Goal: Task Accomplishment & Management: Use online tool/utility

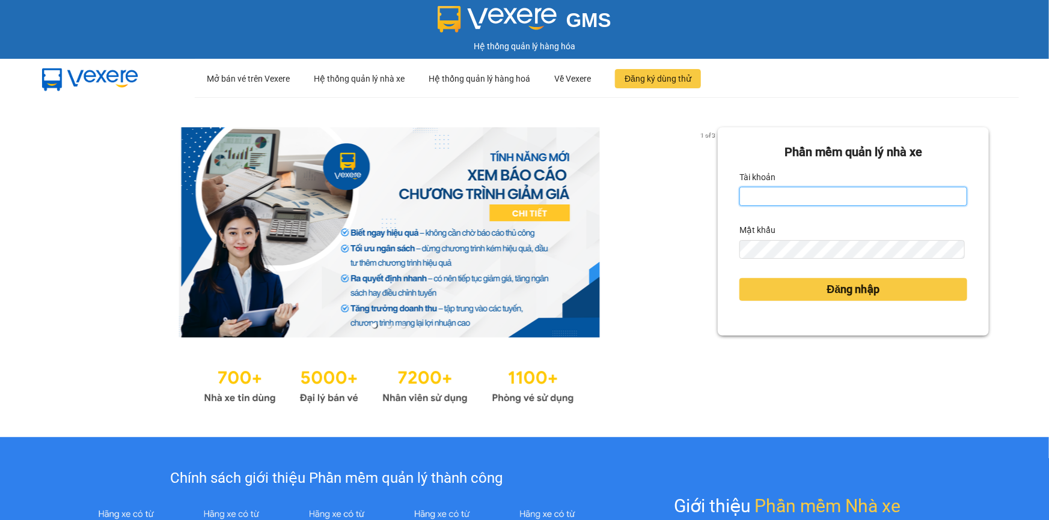
click at [822, 198] on input "Tài khoản" at bounding box center [853, 196] width 228 height 19
type input "loc.tienoanh"
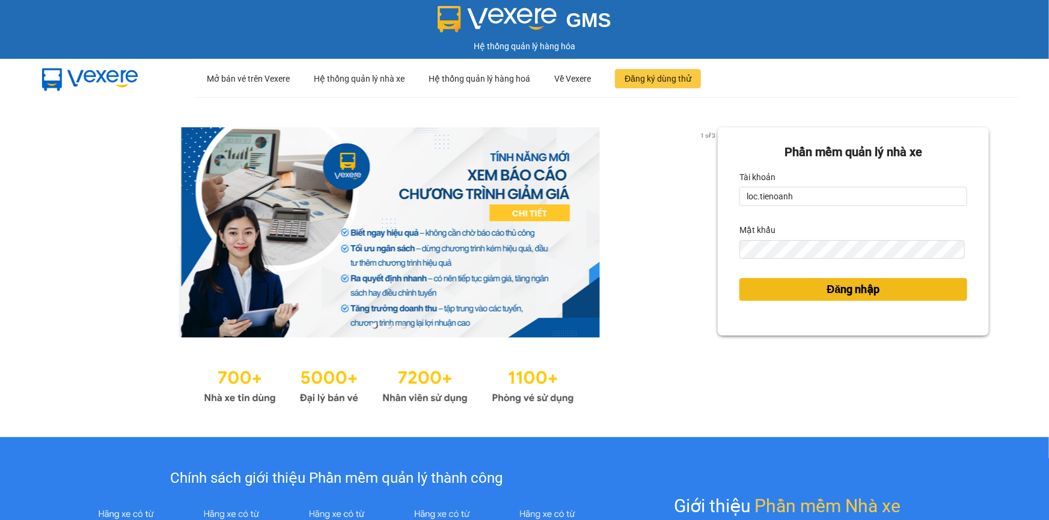
click at [800, 286] on button "Đăng nhập" at bounding box center [853, 289] width 228 height 23
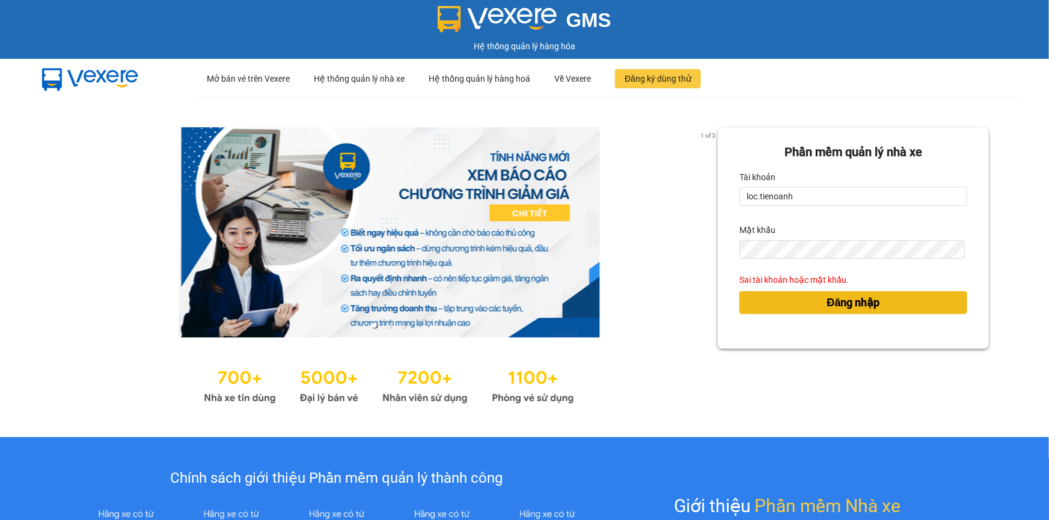
click at [799, 294] on button "Đăng nhập" at bounding box center [853, 302] width 228 height 23
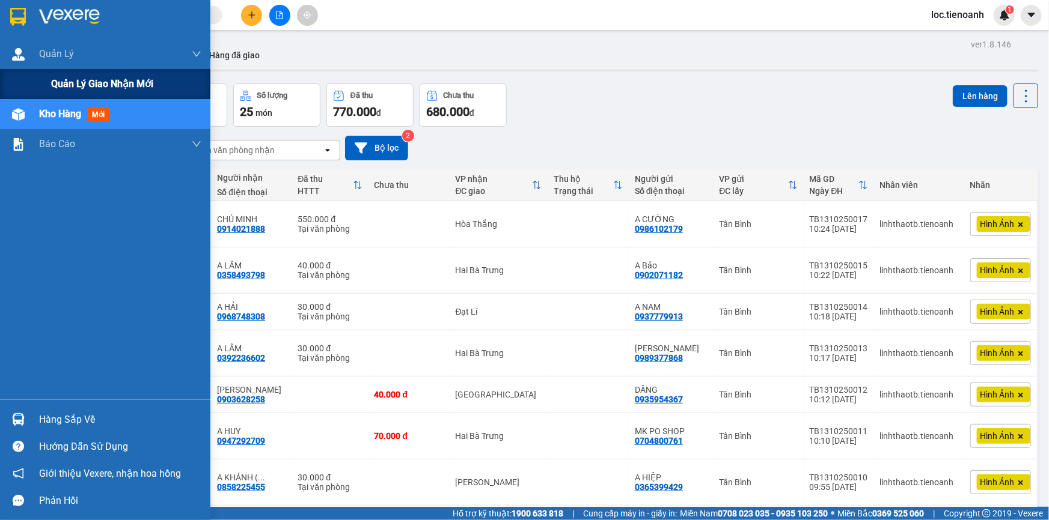
click at [49, 80] on div "Quản lý giao nhận mới" at bounding box center [105, 84] width 210 height 30
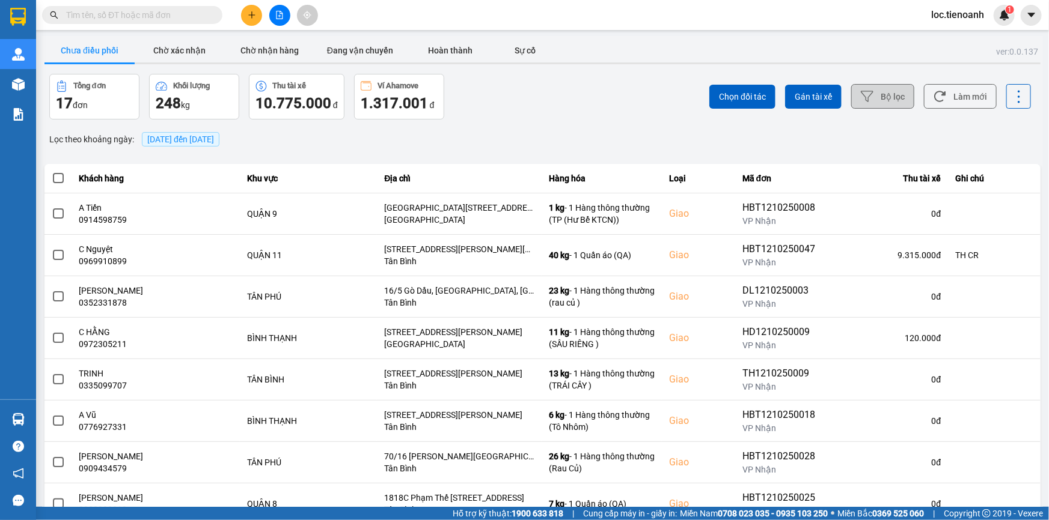
click at [870, 90] on button "Bộ lọc" at bounding box center [882, 96] width 63 height 25
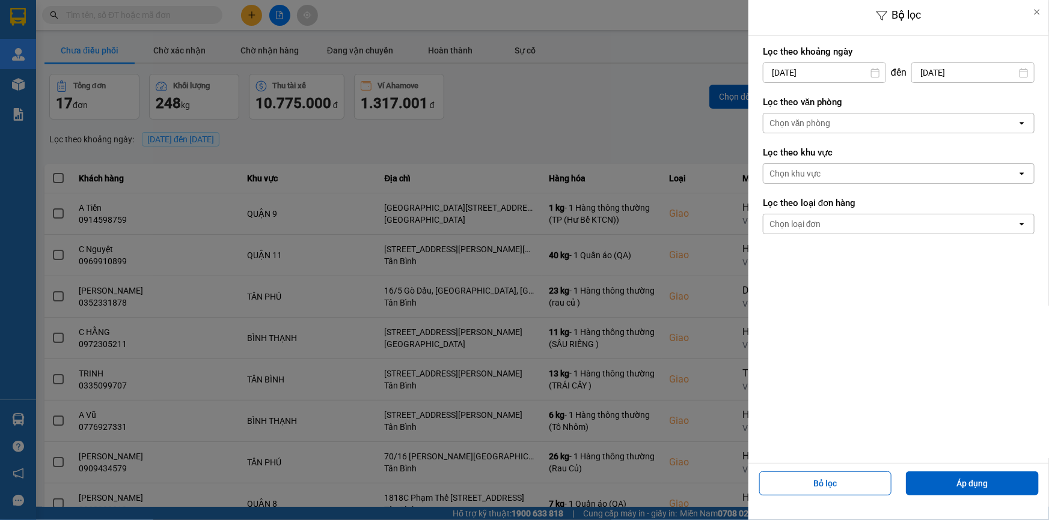
click at [845, 130] on div "Chọn văn phòng" at bounding box center [890, 123] width 254 height 19
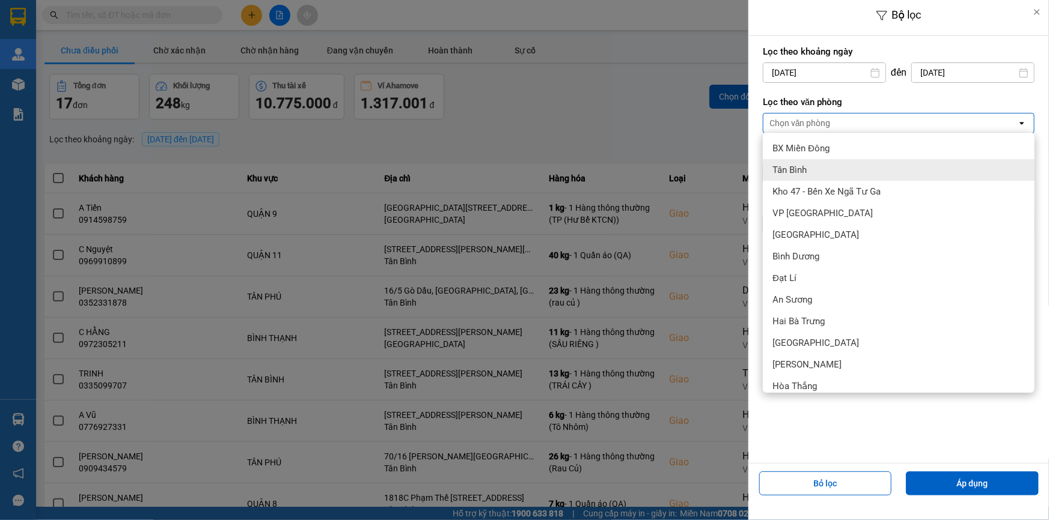
click at [829, 166] on div "Tân Bình" at bounding box center [899, 170] width 272 height 22
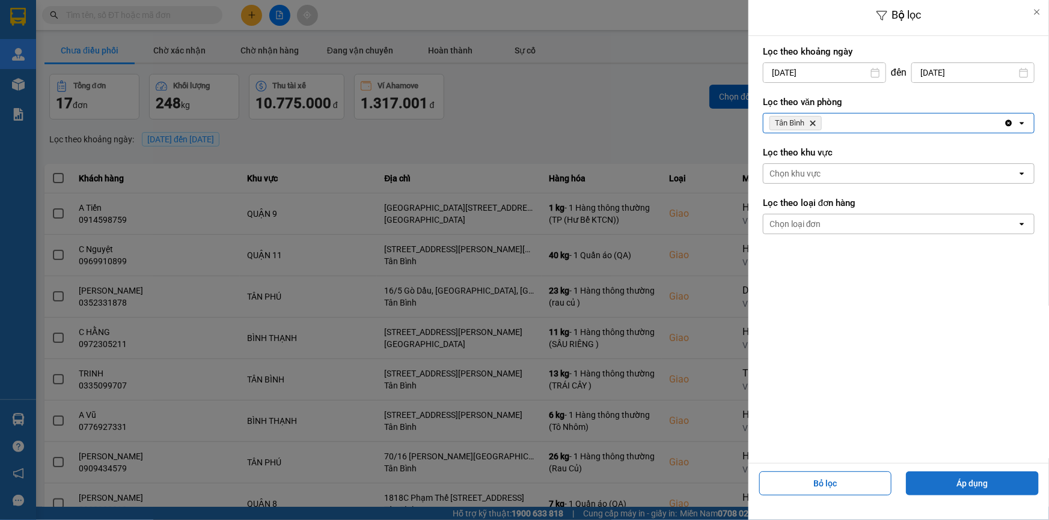
click at [971, 490] on button "Áp dụng" at bounding box center [972, 484] width 133 height 24
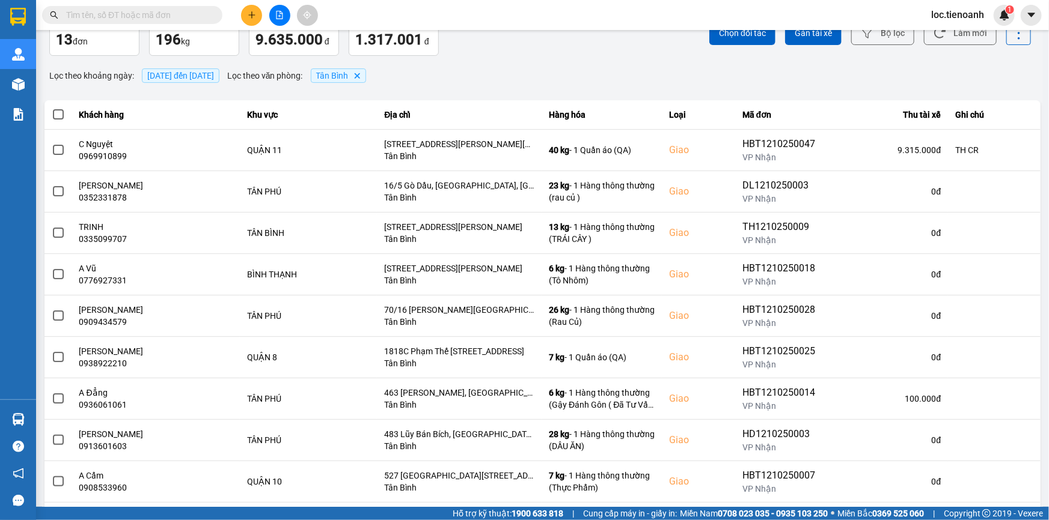
scroll to position [127, 0]
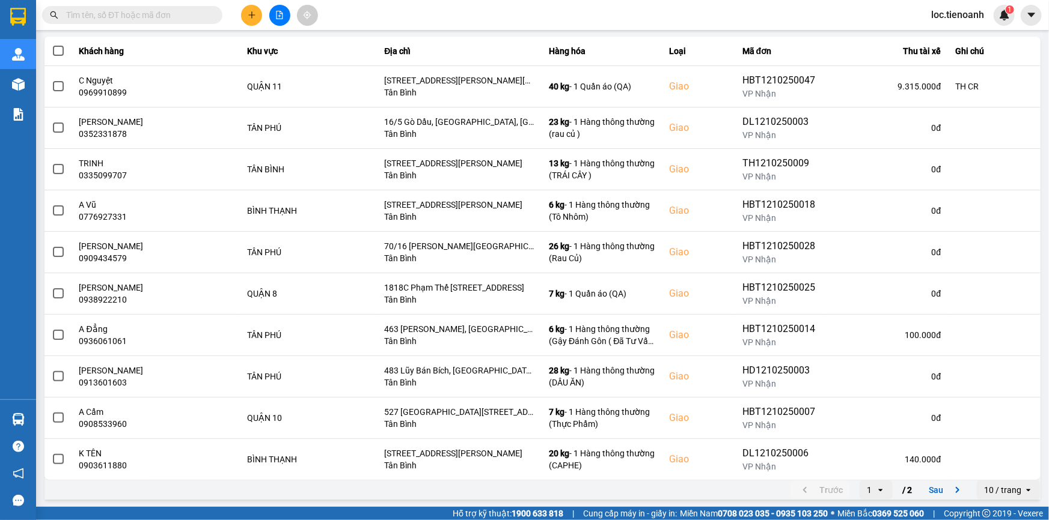
click at [992, 490] on div "10 / trang" at bounding box center [1002, 490] width 37 height 12
click at [994, 466] on div "100 / trang" at bounding box center [1000, 465] width 44 height 12
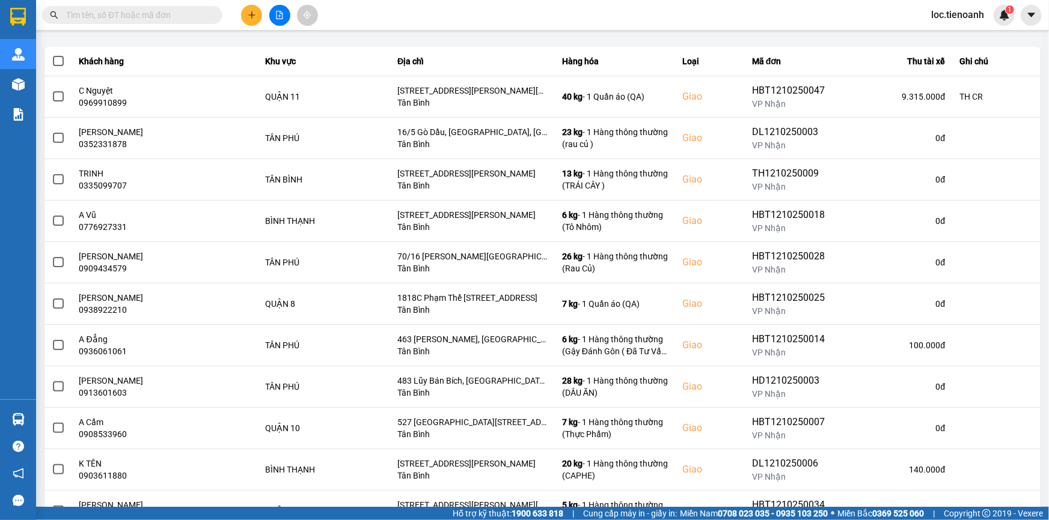
scroll to position [110, 0]
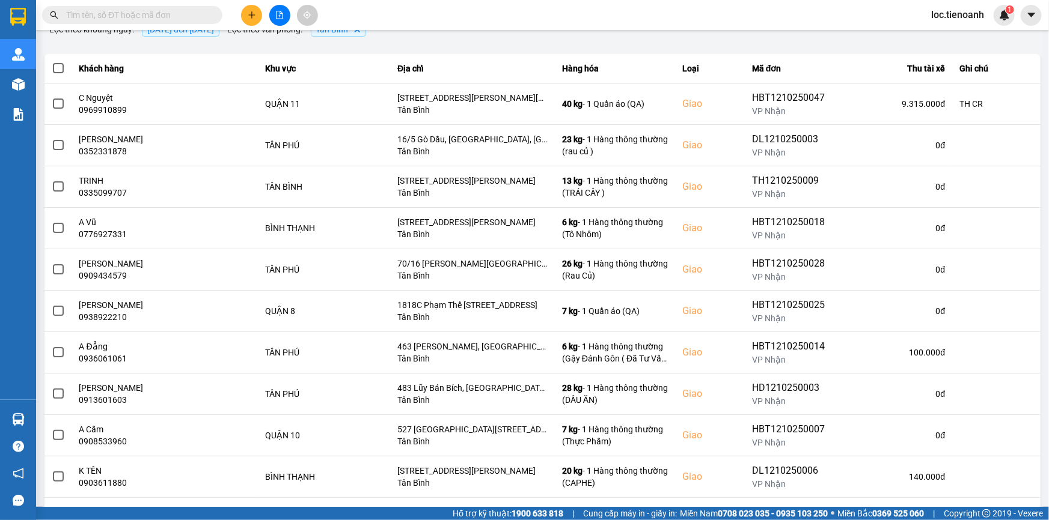
drag, startPoint x: 1037, startPoint y: 197, endPoint x: 1048, endPoint y: 248, distance: 52.2
click at [1048, 248] on main "ver: 0.0.137 Chưa điều phối Chờ xác nhận Chờ nhận hàng Đang vận chuyển Hoàn thà…" at bounding box center [524, 253] width 1049 height 507
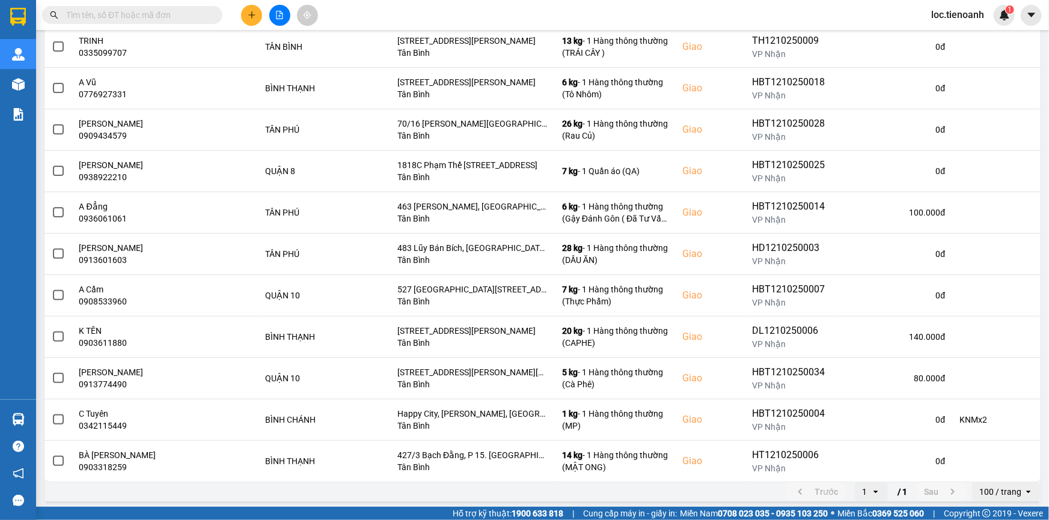
scroll to position [252, 0]
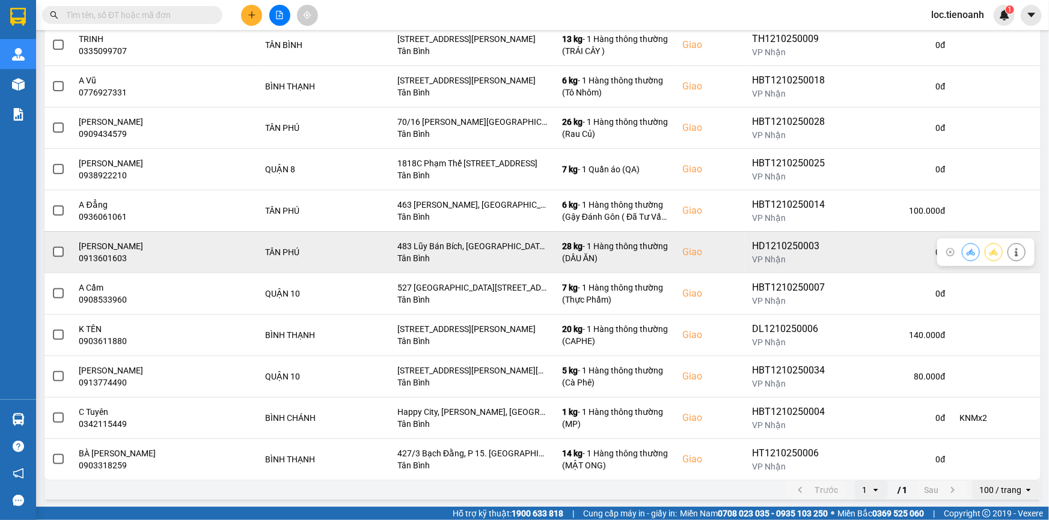
click at [59, 247] on span at bounding box center [58, 252] width 11 height 11
click at [52, 246] on input "checkbox" at bounding box center [52, 246] width 0 height 0
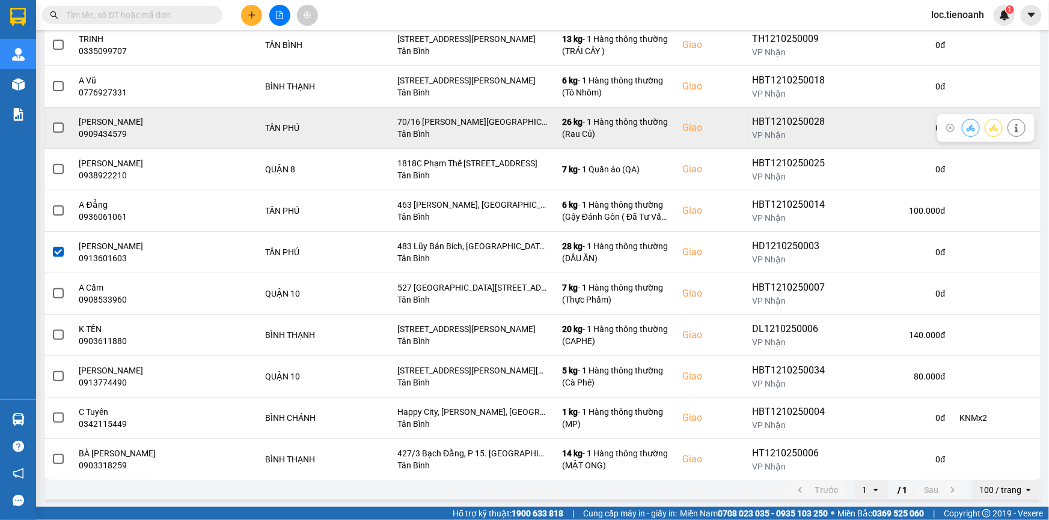
click at [52, 121] on label at bounding box center [58, 127] width 13 height 13
click at [52, 121] on input "checkbox" at bounding box center [52, 121] width 0 height 0
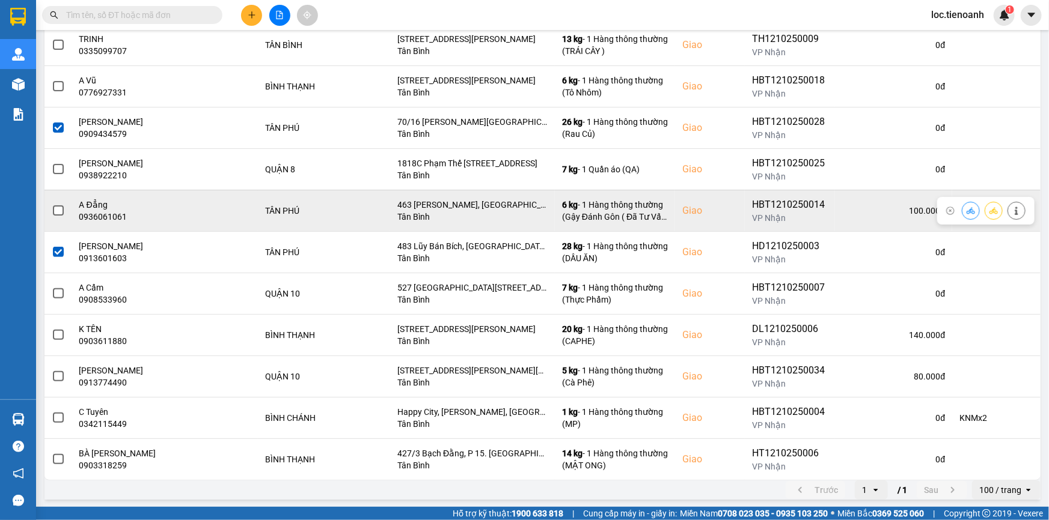
click at [59, 213] on span at bounding box center [58, 211] width 11 height 11
click at [52, 204] on input "checkbox" at bounding box center [52, 204] width 0 height 0
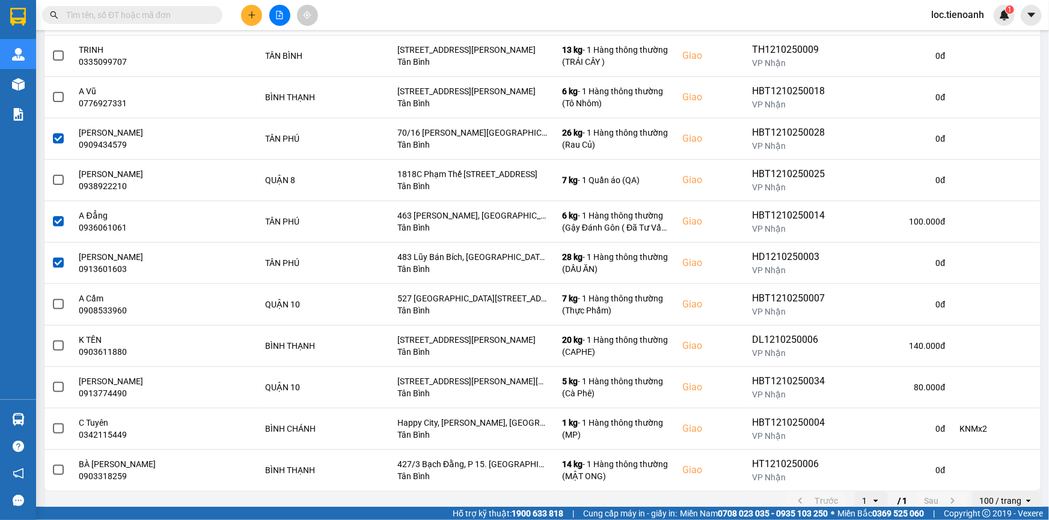
scroll to position [240, 0]
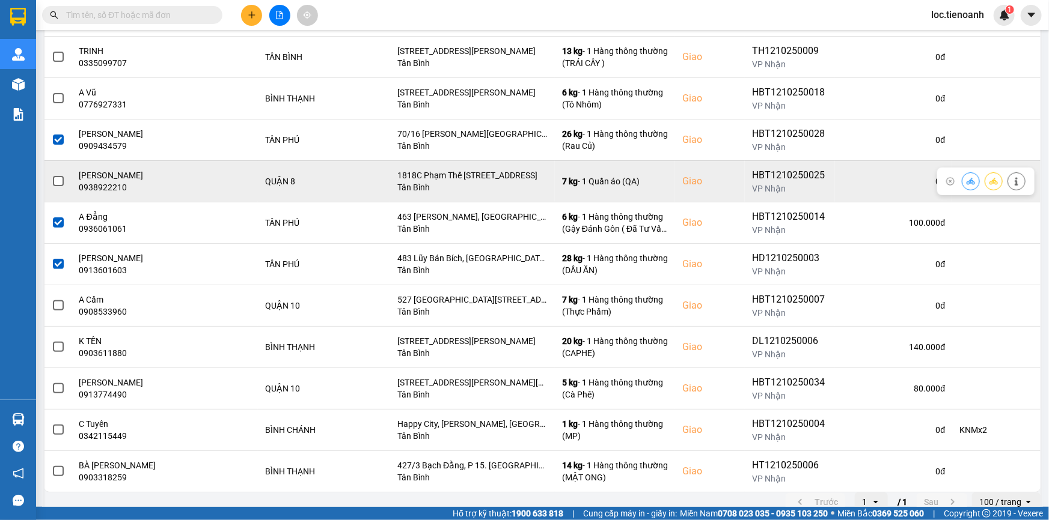
click at [56, 184] on span at bounding box center [58, 181] width 11 height 11
click at [52, 175] on input "checkbox" at bounding box center [52, 175] width 0 height 0
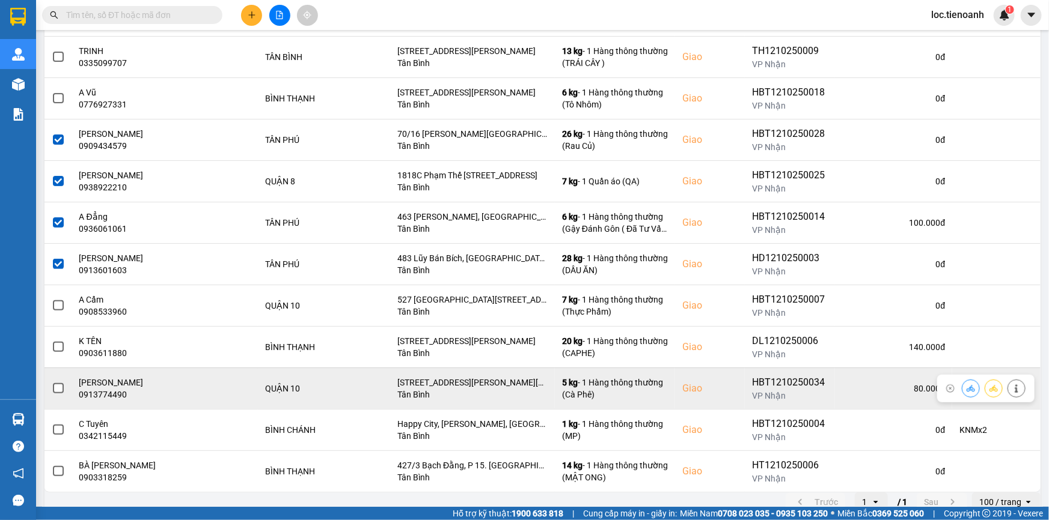
click at [61, 387] on span at bounding box center [58, 388] width 11 height 11
click at [52, 382] on input "checkbox" at bounding box center [52, 382] width 0 height 0
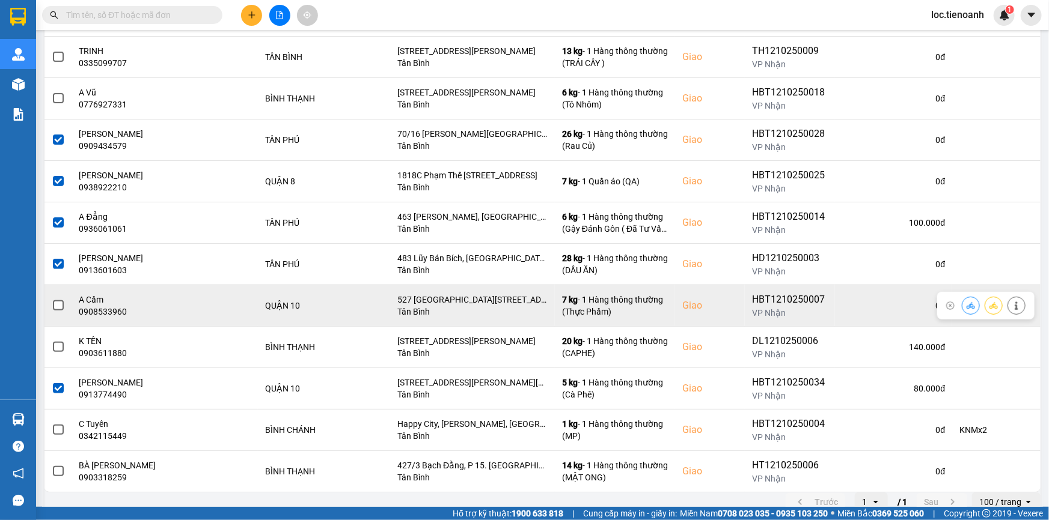
click at [56, 306] on span at bounding box center [58, 305] width 11 height 11
click at [52, 299] on input "checkbox" at bounding box center [52, 299] width 0 height 0
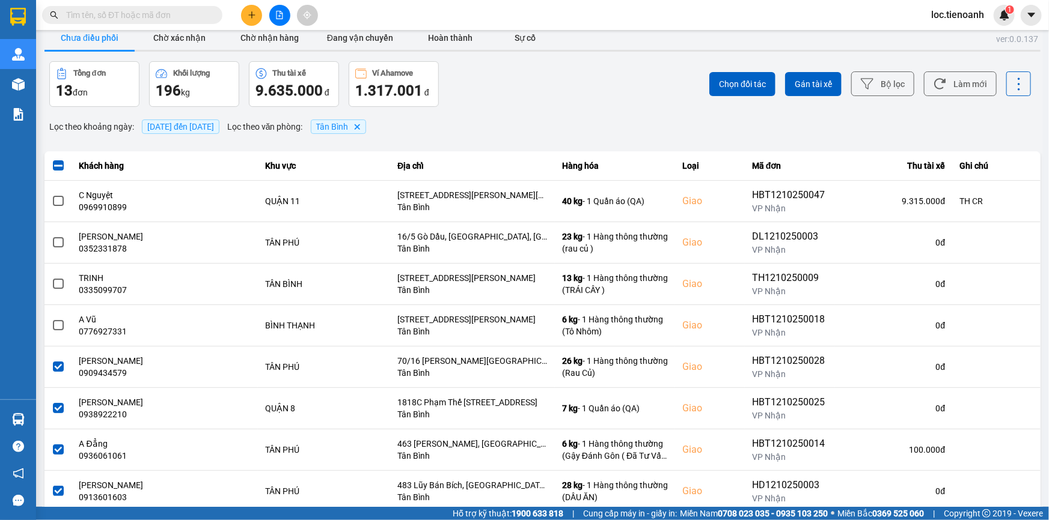
scroll to position [0, 0]
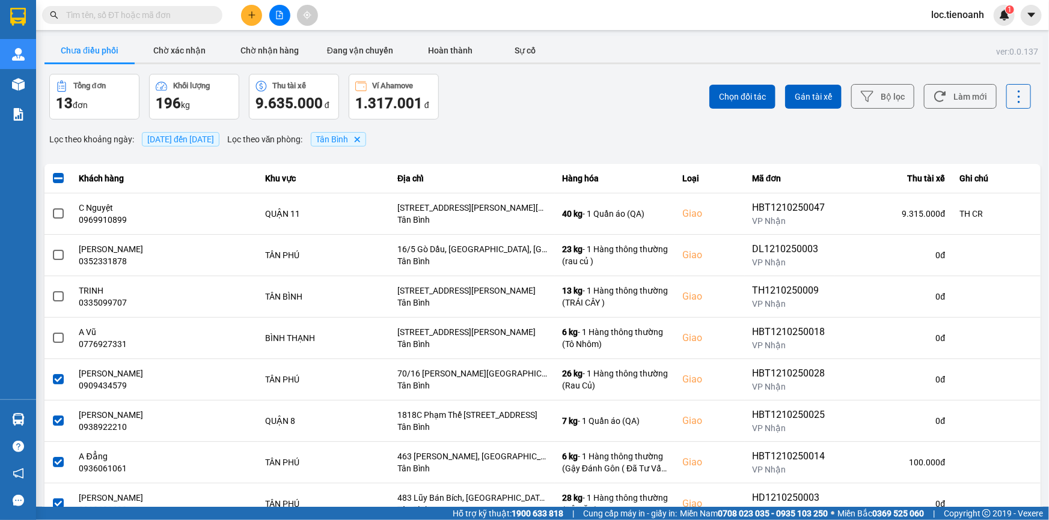
click at [202, 139] on span "13/10/2025 đến 13/10/2025" at bounding box center [180, 140] width 67 height 10
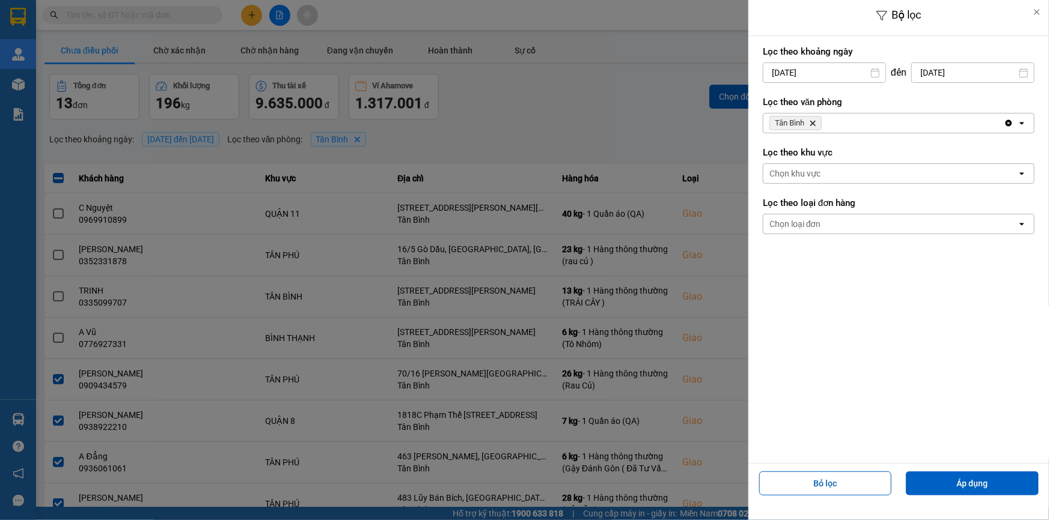
click at [806, 72] on input "13/10/2025" at bounding box center [824, 72] width 122 height 19
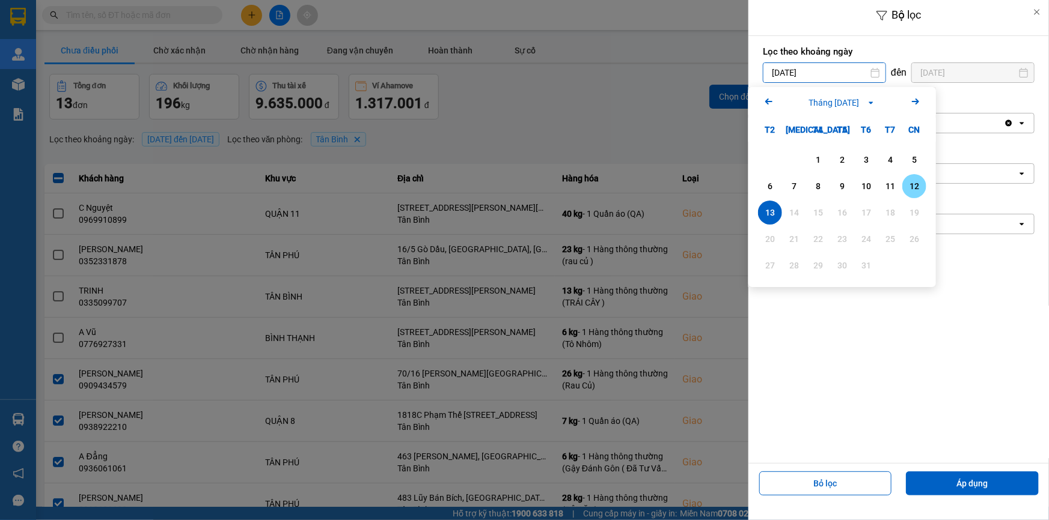
click at [909, 183] on div "12" at bounding box center [914, 186] width 17 height 14
type input "12/10/2025"
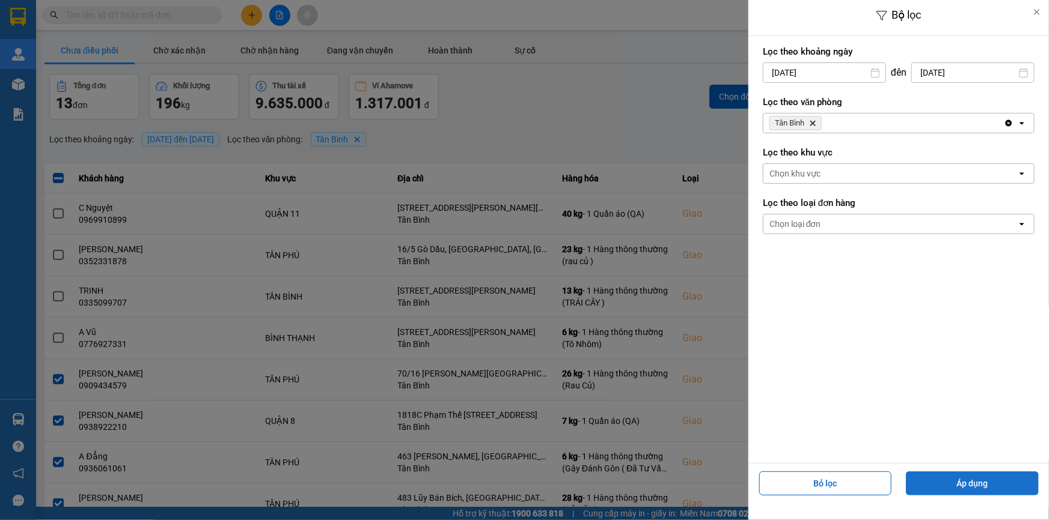
click at [981, 475] on button "Áp dụng" at bounding box center [972, 484] width 133 height 24
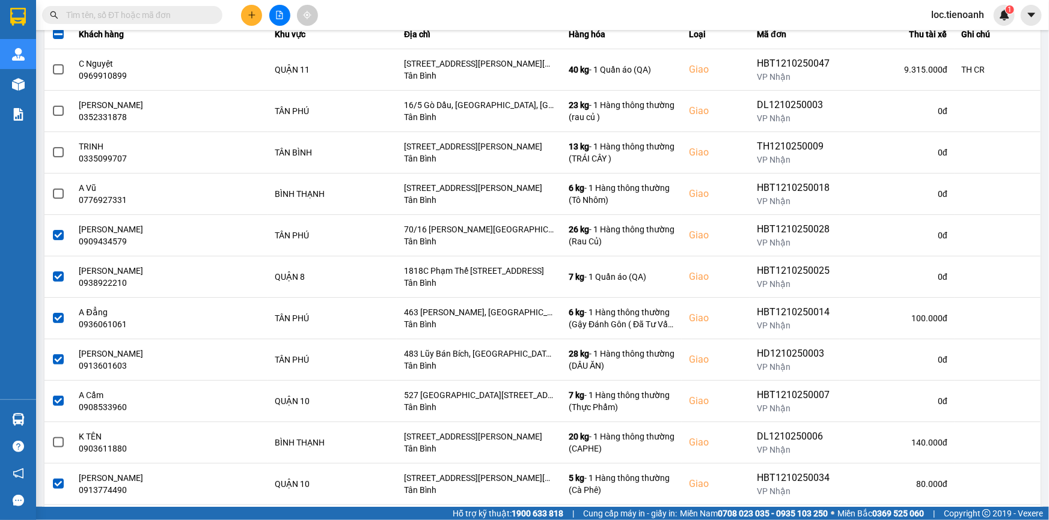
scroll to position [39, 0]
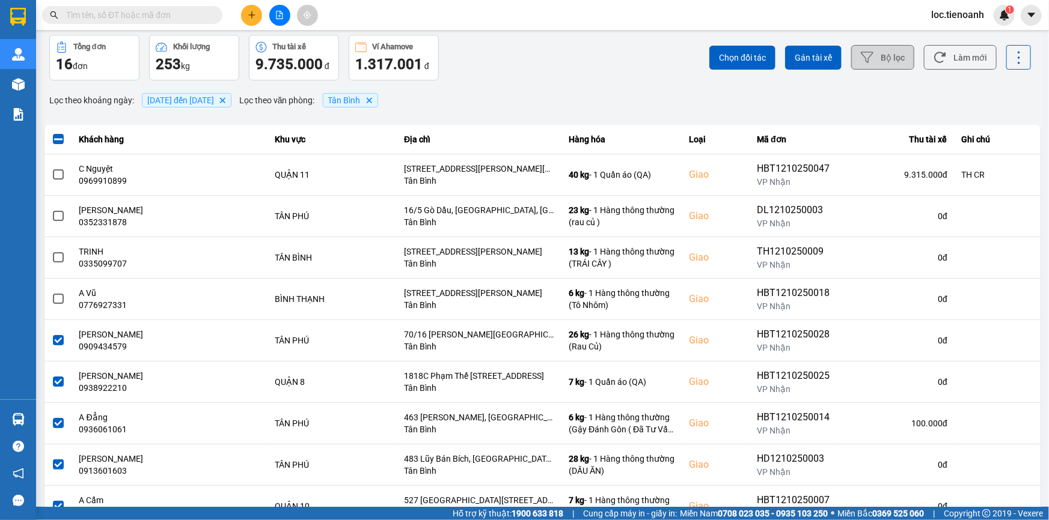
click at [883, 60] on button "Bộ lọc" at bounding box center [882, 57] width 63 height 25
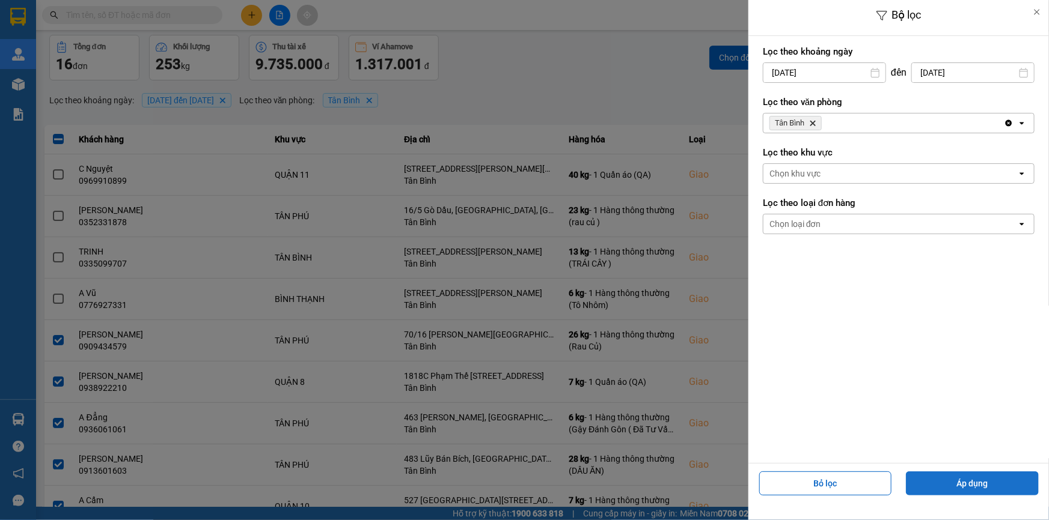
click at [959, 490] on button "Áp dụng" at bounding box center [972, 484] width 133 height 24
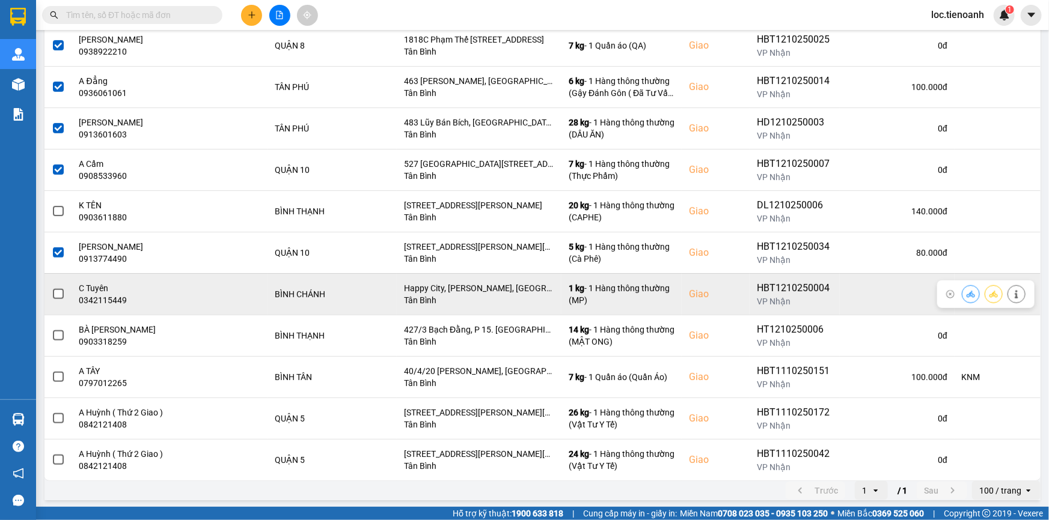
scroll to position [0, 0]
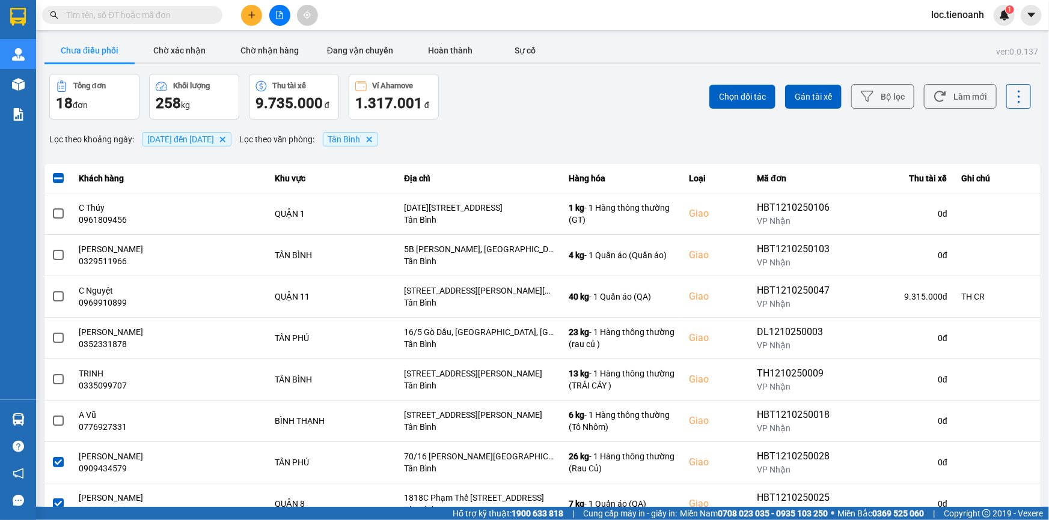
click at [214, 141] on span "12/10/2025 đến 13/10/2025" at bounding box center [180, 140] width 67 height 10
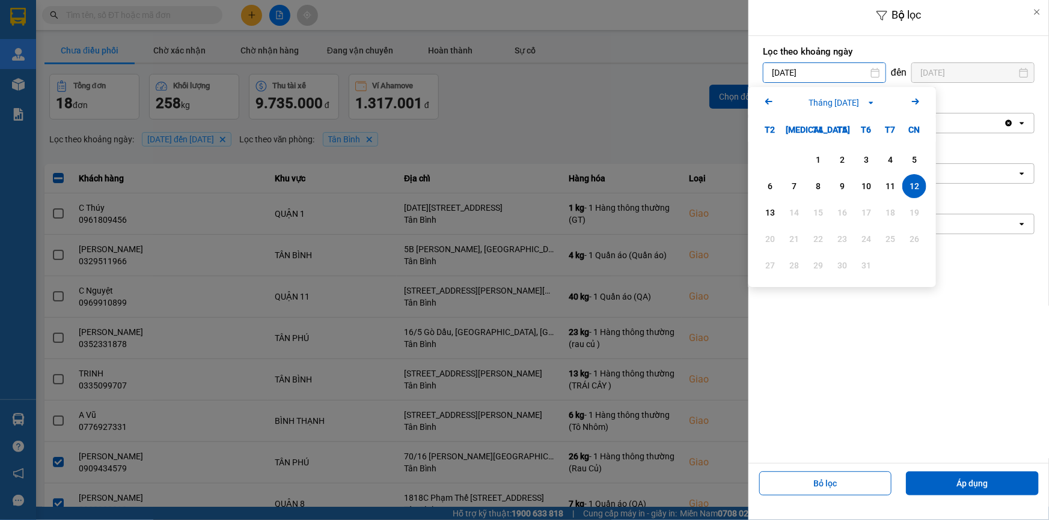
click at [806, 82] on input "12/10/2025" at bounding box center [824, 72] width 122 height 19
click at [771, 215] on div "13" at bounding box center [769, 213] width 17 height 14
type input "13/10/2025"
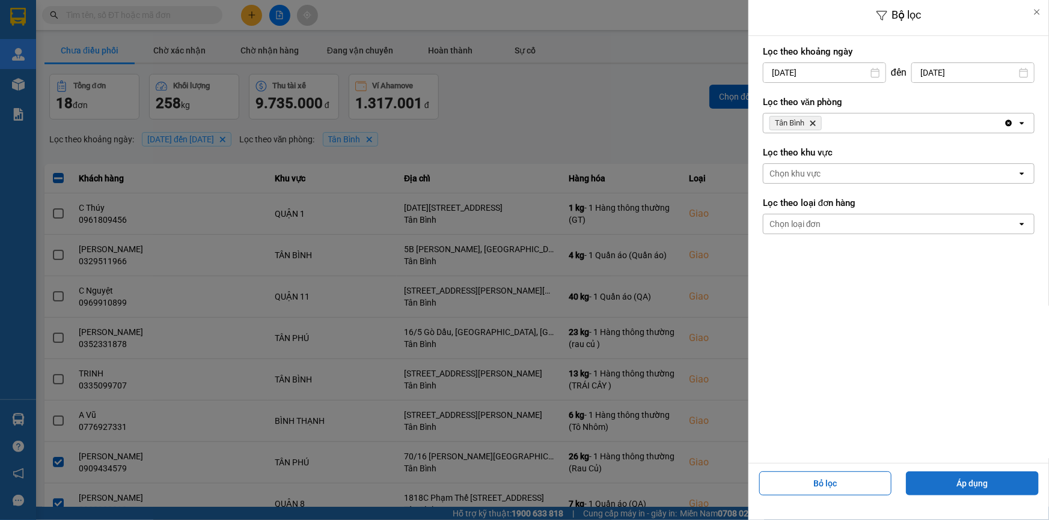
click at [969, 487] on button "Áp dụng" at bounding box center [972, 484] width 133 height 24
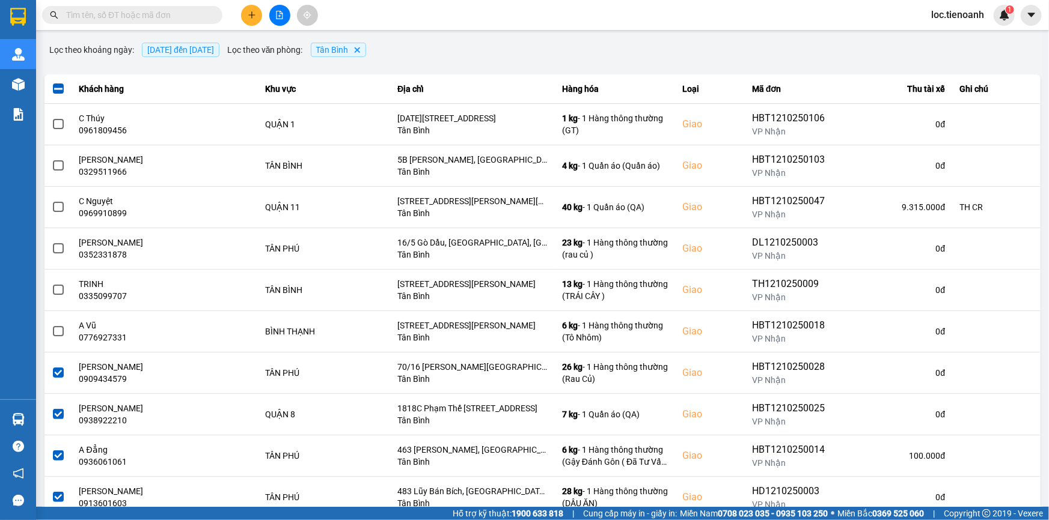
scroll to position [76, 0]
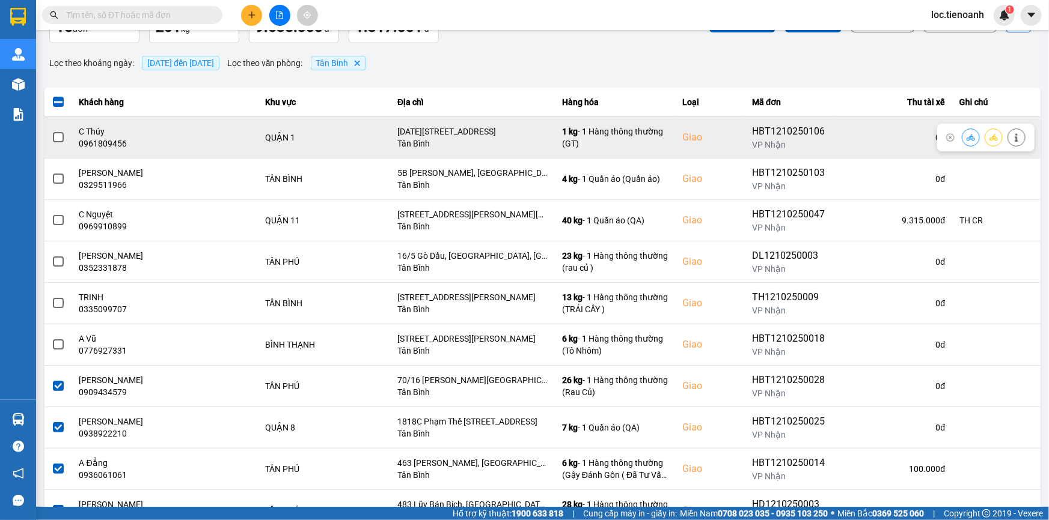
click at [61, 136] on span at bounding box center [58, 137] width 11 height 11
click at [52, 131] on input "checkbox" at bounding box center [52, 131] width 0 height 0
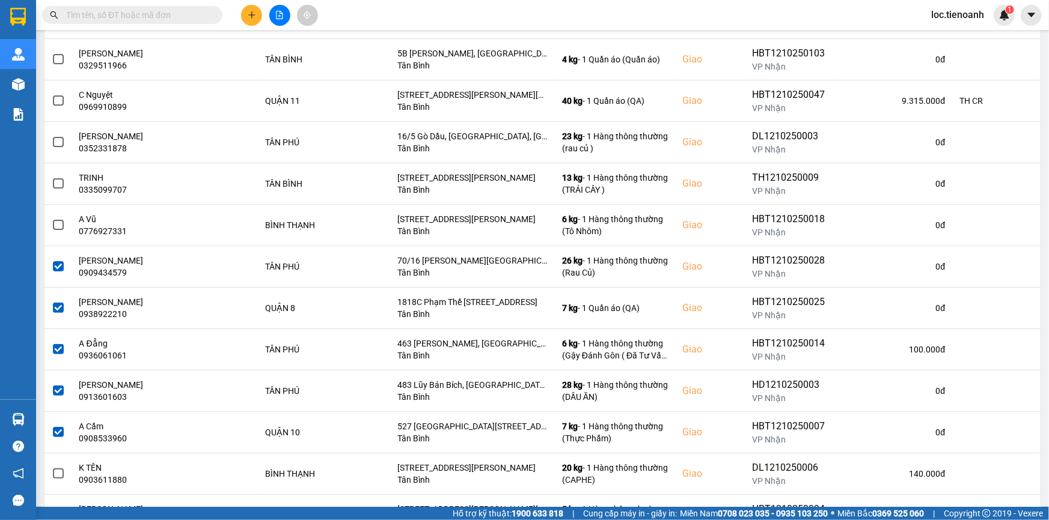
scroll to position [227, 0]
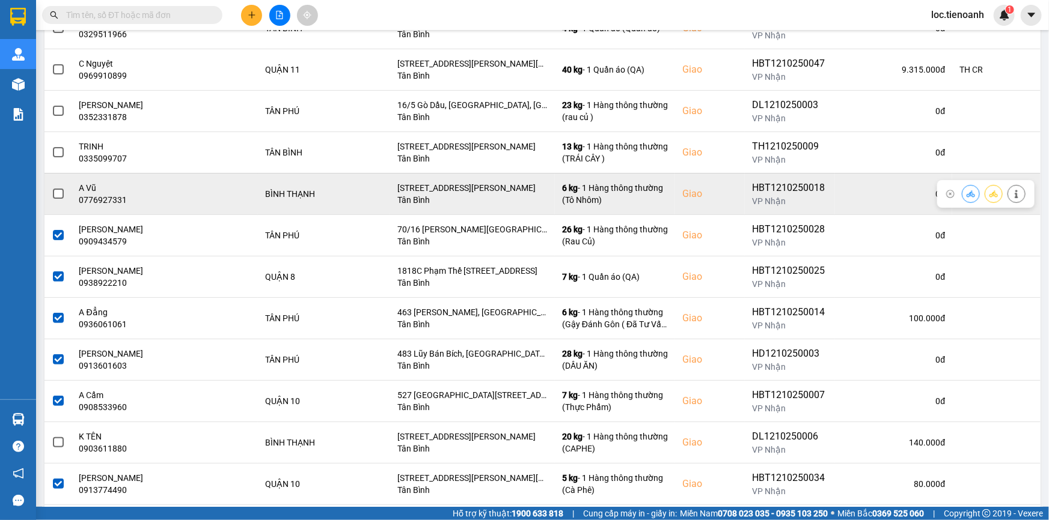
click at [59, 189] on span at bounding box center [58, 194] width 11 height 11
click at [52, 187] on input "checkbox" at bounding box center [52, 187] width 0 height 0
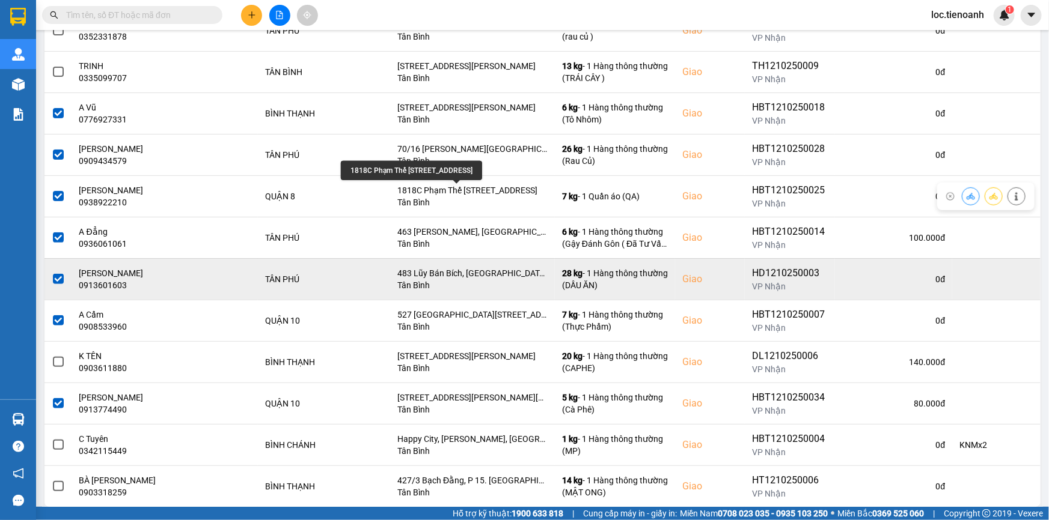
scroll to position [335, 0]
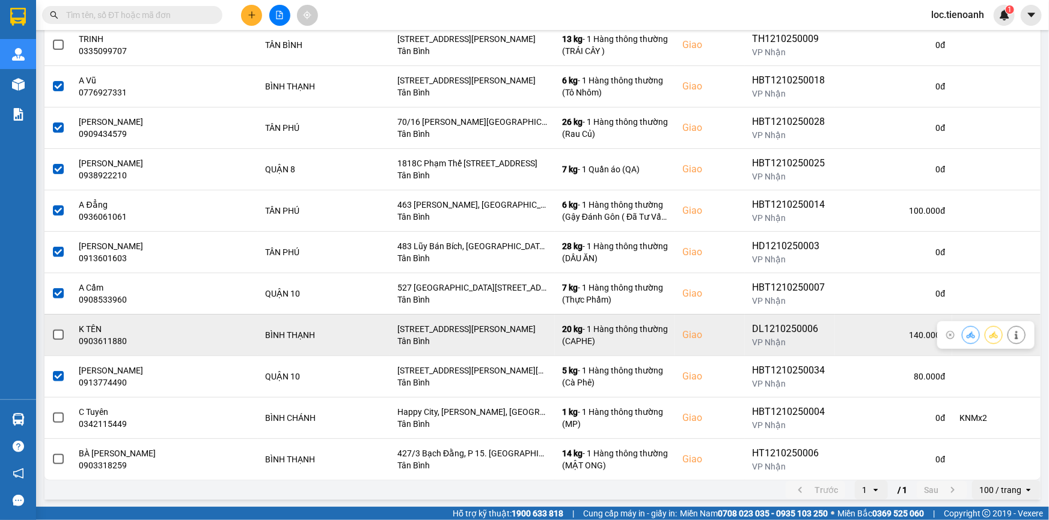
click at [53, 331] on span at bounding box center [58, 335] width 11 height 11
click at [52, 329] on input "checkbox" at bounding box center [52, 329] width 0 height 0
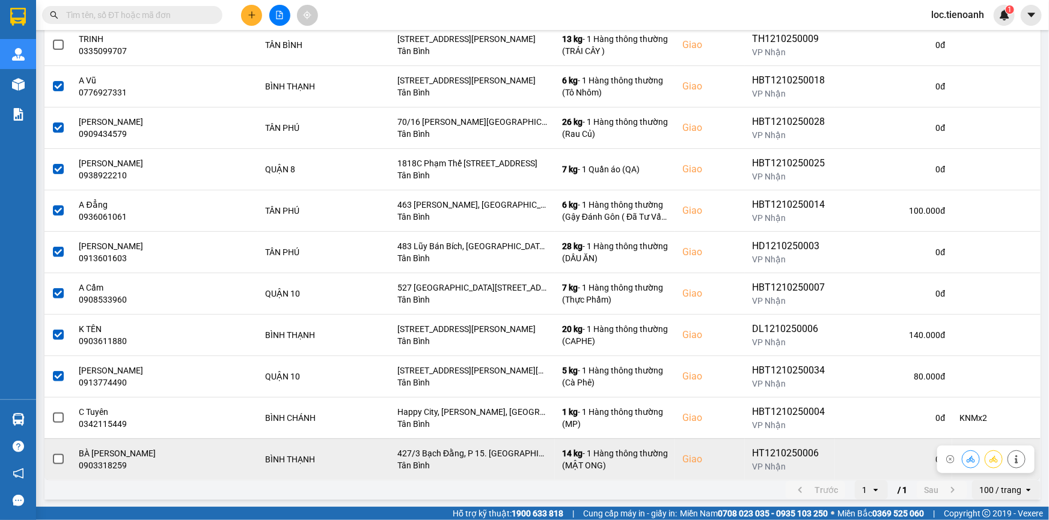
click at [62, 458] on span at bounding box center [58, 459] width 11 height 11
click at [52, 453] on input "checkbox" at bounding box center [52, 453] width 0 height 0
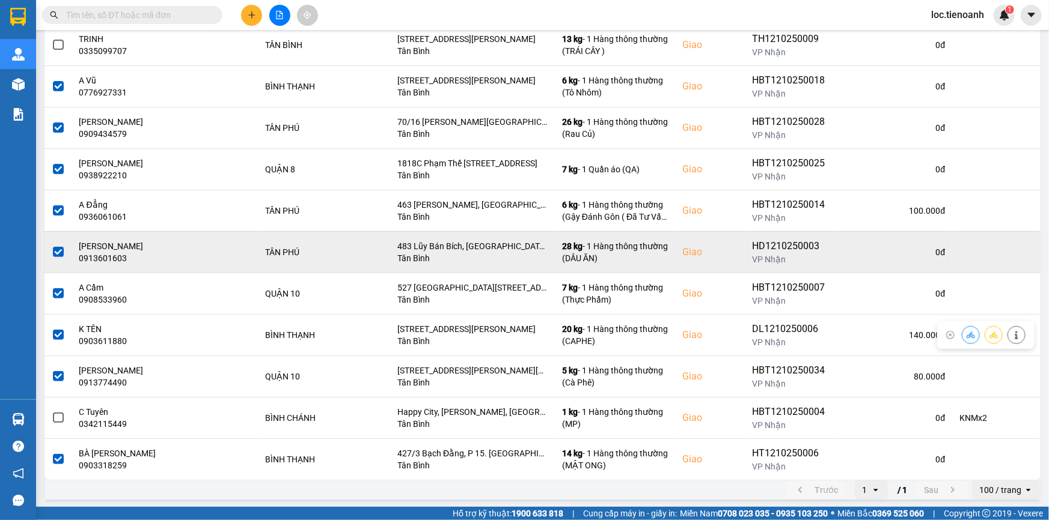
scroll to position [0, 0]
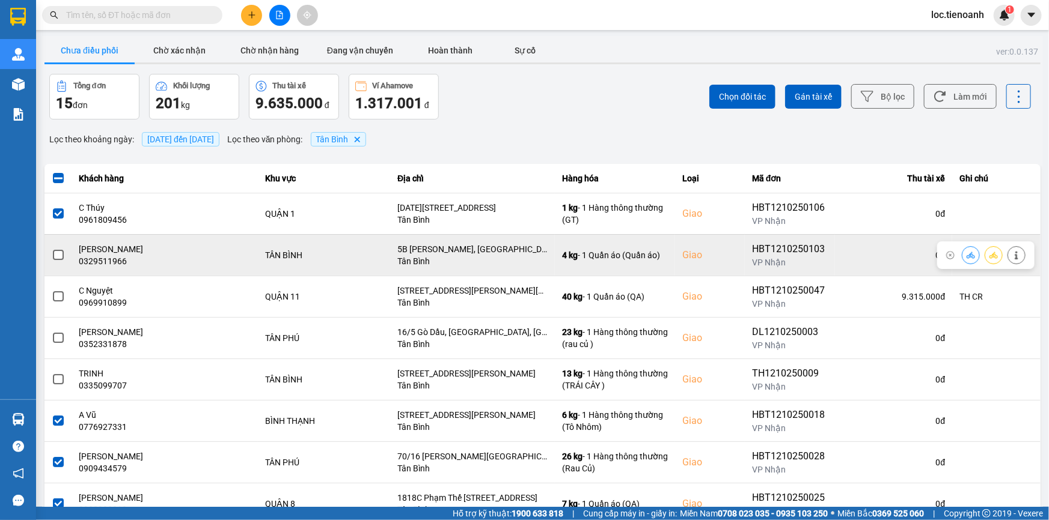
click at [54, 257] on span at bounding box center [58, 255] width 11 height 11
click at [52, 249] on input "checkbox" at bounding box center [52, 249] width 0 height 0
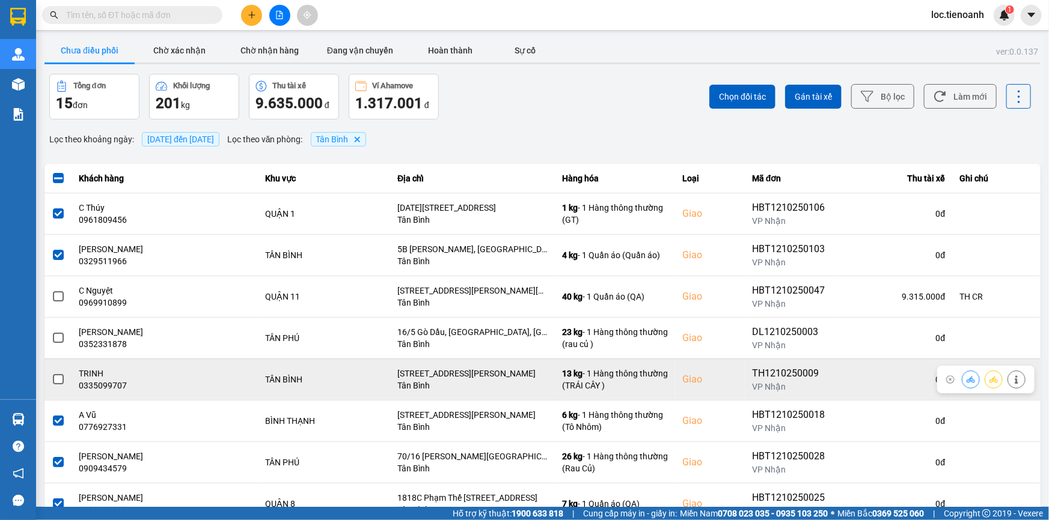
click at [55, 377] on span at bounding box center [58, 379] width 11 height 11
click at [52, 373] on input "checkbox" at bounding box center [52, 373] width 0 height 0
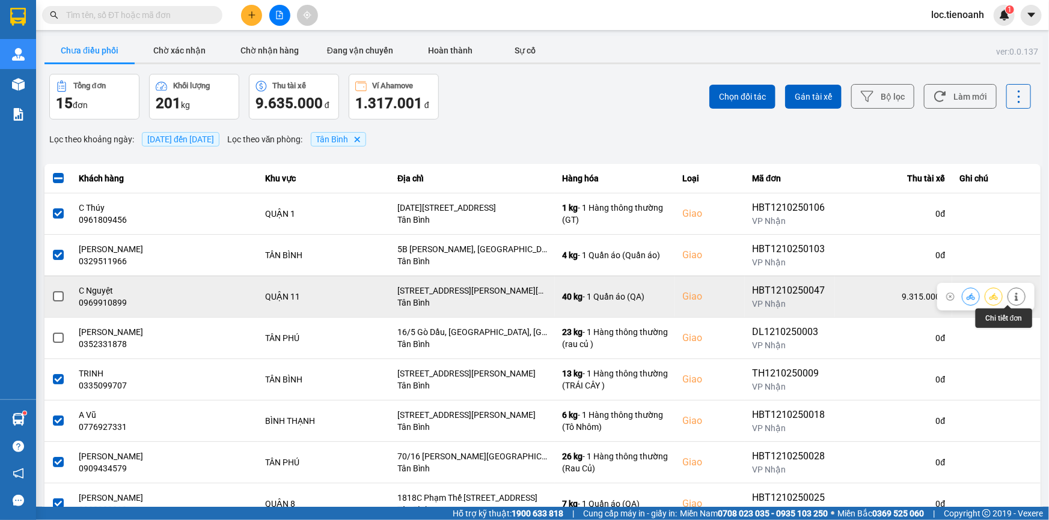
click at [1016, 297] on button at bounding box center [1016, 296] width 17 height 21
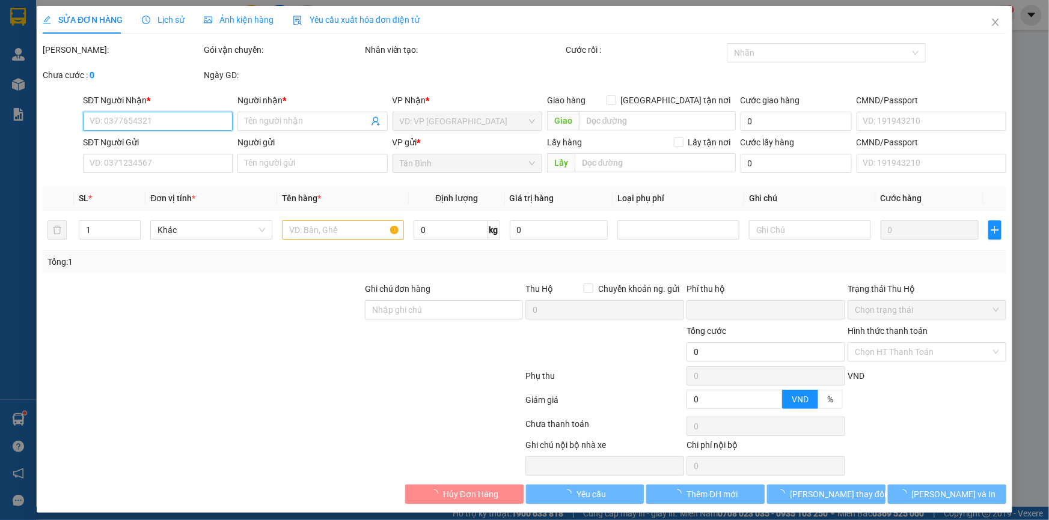
type input "0969910899"
type input "C Nguyệt"
checkbox input "true"
type input "201B Nguyễn Thị Nhỏ, Phường 16, Quận 11, Hồ Chí Minh"
type input "0941826949"
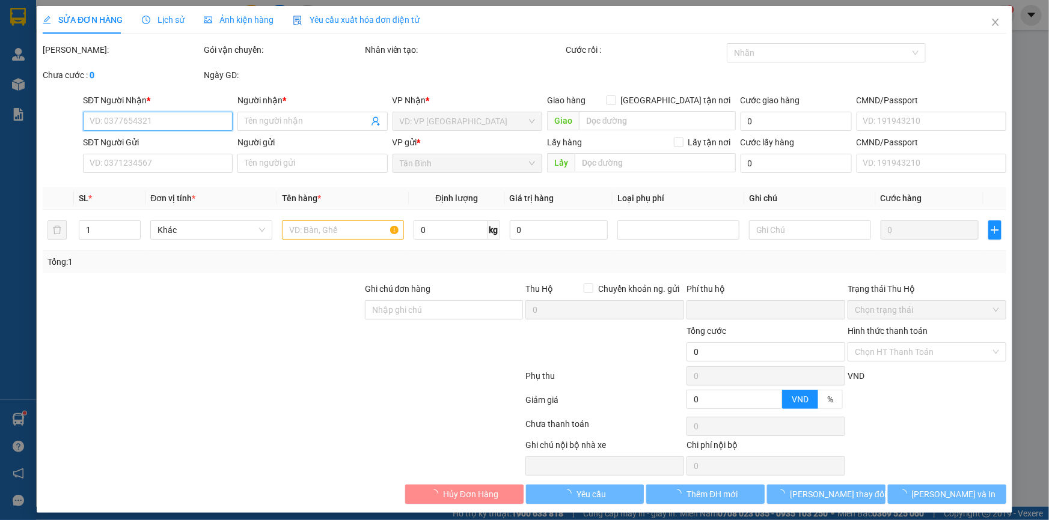
type input "C HƯƠNG"
type input "TH CR"
type input "9.315.000"
type input "0"
type input "250.000"
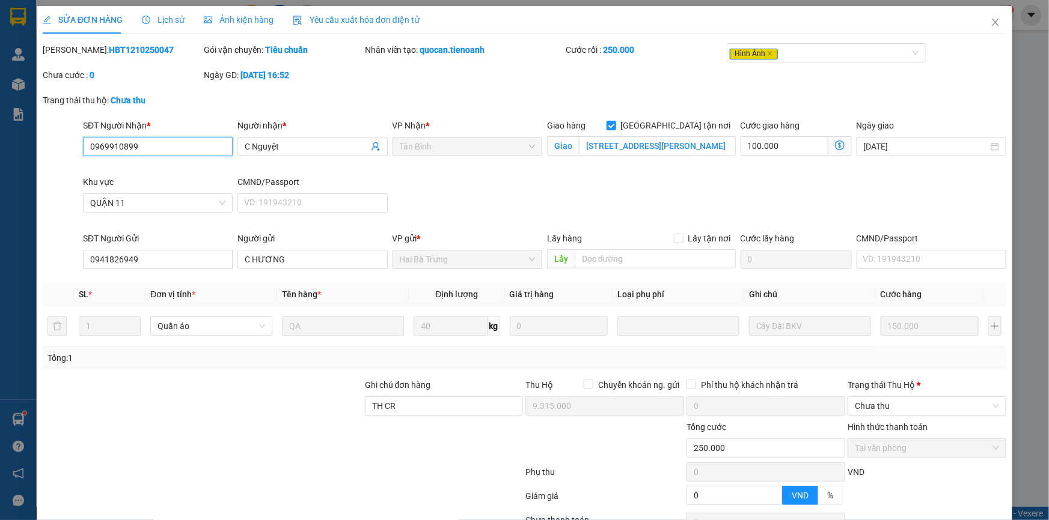
scroll to position [65, 0]
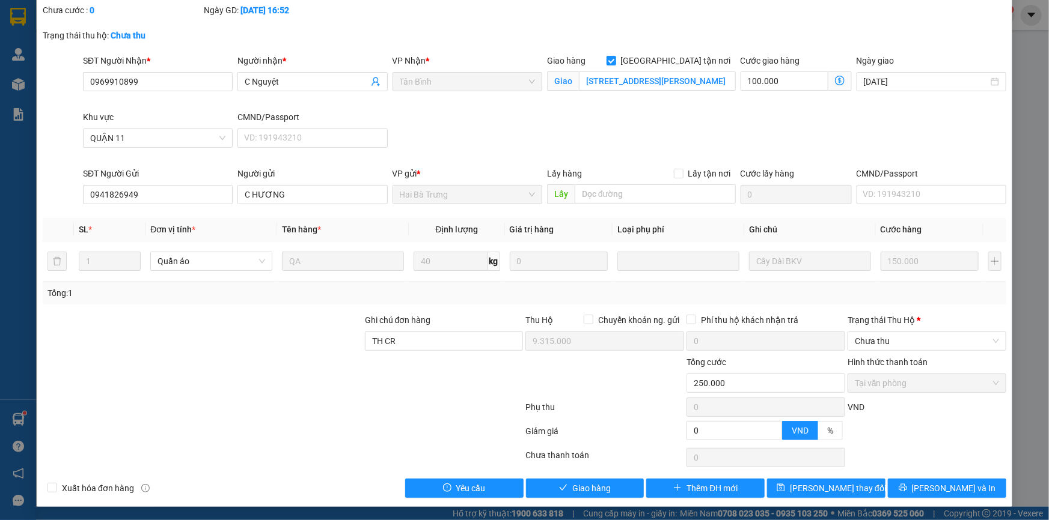
click at [936, 141] on div "SĐT Người Nhận * 0969910899 Người nhận * C Nguyệt VP Nhận * Tân Bình Giao hàng…" at bounding box center [545, 110] width 928 height 113
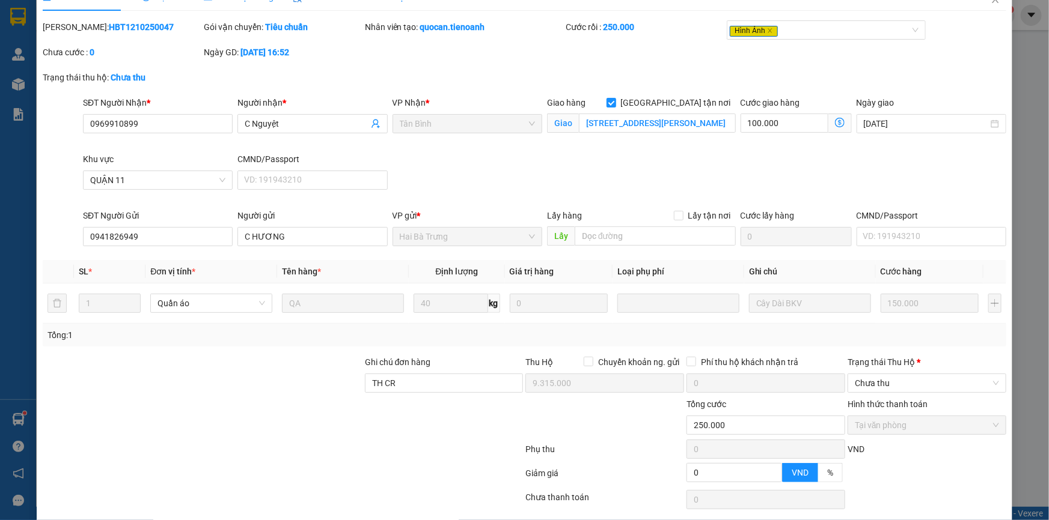
scroll to position [0, 0]
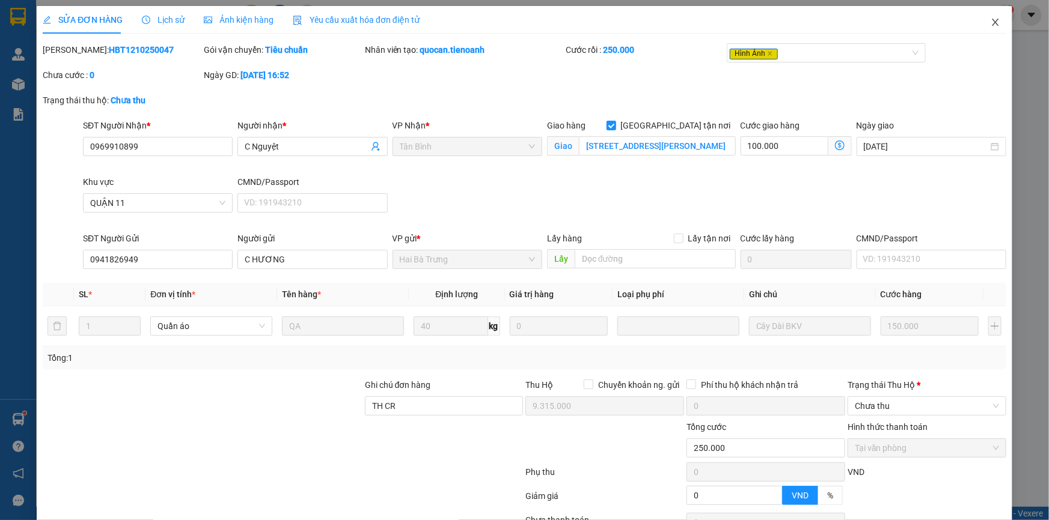
click at [990, 26] on icon "close" at bounding box center [995, 22] width 10 height 10
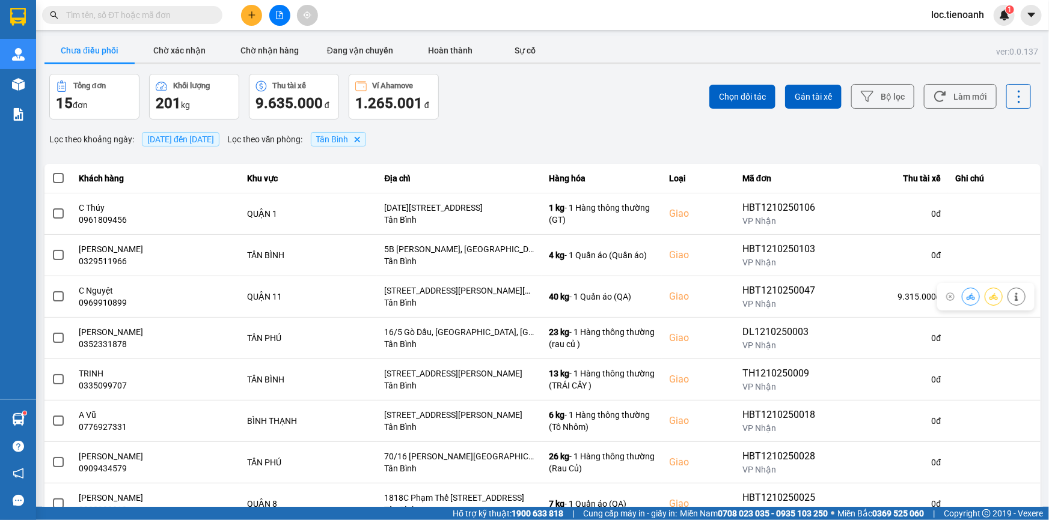
scroll to position [127, 0]
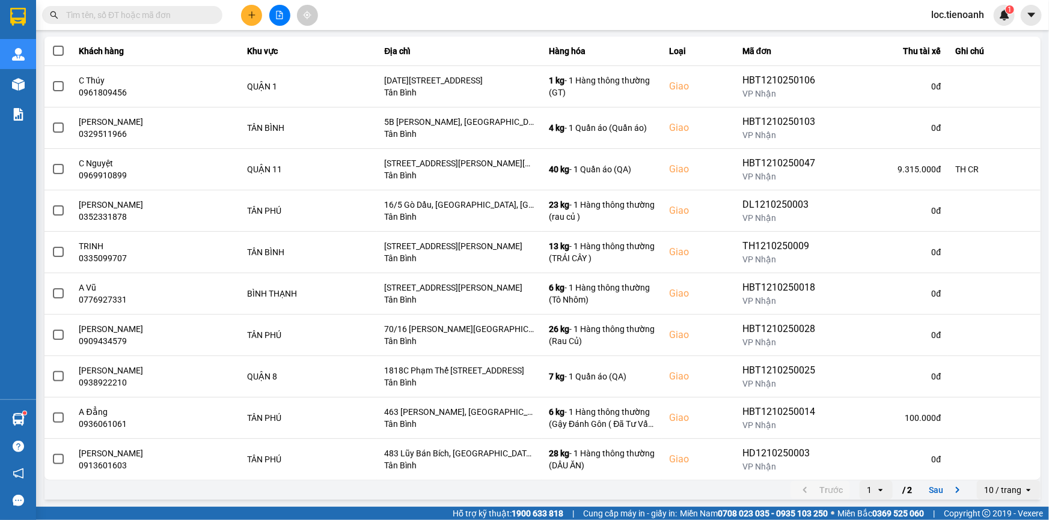
click at [999, 490] on div "10 / trang" at bounding box center [1002, 490] width 37 height 12
click at [996, 470] on li "100 / trang" at bounding box center [1000, 465] width 63 height 22
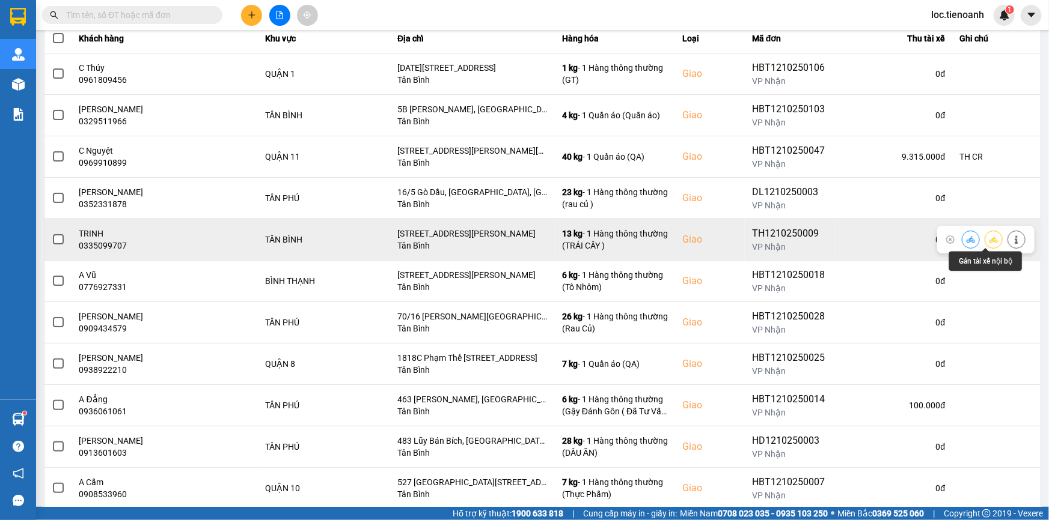
scroll to position [0, 0]
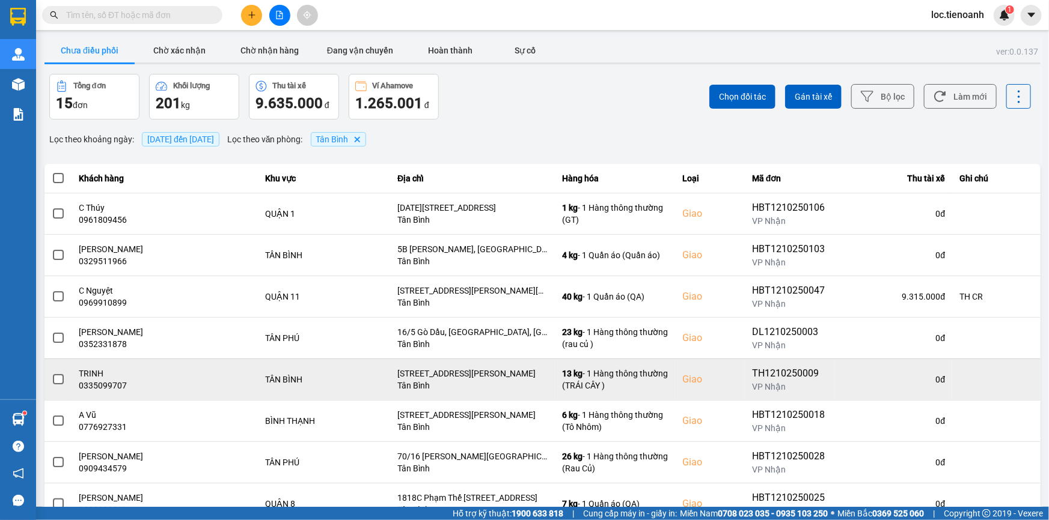
click at [199, 139] on span "13/10/2025 đến 13/10/2025" at bounding box center [180, 140] width 67 height 10
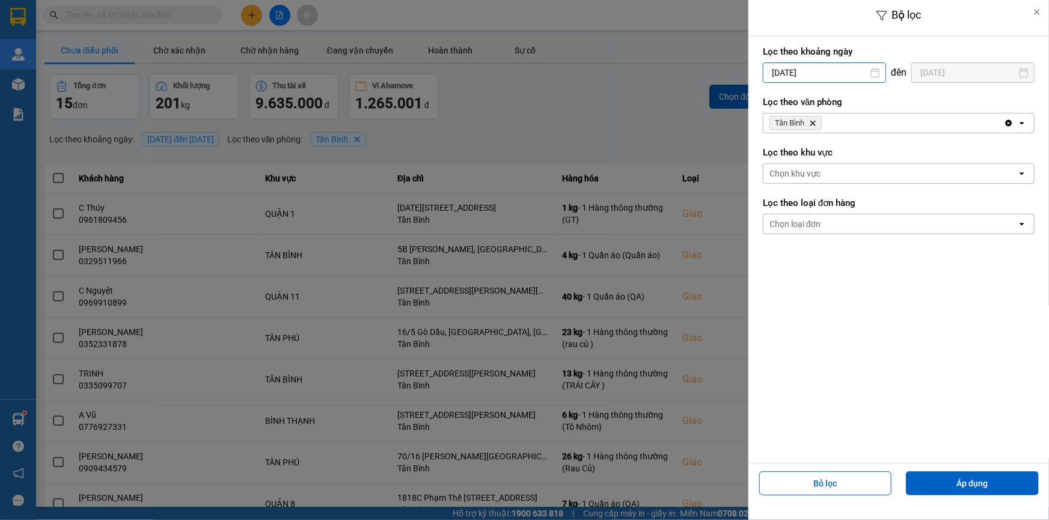
click at [811, 72] on input "13/10/2025" at bounding box center [824, 72] width 122 height 19
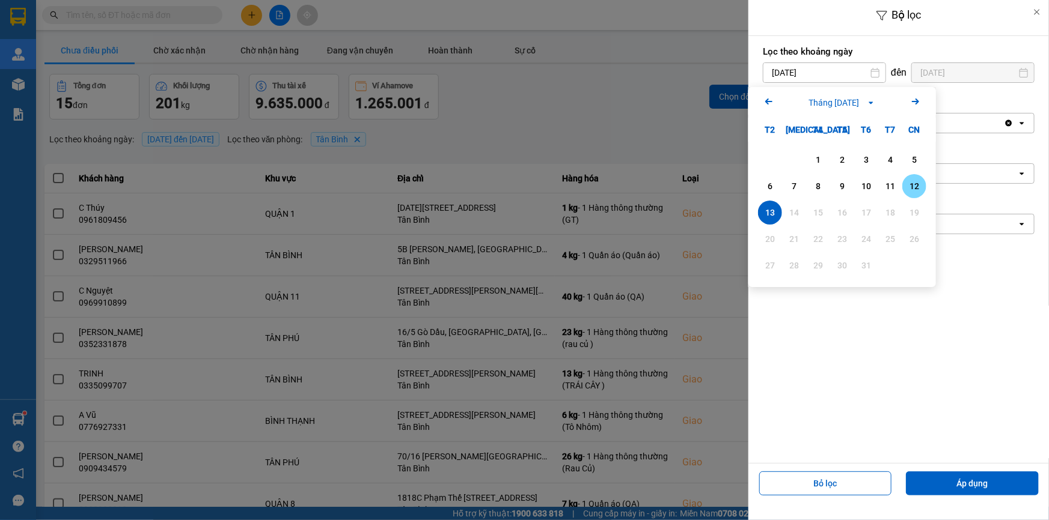
click at [921, 186] on div "12" at bounding box center [914, 186] width 17 height 14
type input "12/10/2025"
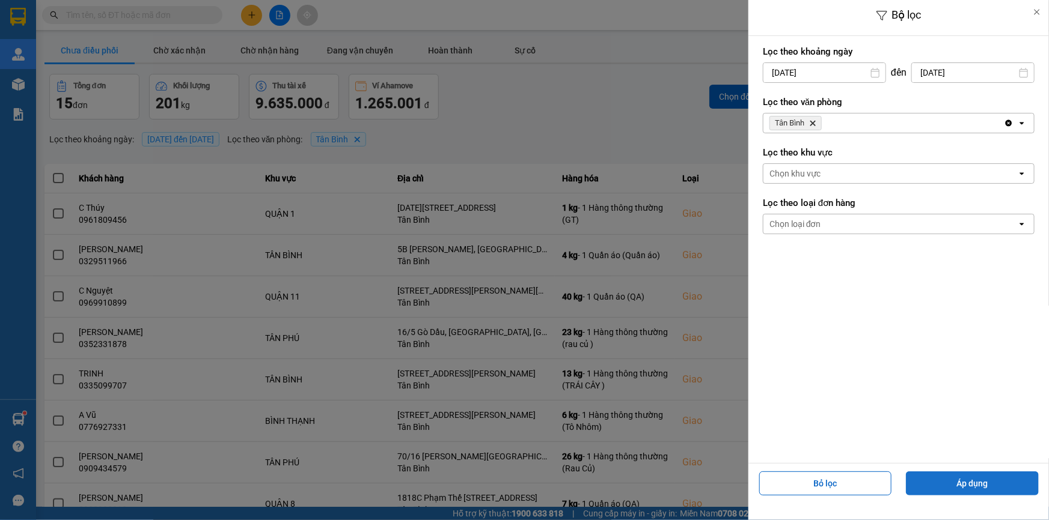
click at [978, 484] on button "Áp dụng" at bounding box center [972, 484] width 133 height 24
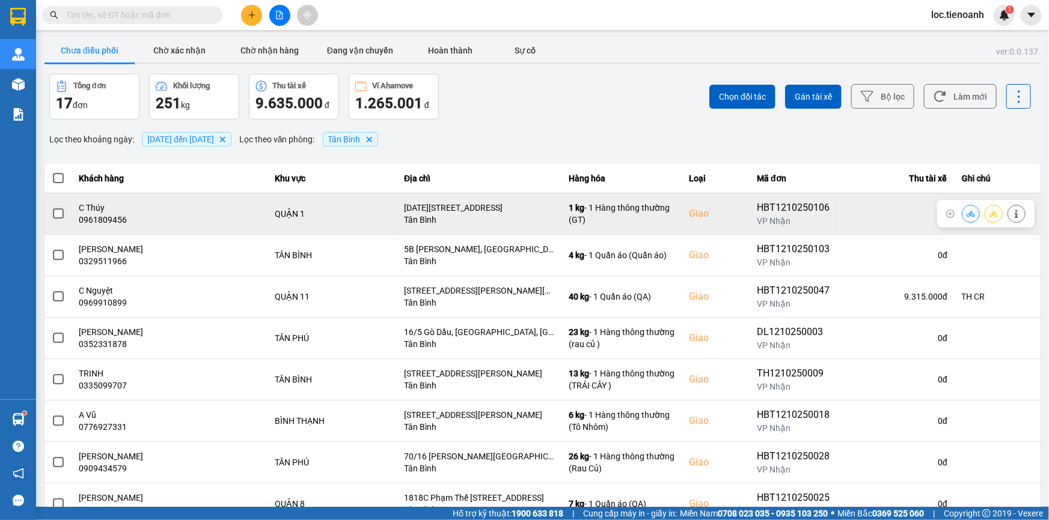
click at [1014, 210] on icon at bounding box center [1015, 214] width 3 height 8
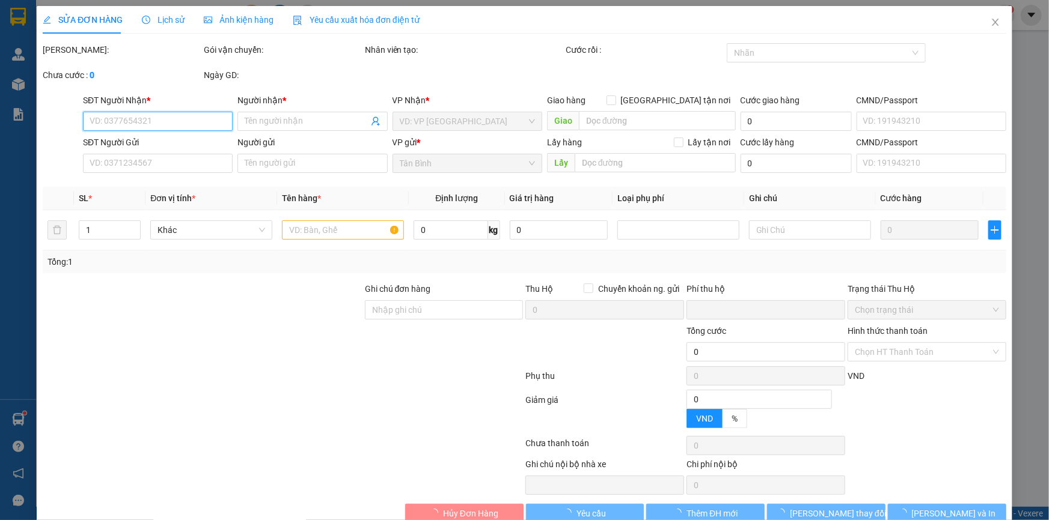
type input "0961809456"
type input "C Thúy"
checkbox input "true"
type input "16 Hai Bà Trưng, Bến Nghé, Quận 1, Hồ Chí Minh"
type input "0916445556"
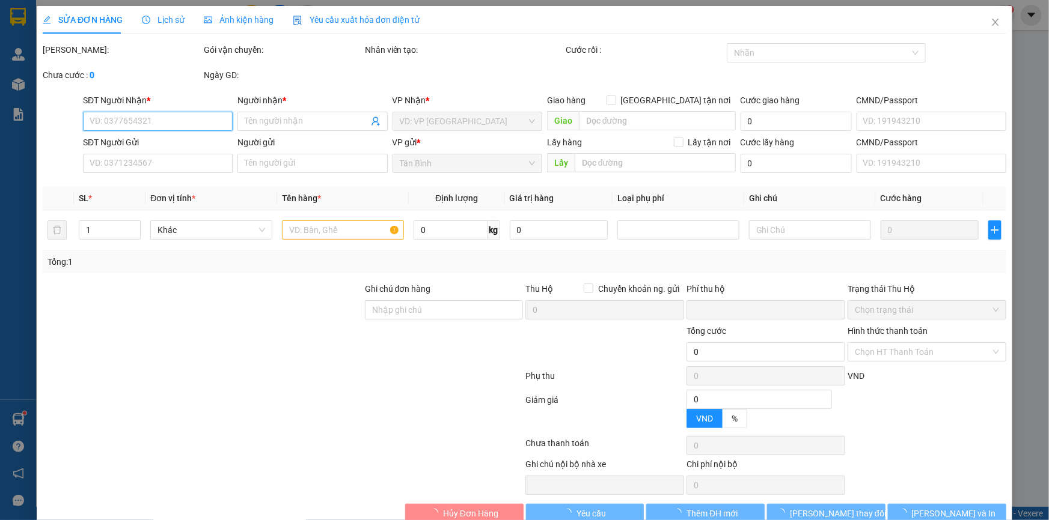
type input "A CƯỜNG"
type input "0"
type input "110.000"
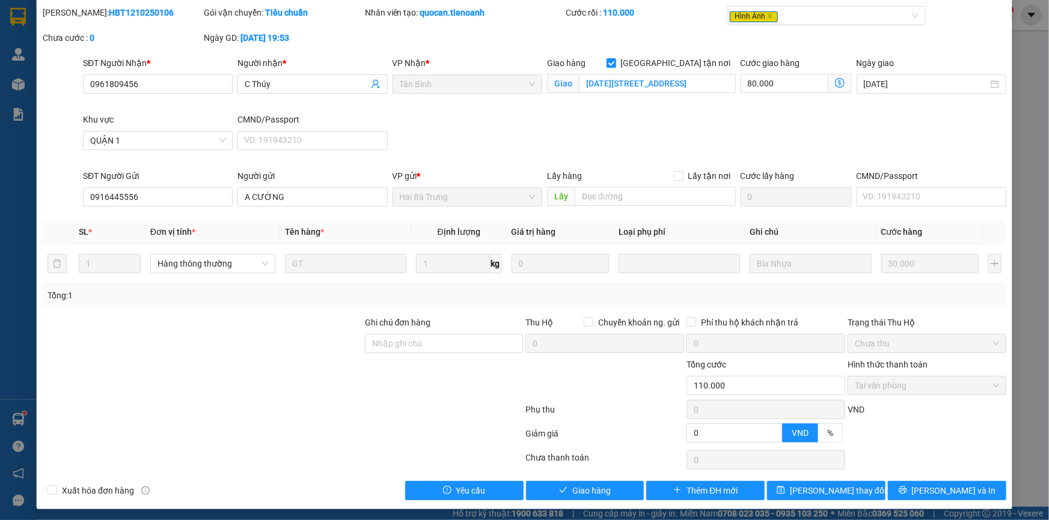
scroll to position [40, 0]
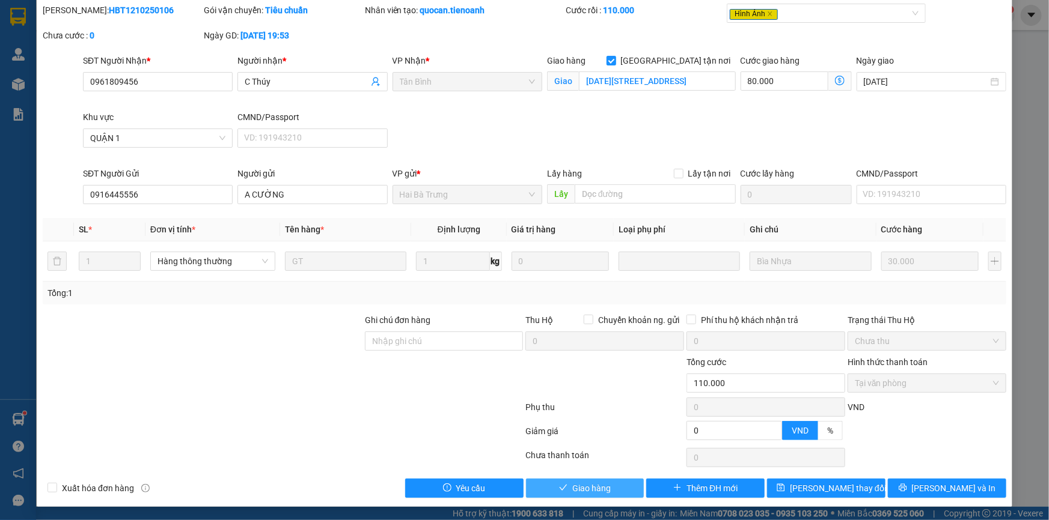
click at [565, 481] on button "Giao hàng" at bounding box center [585, 488] width 118 height 19
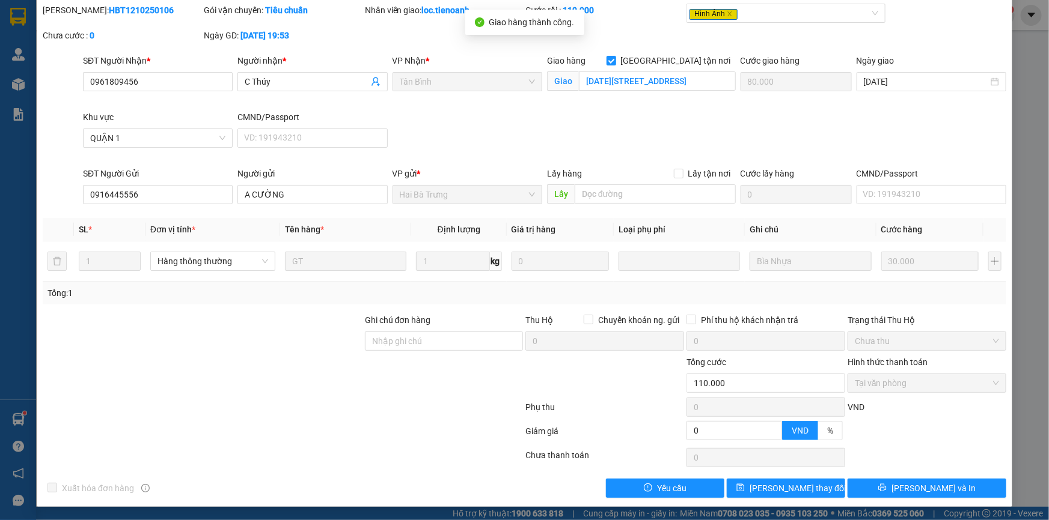
scroll to position [0, 0]
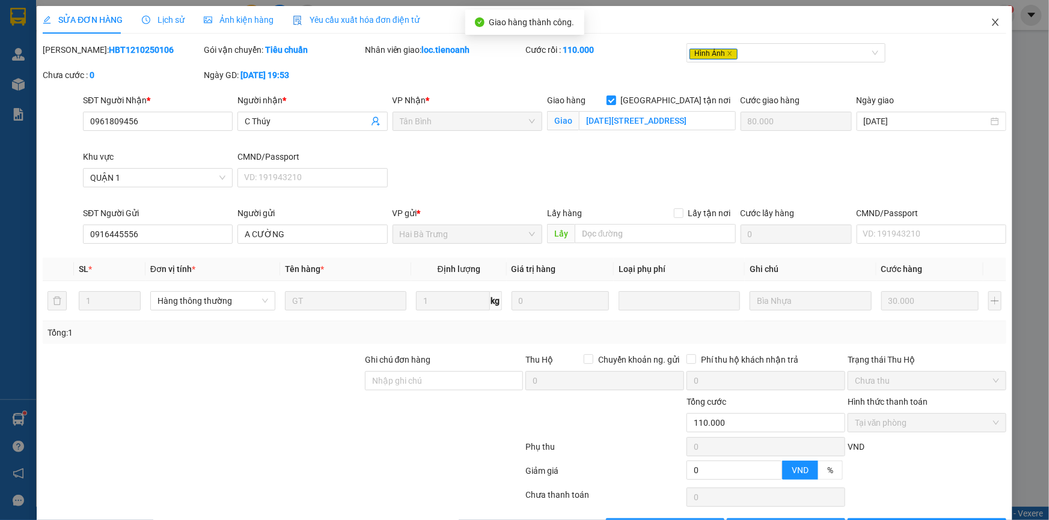
click at [991, 21] on icon "close" at bounding box center [995, 22] width 10 height 10
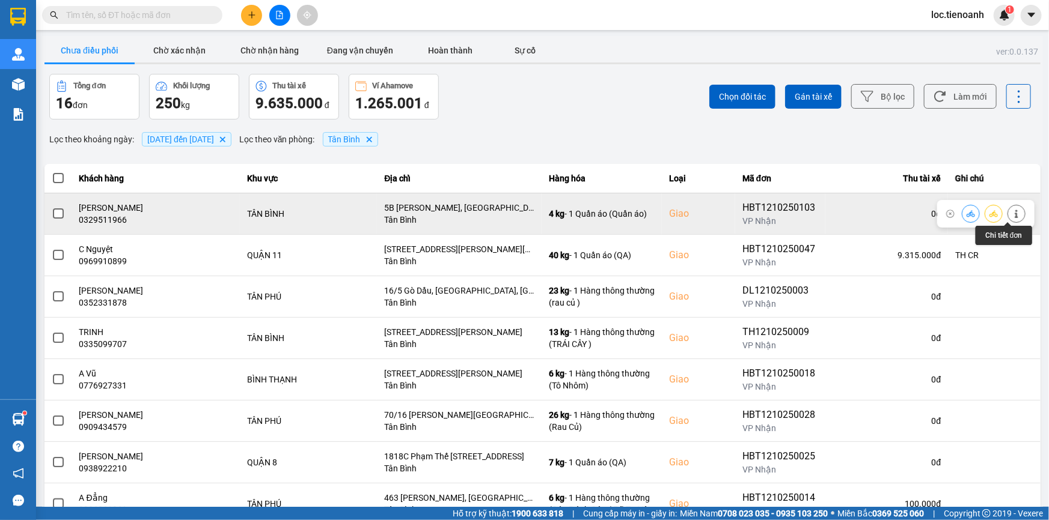
click at [1012, 211] on icon at bounding box center [1016, 214] width 8 height 8
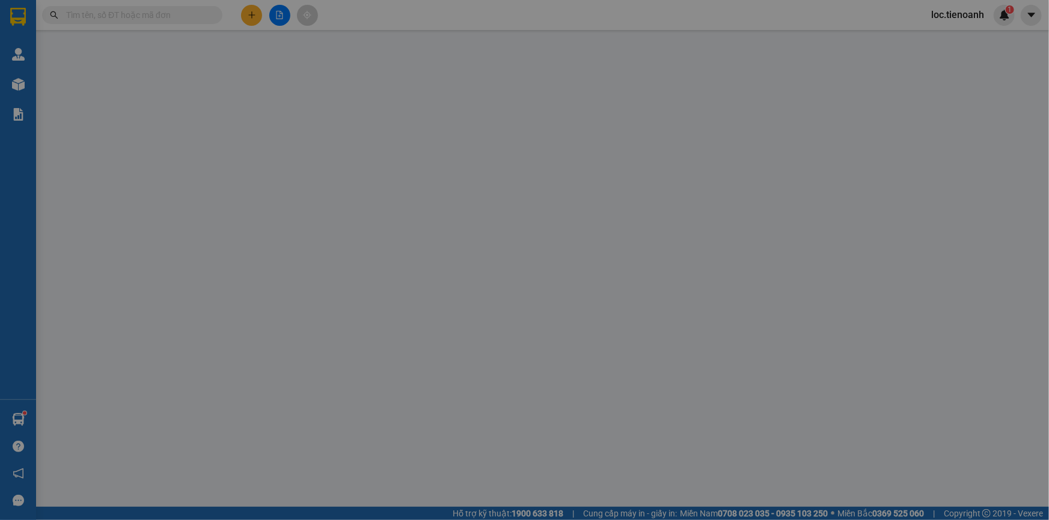
type input "0329511966"
type input "Mai Hương"
checkbox input "true"
type input "5B Phổ Quang, Phường 2, Tân Bình, Hồ Chí Minh"
type input "0935902389"
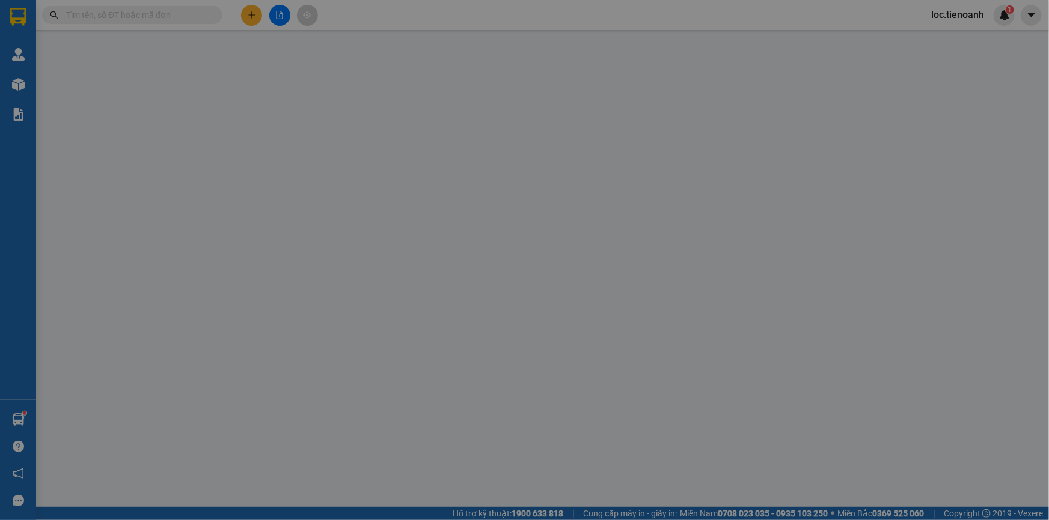
type input "C Nhung"
type input "0"
type input "70.000"
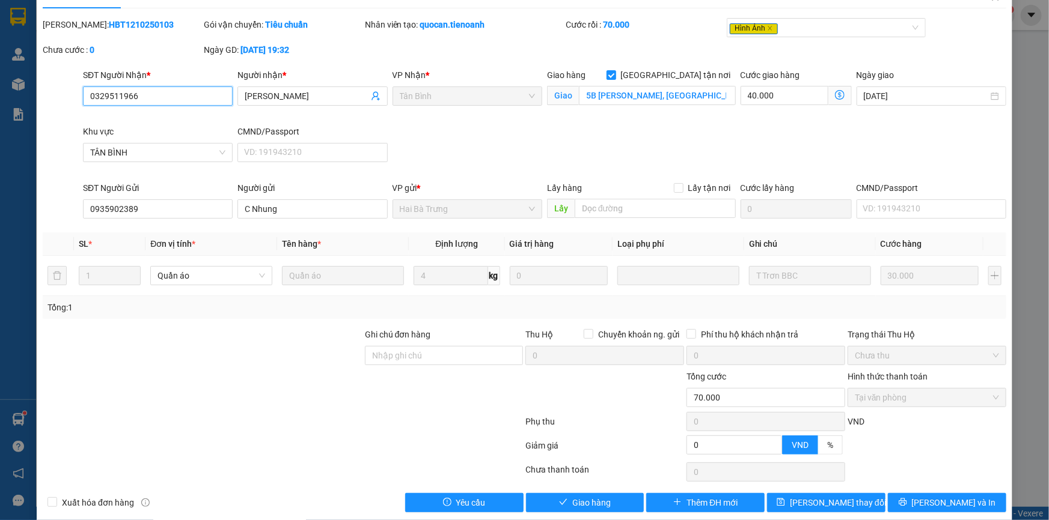
scroll to position [40, 0]
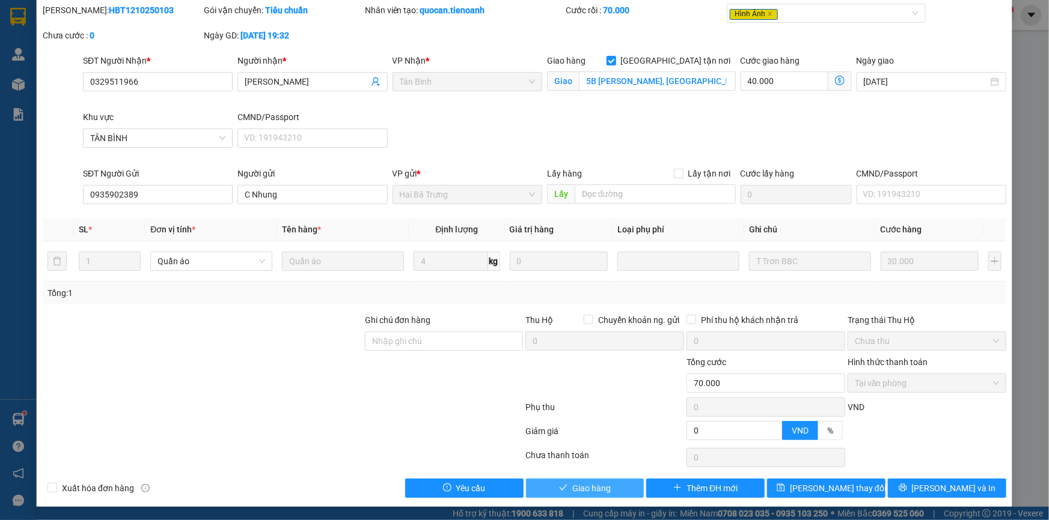
click at [605, 491] on span "Giao hàng" at bounding box center [591, 488] width 38 height 13
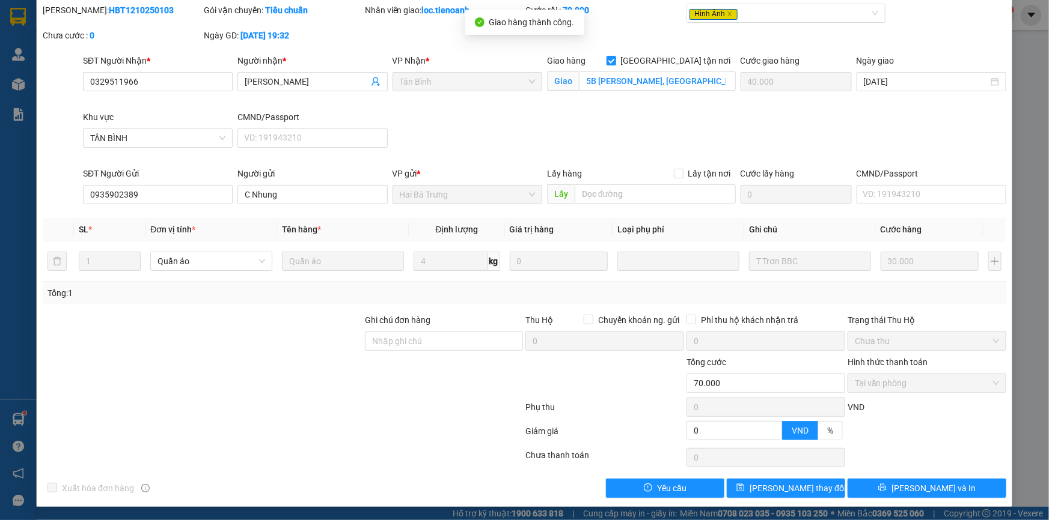
scroll to position [0, 0]
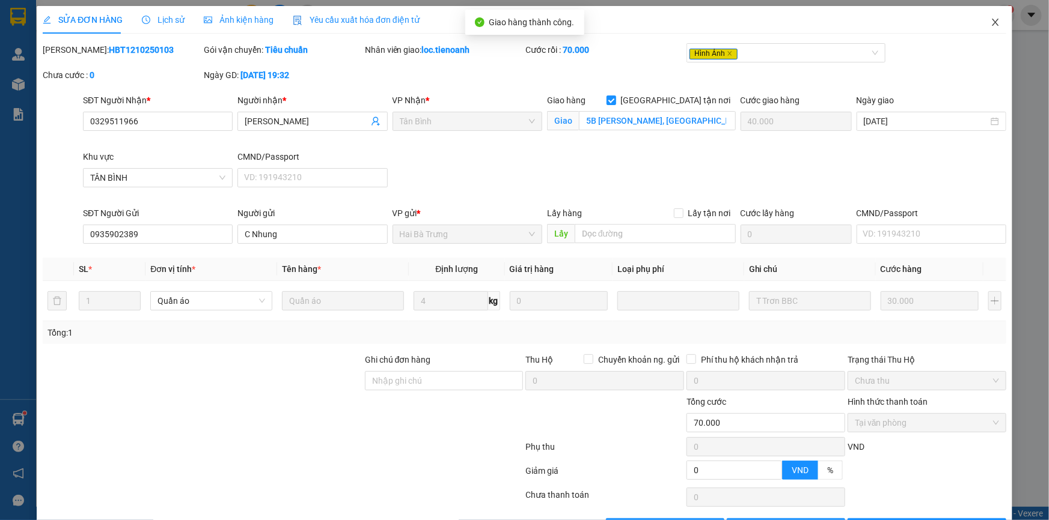
click at [992, 22] on icon "close" at bounding box center [995, 22] width 7 height 7
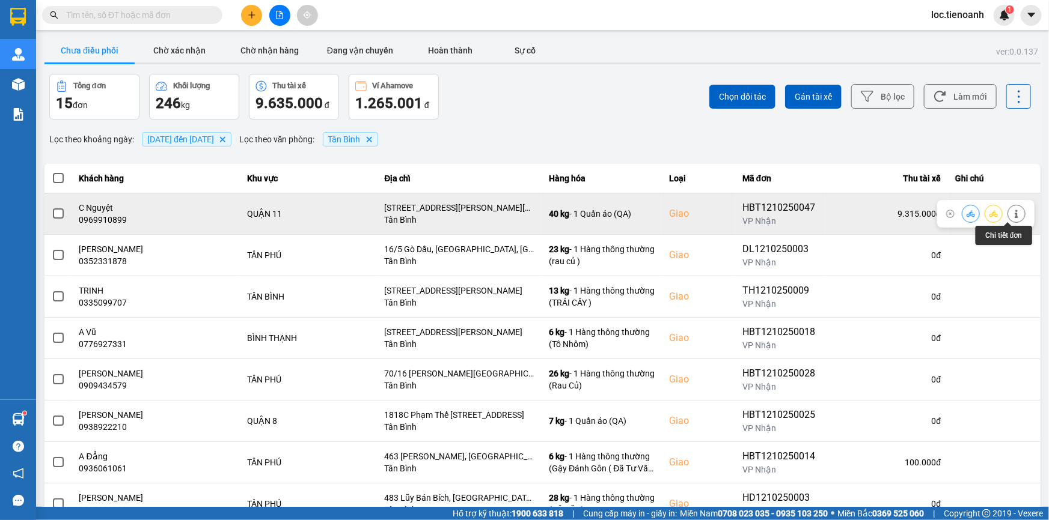
click at [1012, 210] on icon at bounding box center [1016, 214] width 8 height 8
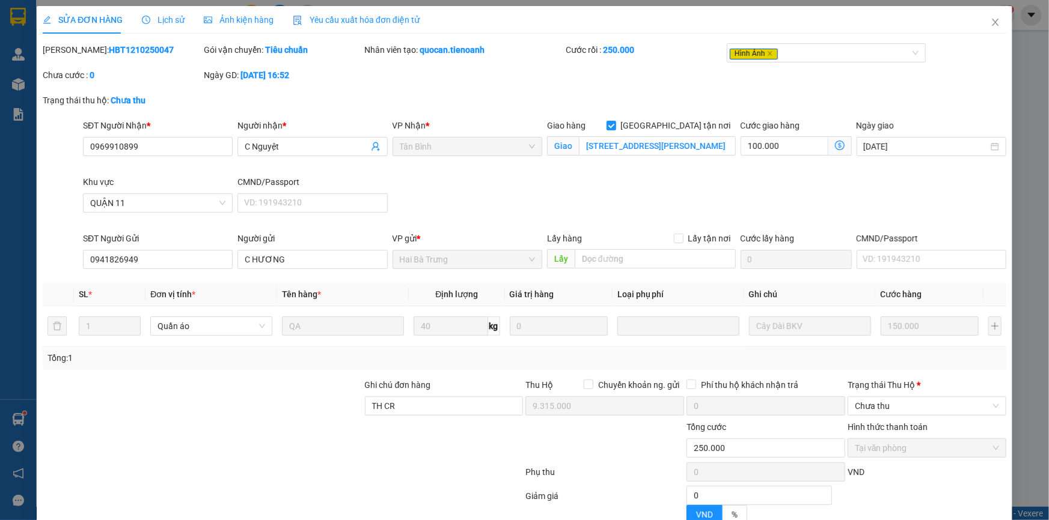
type input "0969910899"
type input "C Nguyệt"
checkbox input "true"
type input "201B Nguyễn Thị Nhỏ, Phường 16, Quận 11, Hồ Chí Minh"
type input "0941826949"
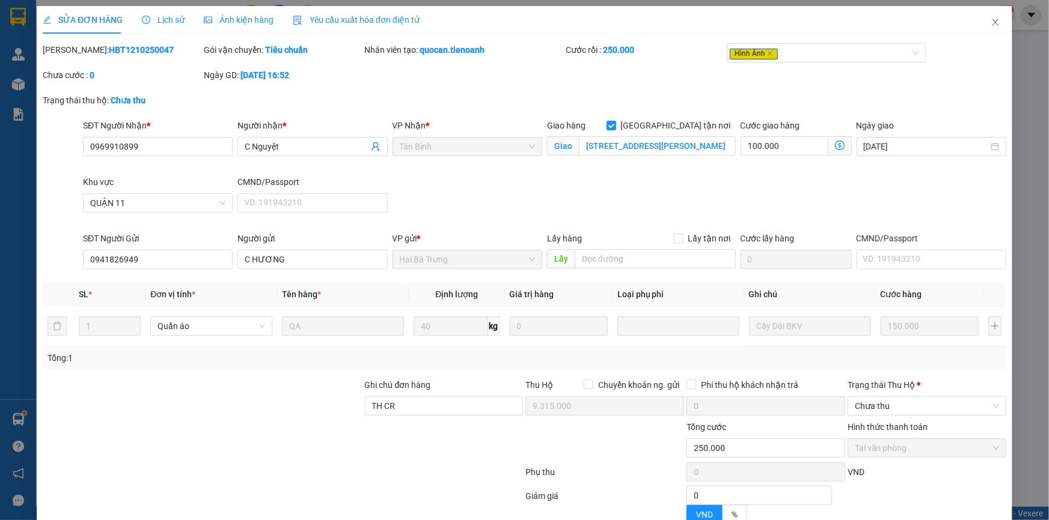
type input "C HƯƠNG"
type input "TH CR"
type input "9.315.000"
type input "0"
type input "250.000"
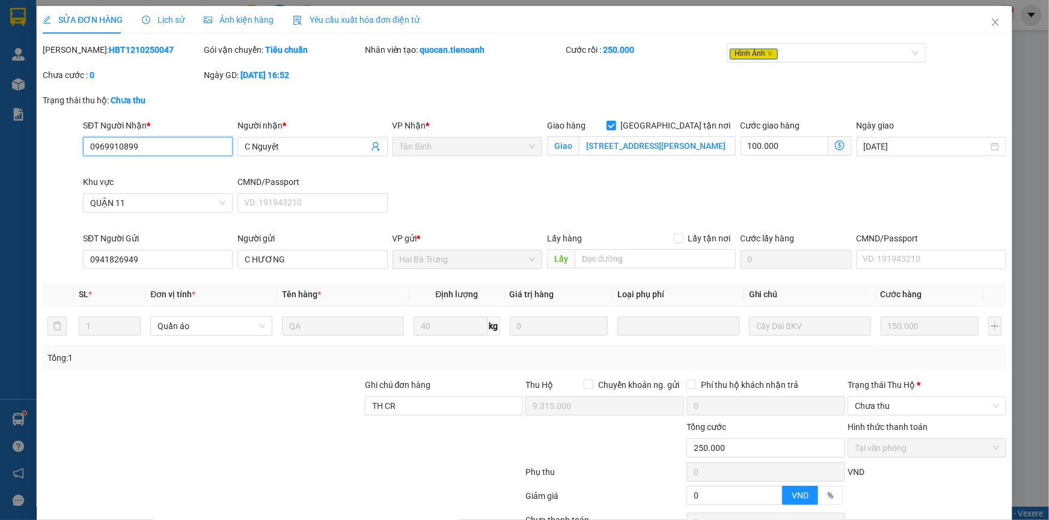
scroll to position [65, 0]
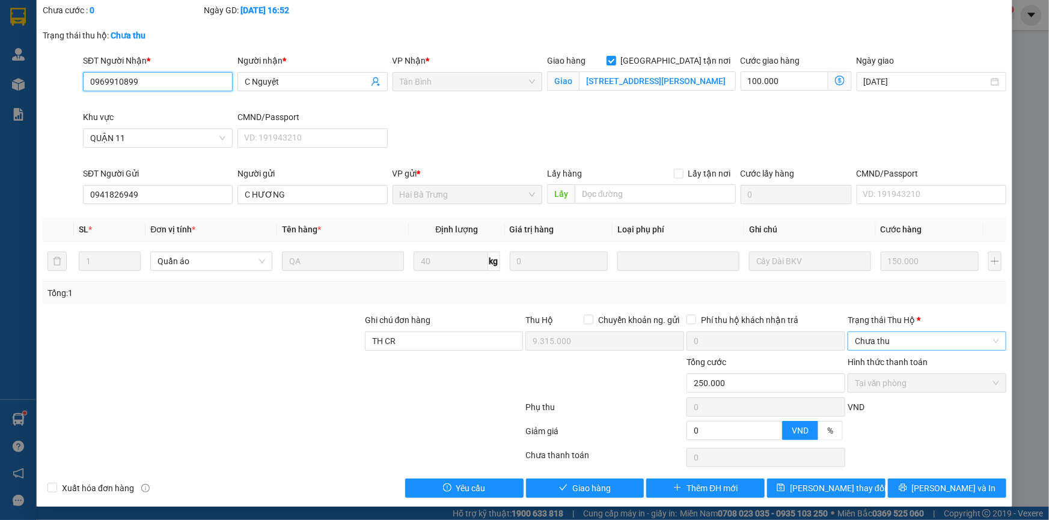
click at [883, 340] on span "Chưa thu" at bounding box center [927, 341] width 144 height 18
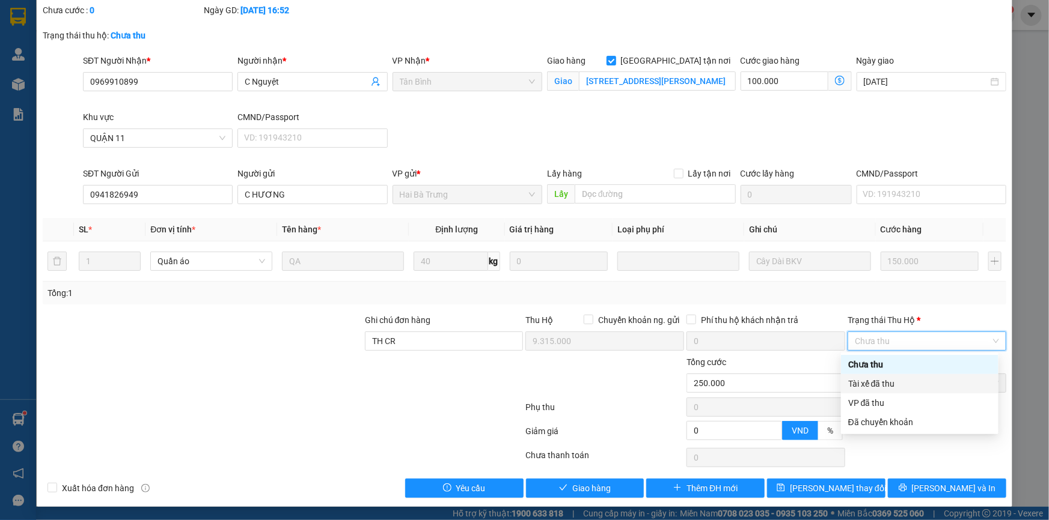
click at [877, 385] on div "Tài xế đã thu" at bounding box center [919, 383] width 143 height 13
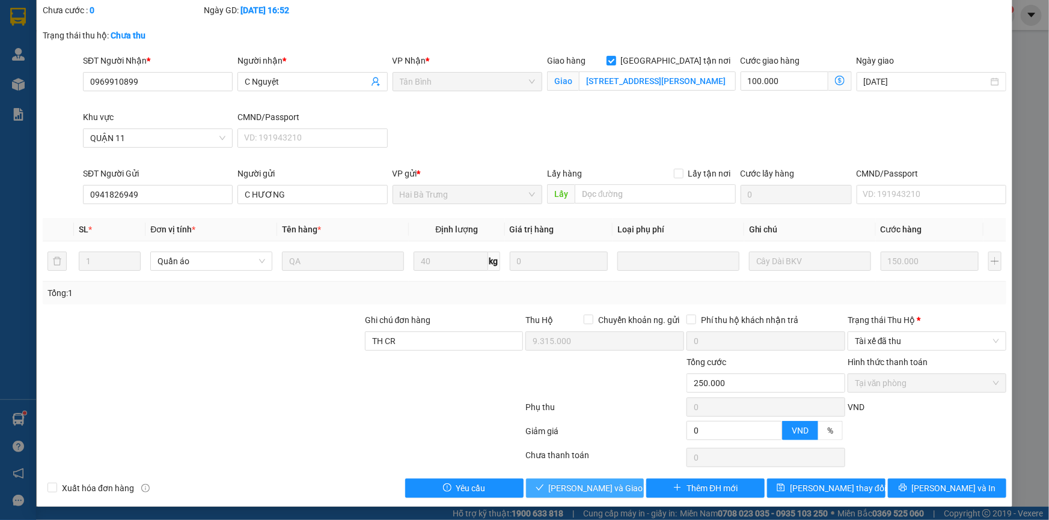
click at [585, 483] on span "Lưu và Giao hàng" at bounding box center [606, 488] width 115 height 13
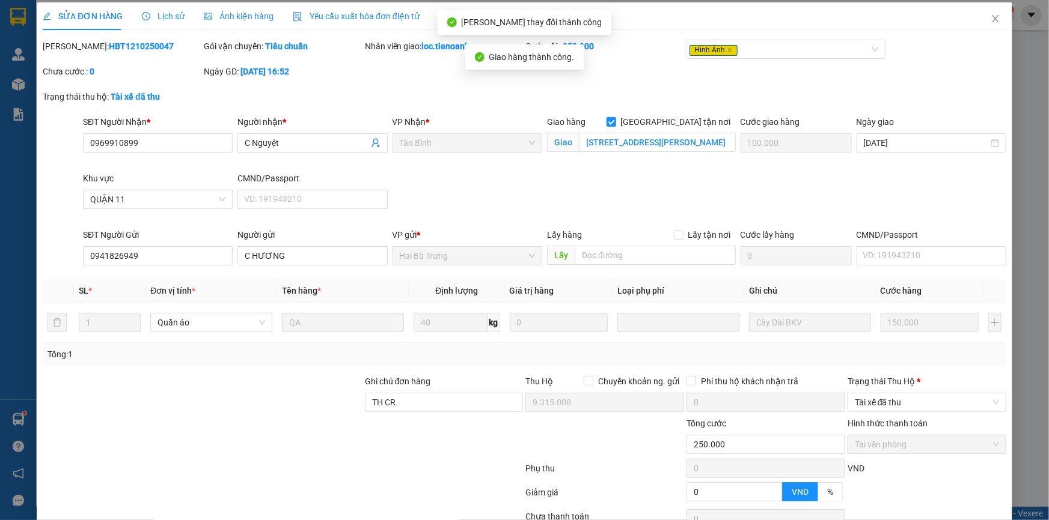
scroll to position [0, 0]
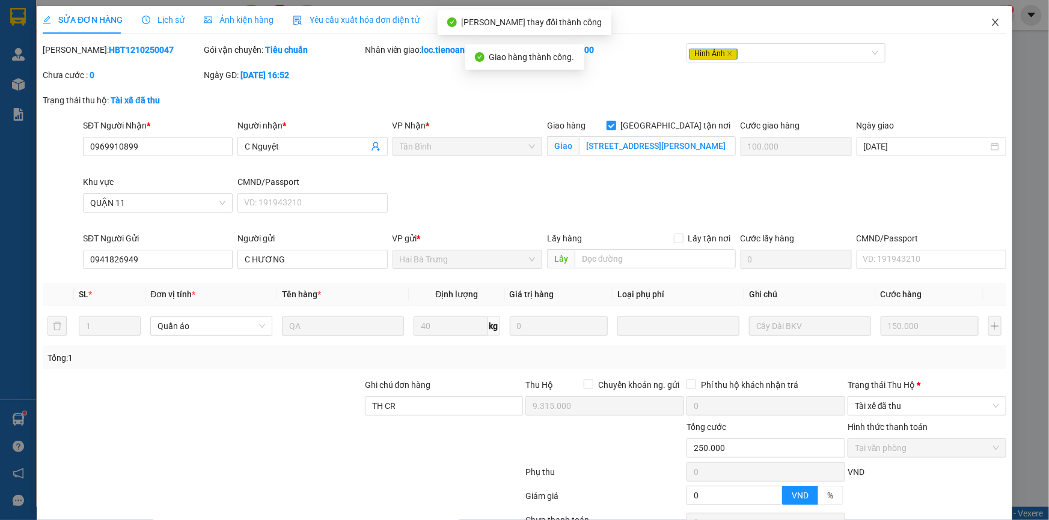
click at [990, 23] on icon "close" at bounding box center [995, 22] width 10 height 10
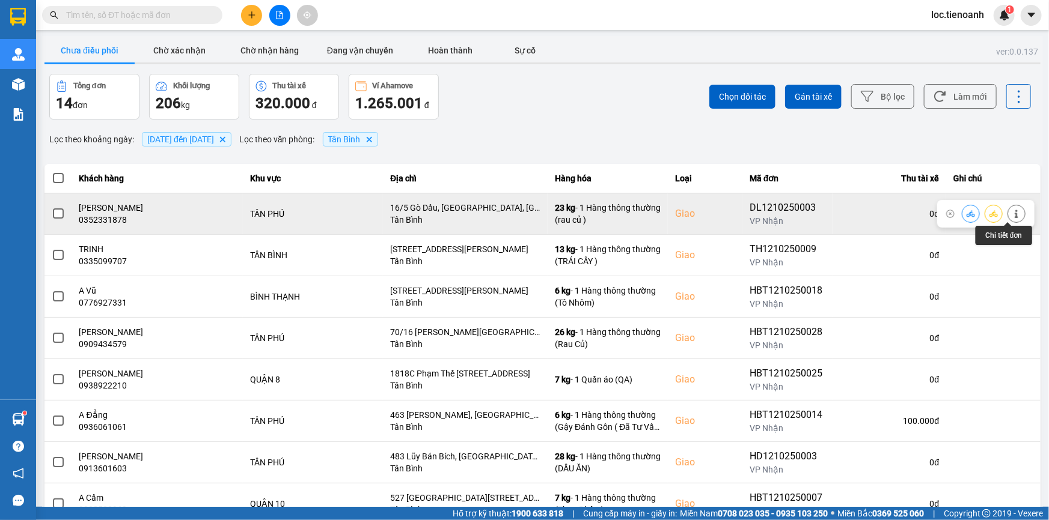
click at [1013, 219] on button at bounding box center [1016, 213] width 17 height 21
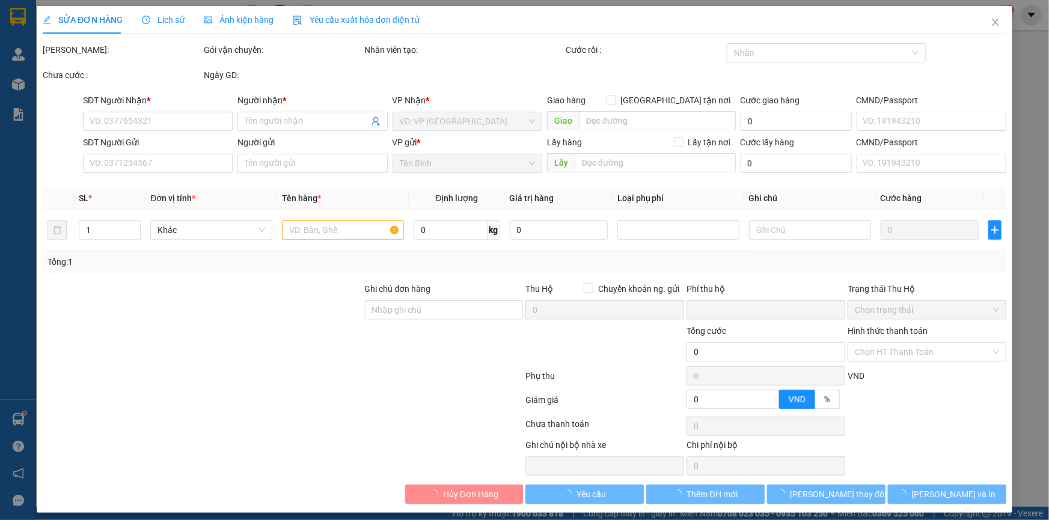
type input "0352331878"
type input "Lê Vy"
checkbox input "true"
type input "16/5 Gò Dầu, Tân Sơn Nhì, Tân Phú, Hồ Chí Minh"
type input "0354111765"
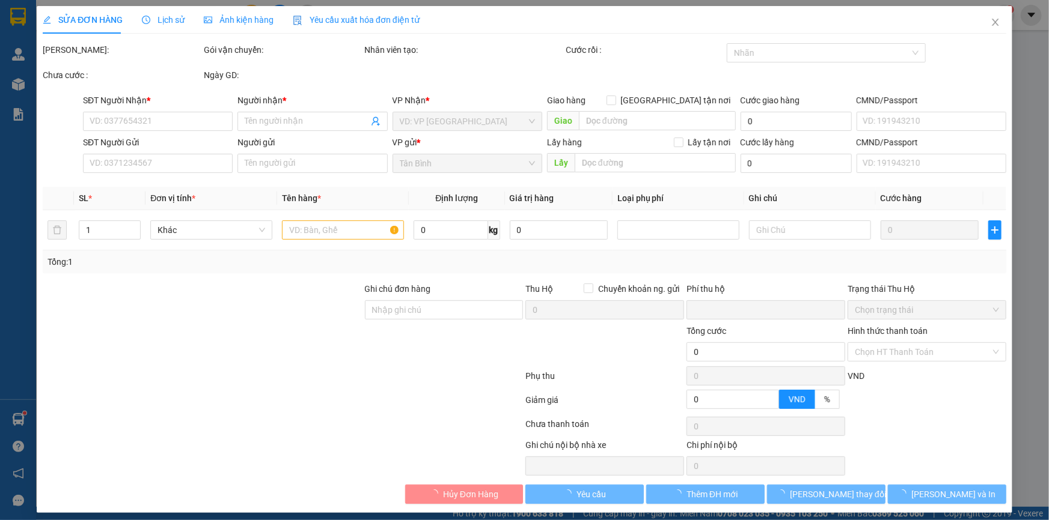
type input "Thiên"
type input "0"
type input "100.000"
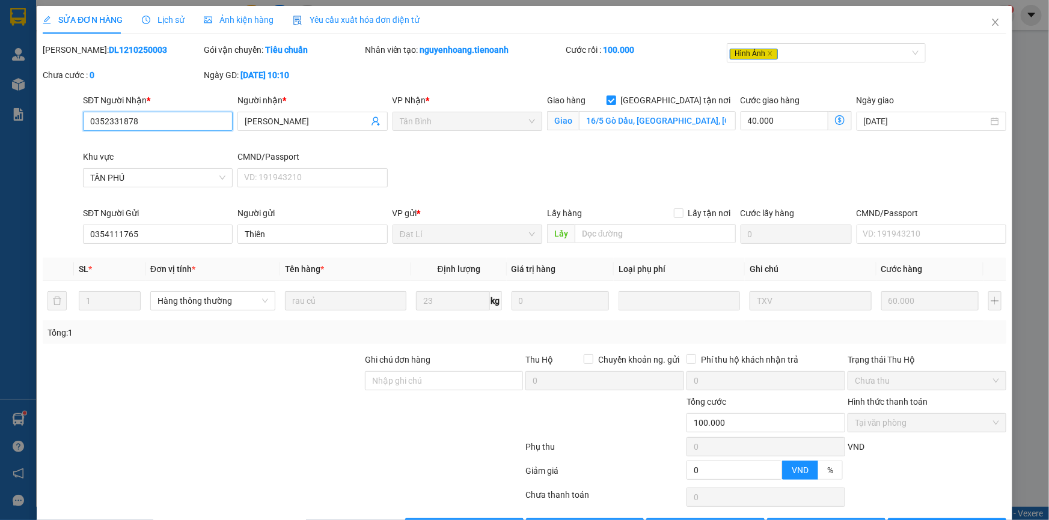
scroll to position [40, 0]
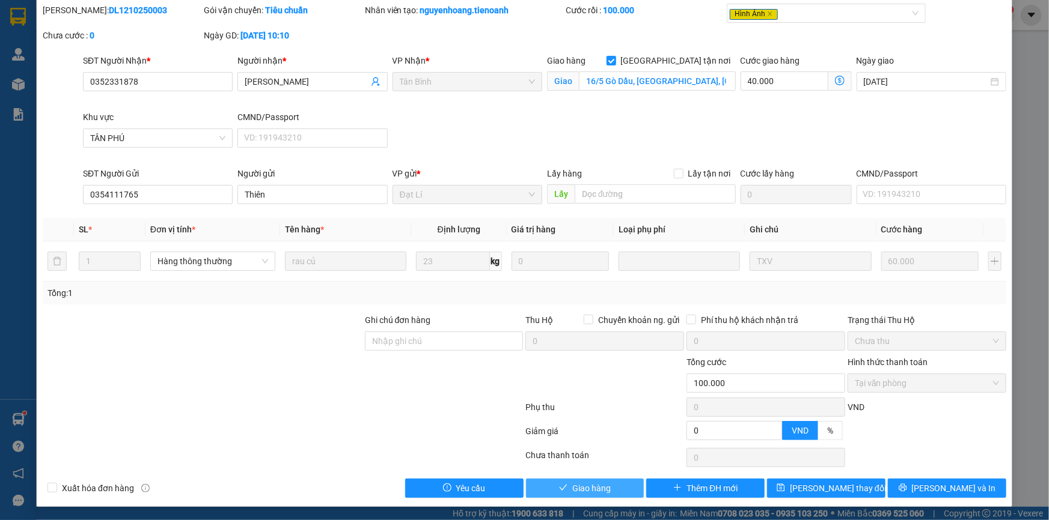
drag, startPoint x: 602, startPoint y: 483, endPoint x: 624, endPoint y: 463, distance: 29.8
click at [603, 483] on span "Giao hàng" at bounding box center [591, 488] width 38 height 13
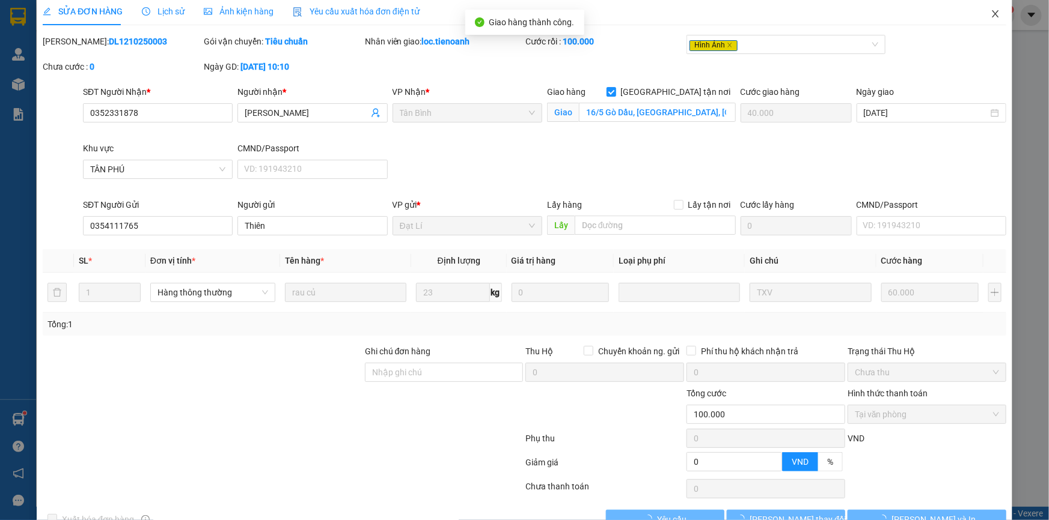
scroll to position [0, 0]
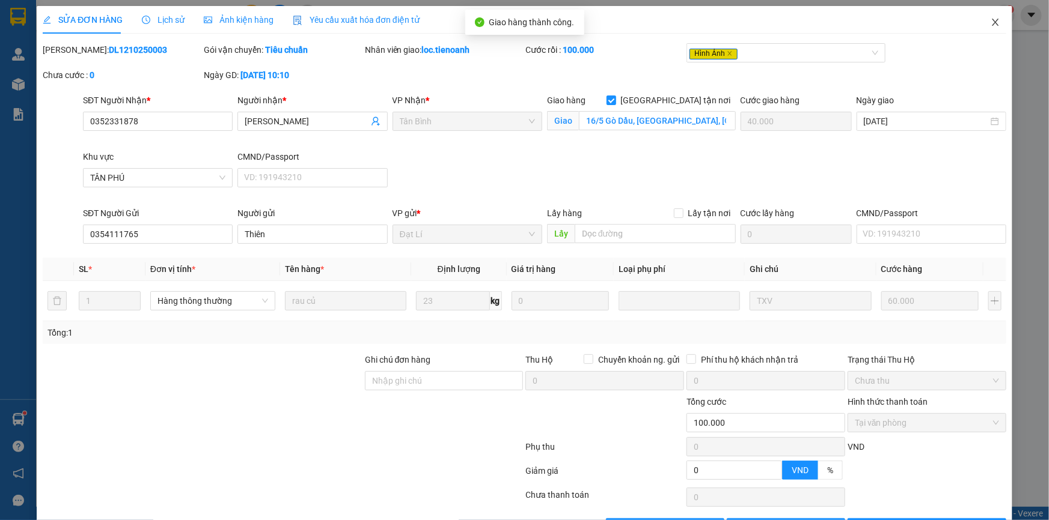
click at [990, 18] on icon "close" at bounding box center [995, 22] width 10 height 10
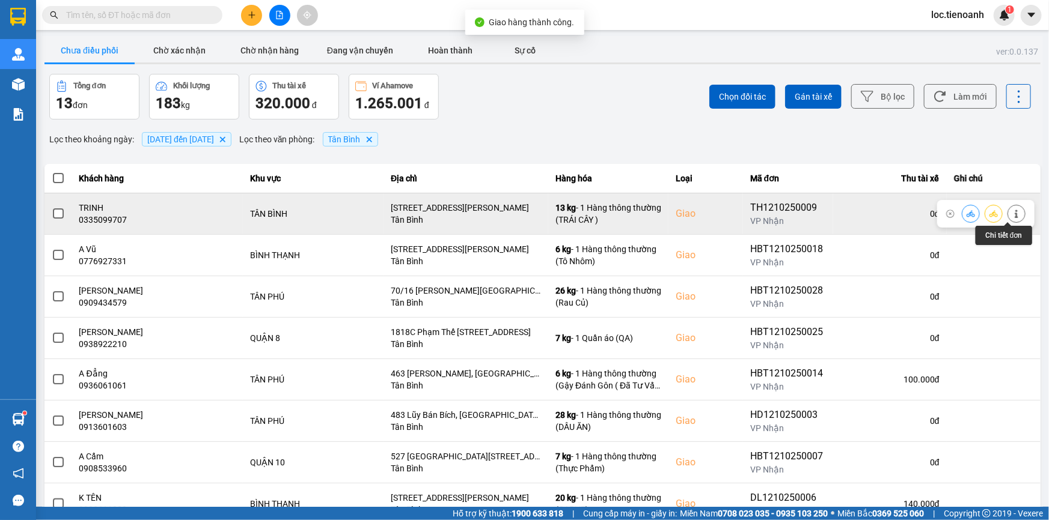
click at [1016, 215] on button at bounding box center [1016, 213] width 17 height 21
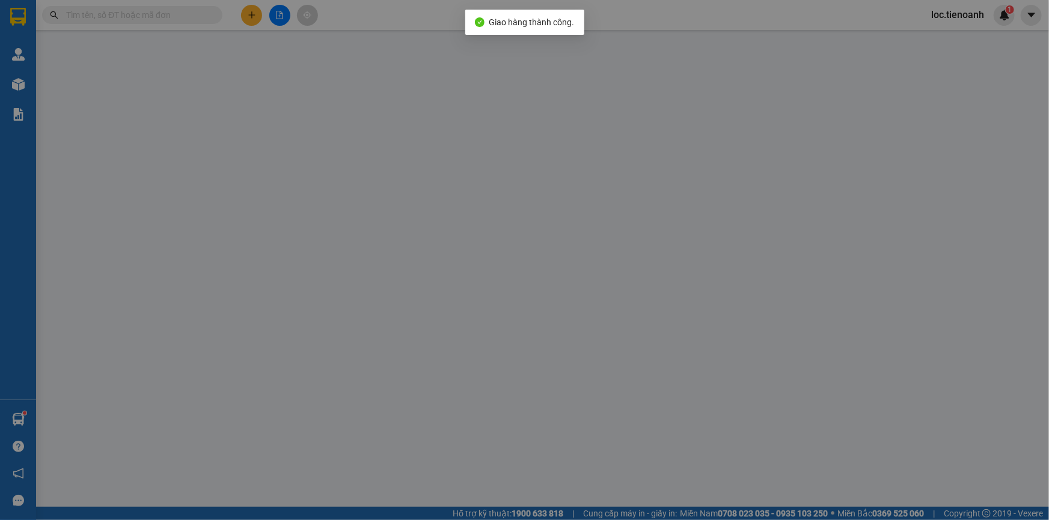
type input "0335099707"
type input "TRINH"
checkbox input "true"
type input "72 Bùi Thị Xuân, Phường 2, Tân Bình, Hồ Chí Minh"
type input "0987873457"
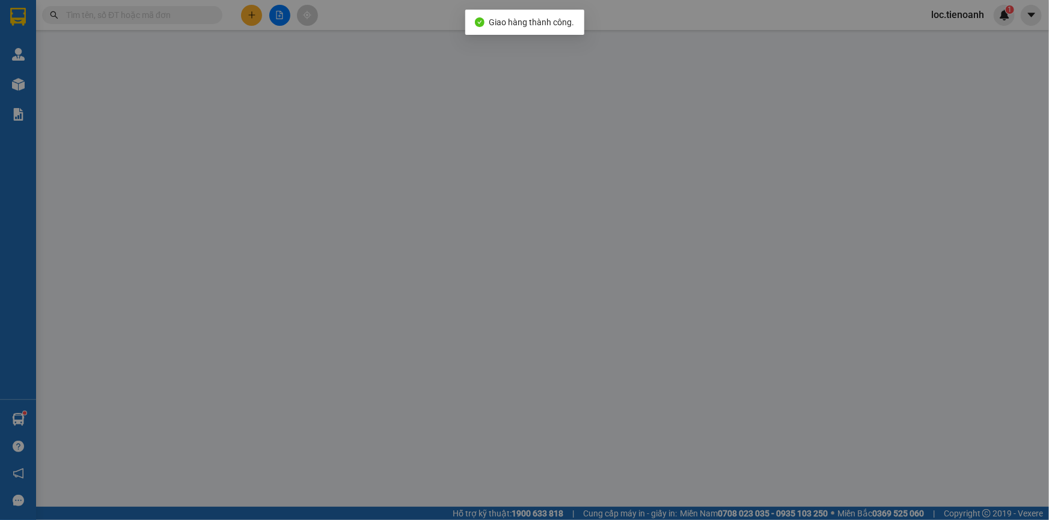
type input "0"
type input "90.000"
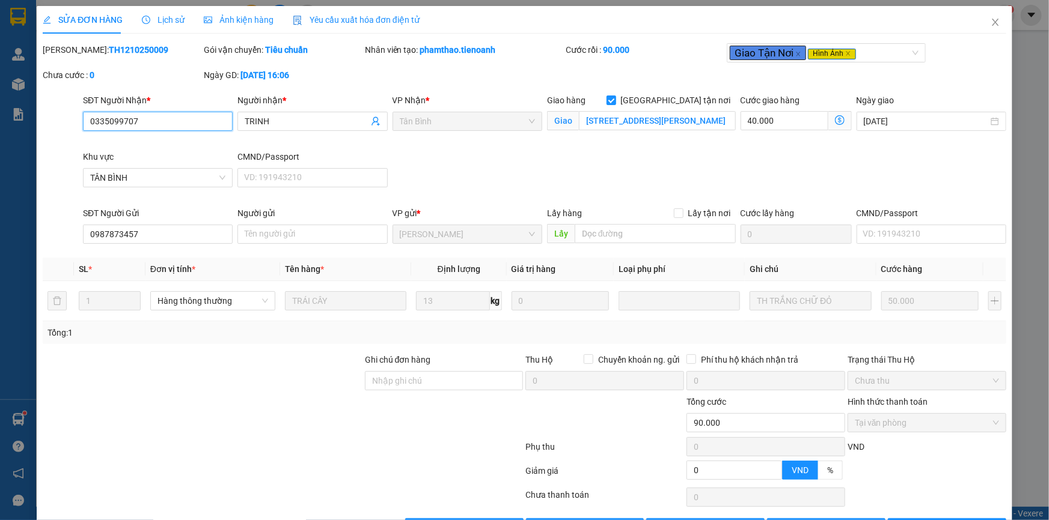
scroll to position [40, 0]
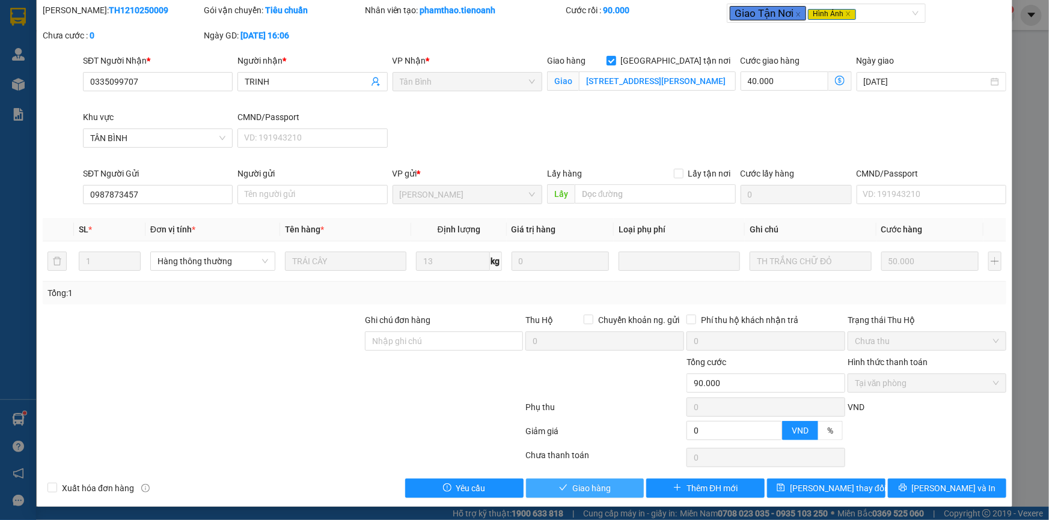
click at [596, 479] on button "Giao hàng" at bounding box center [585, 488] width 118 height 19
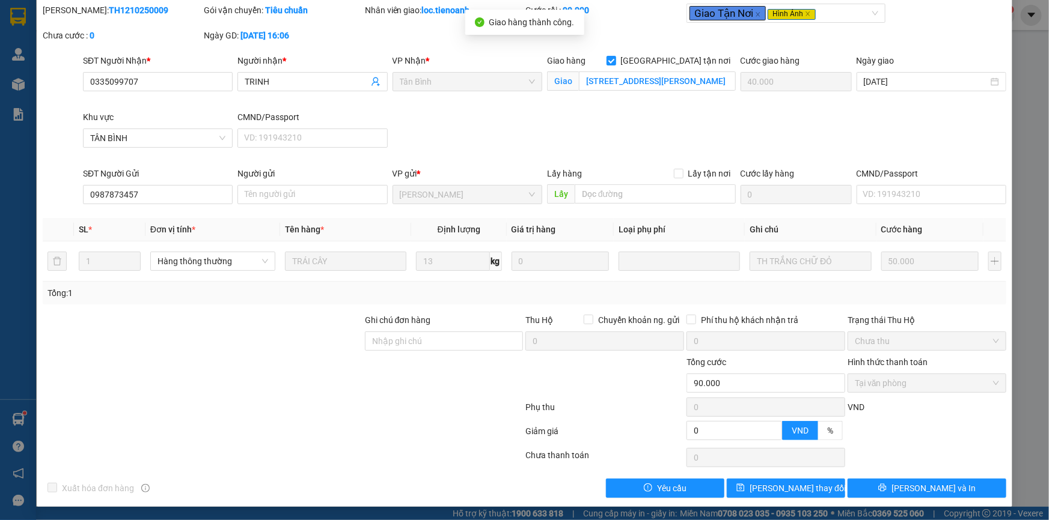
scroll to position [0, 0]
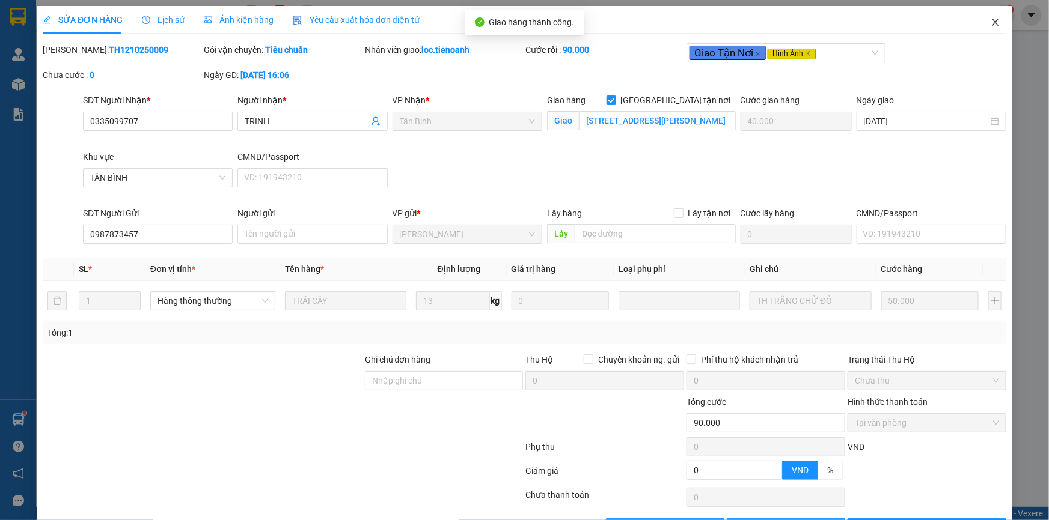
click at [990, 24] on icon "close" at bounding box center [995, 22] width 10 height 10
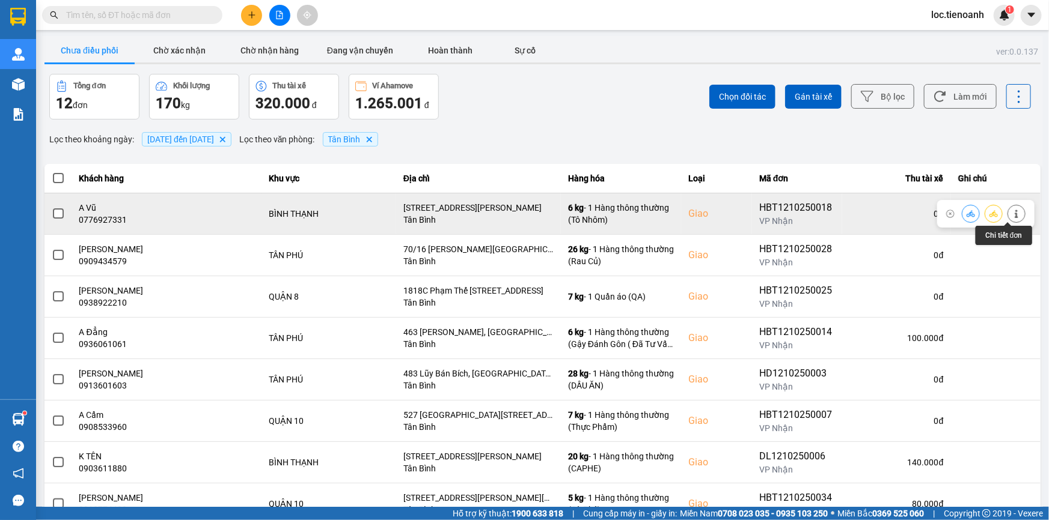
click at [1008, 211] on button at bounding box center [1016, 213] width 17 height 21
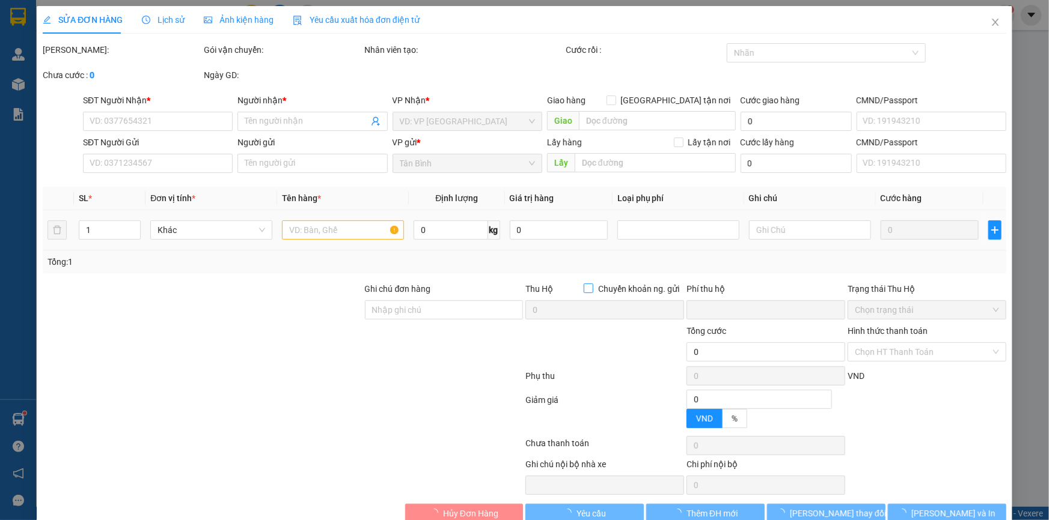
type input "0776927331"
type input "A Vũ"
checkbox input "true"
type input "36, 3b Nguyễn Gia Trí, Phường 25, Bình Thạnh, Hồ Chí Minh"
type input "0905062834"
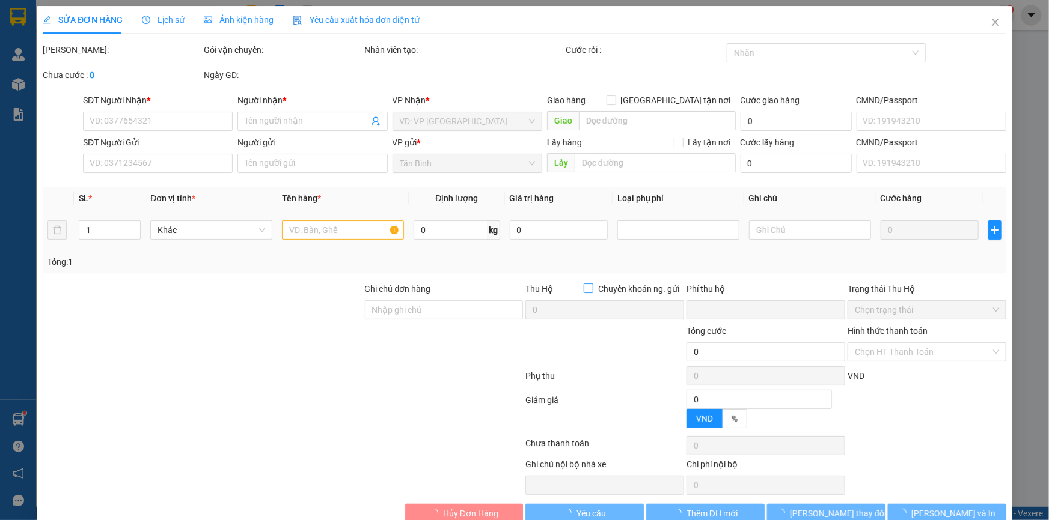
type input "A Việt"
type input "0"
type input "130.000"
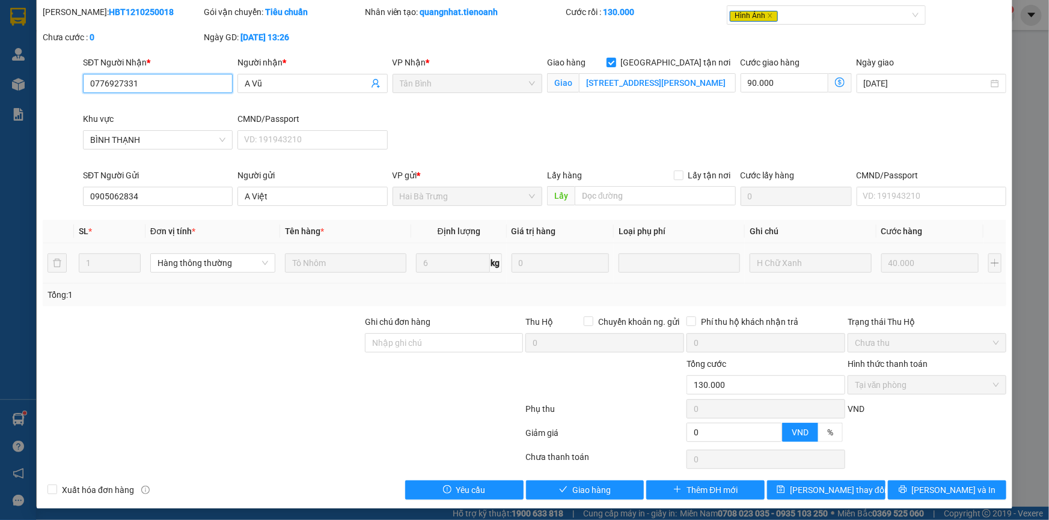
scroll to position [40, 0]
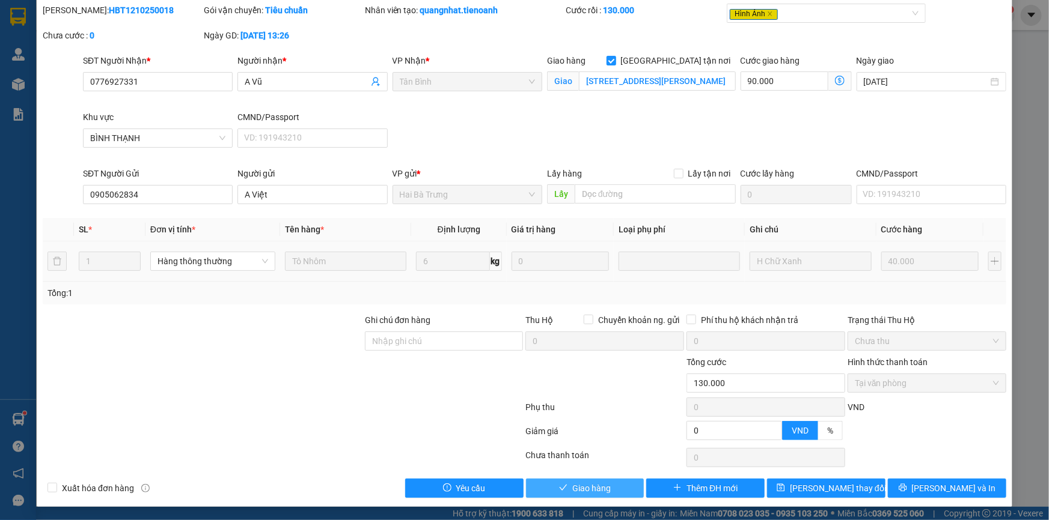
drag, startPoint x: 576, startPoint y: 481, endPoint x: 632, endPoint y: 433, distance: 74.2
click at [578, 479] on button "Giao hàng" at bounding box center [585, 488] width 118 height 19
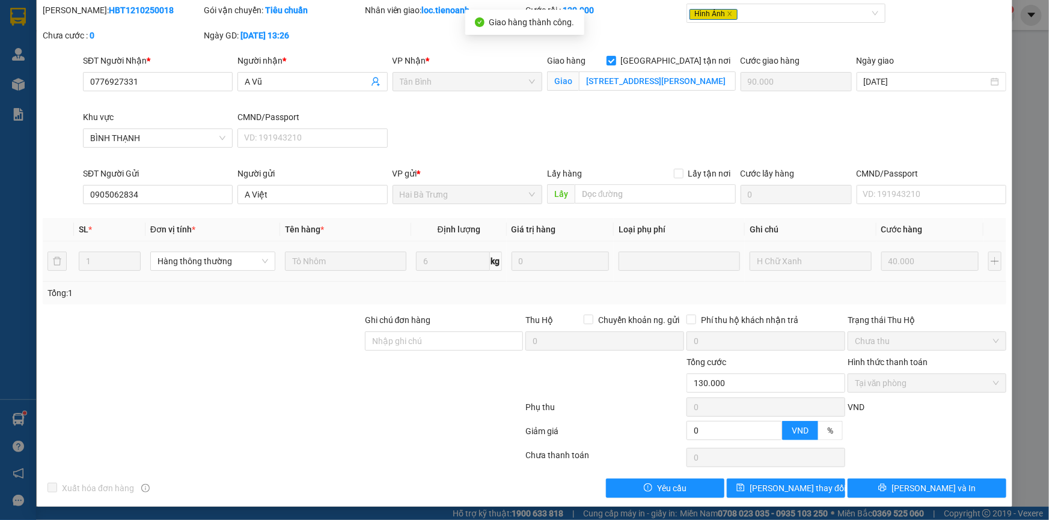
scroll to position [0, 0]
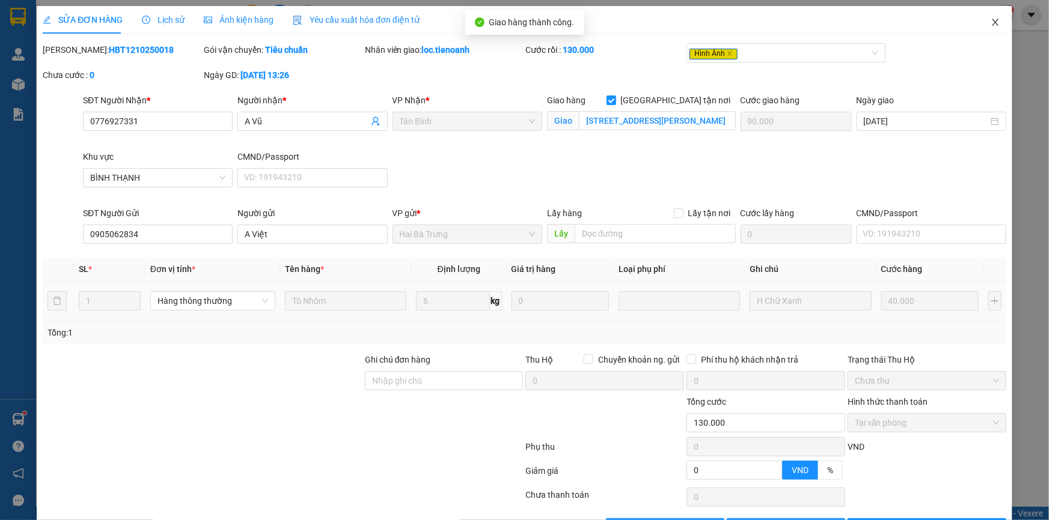
click at [991, 23] on icon "close" at bounding box center [995, 22] width 10 height 10
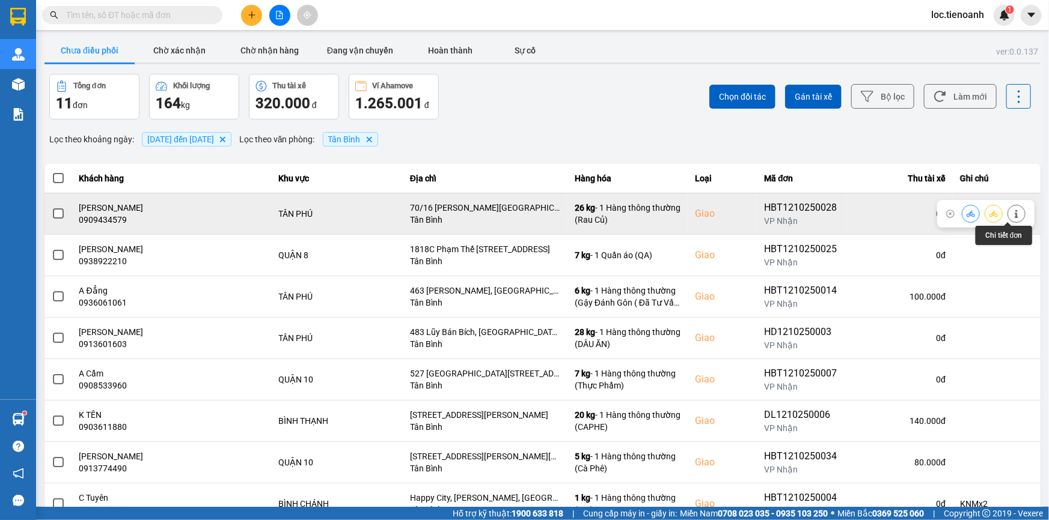
click at [1010, 219] on button at bounding box center [1016, 213] width 17 height 21
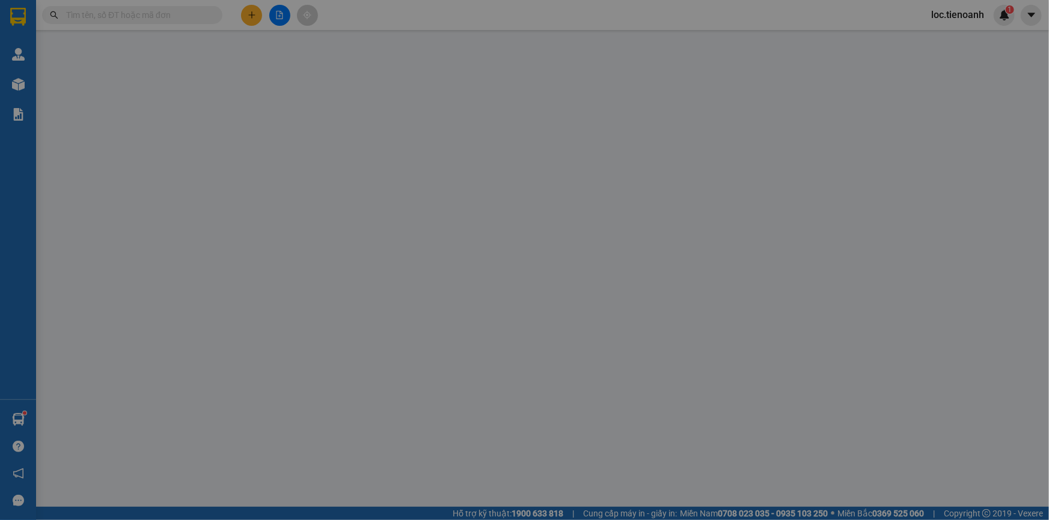
type input "0909434579"
type input "Chú Hùng"
checkbox input "true"
type input "70/16 Huỳnh Thiện Lộc, Hòa Thạnh, Tân Phú, Hồ Chí Minh"
type input "0915792100"
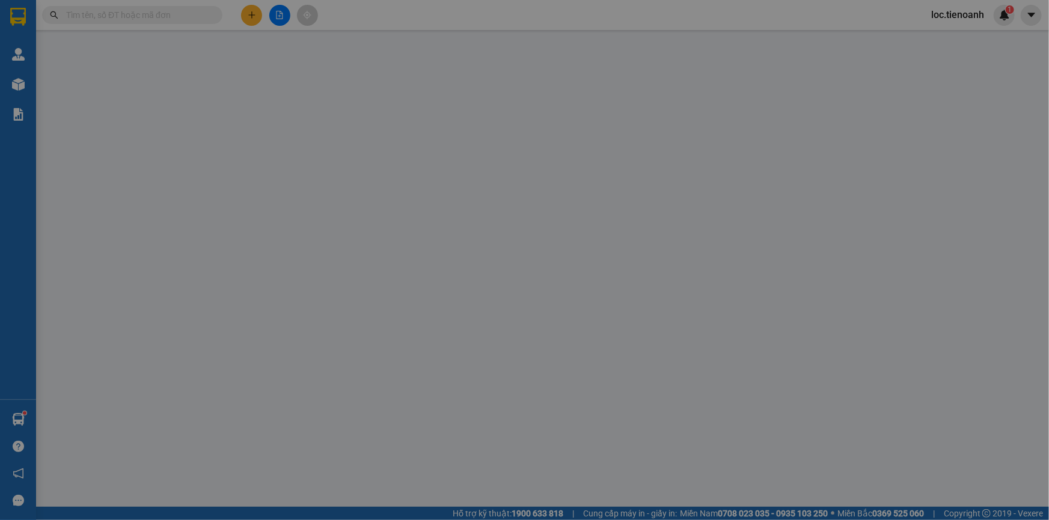
type input "A Sơn"
type input "0"
type input "110.000"
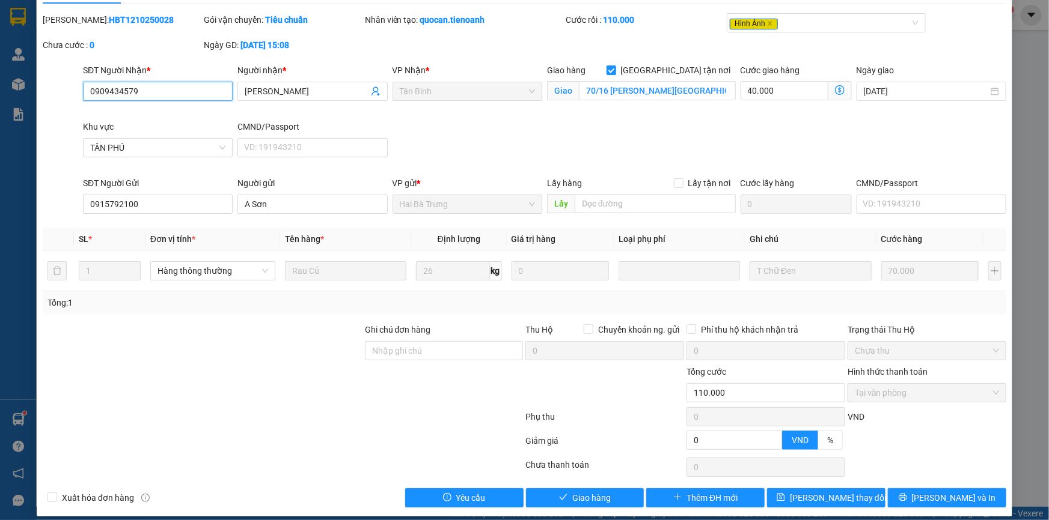
scroll to position [40, 0]
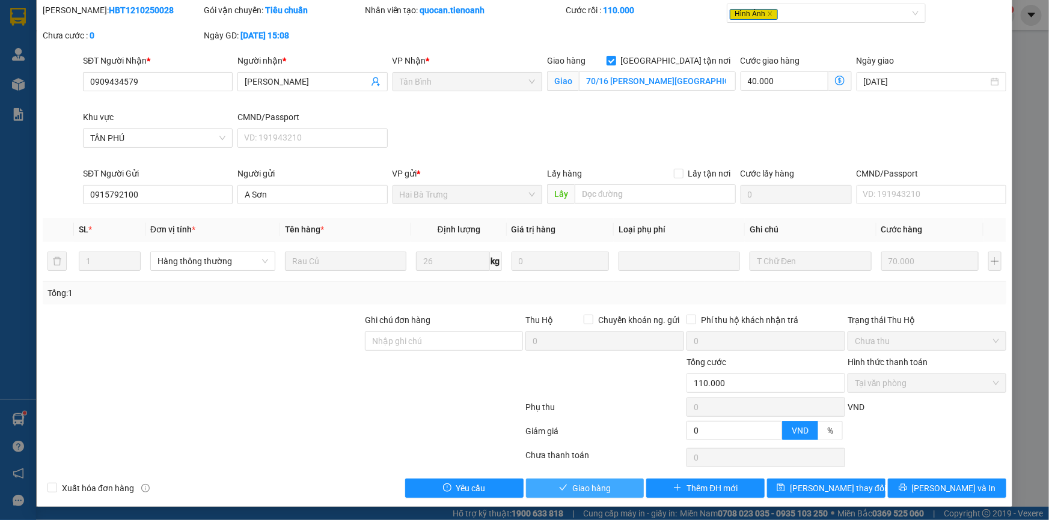
click at [590, 486] on span "Giao hàng" at bounding box center [591, 488] width 38 height 13
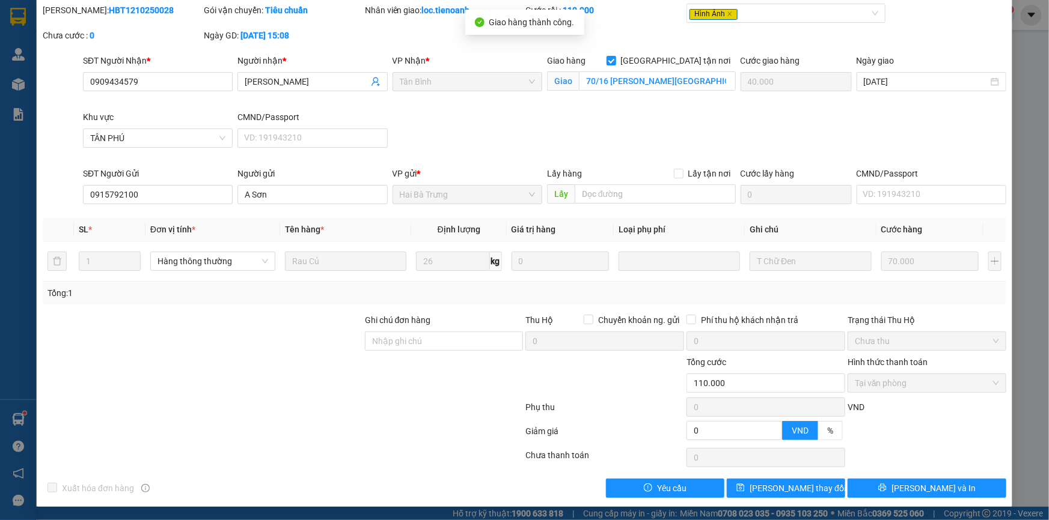
scroll to position [0, 0]
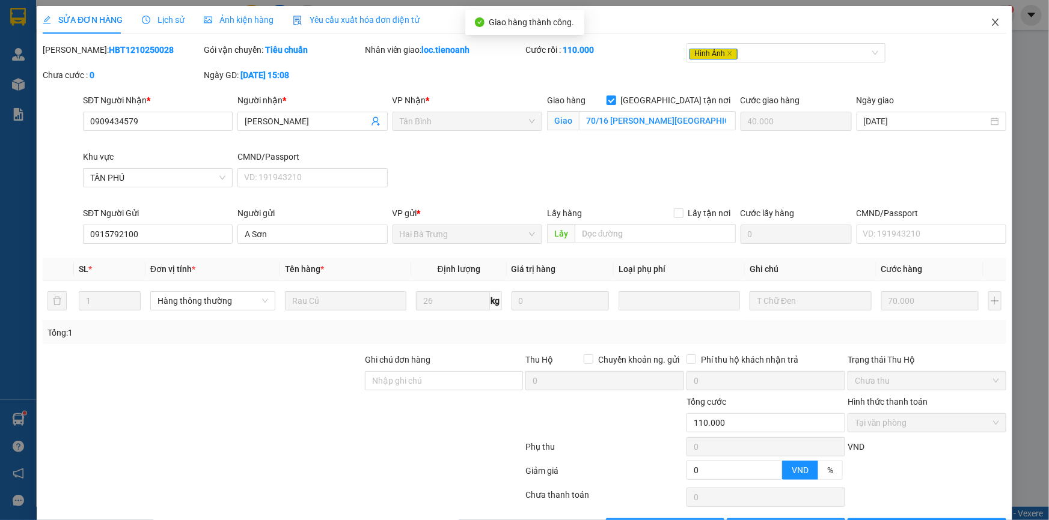
click at [987, 17] on span "Close" at bounding box center [995, 23] width 34 height 34
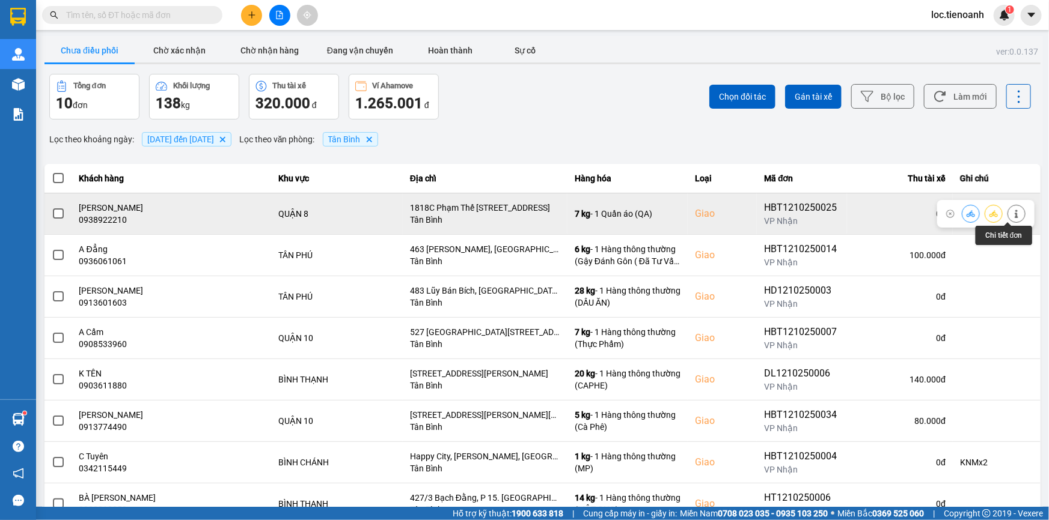
click at [1012, 212] on icon at bounding box center [1016, 214] width 8 height 8
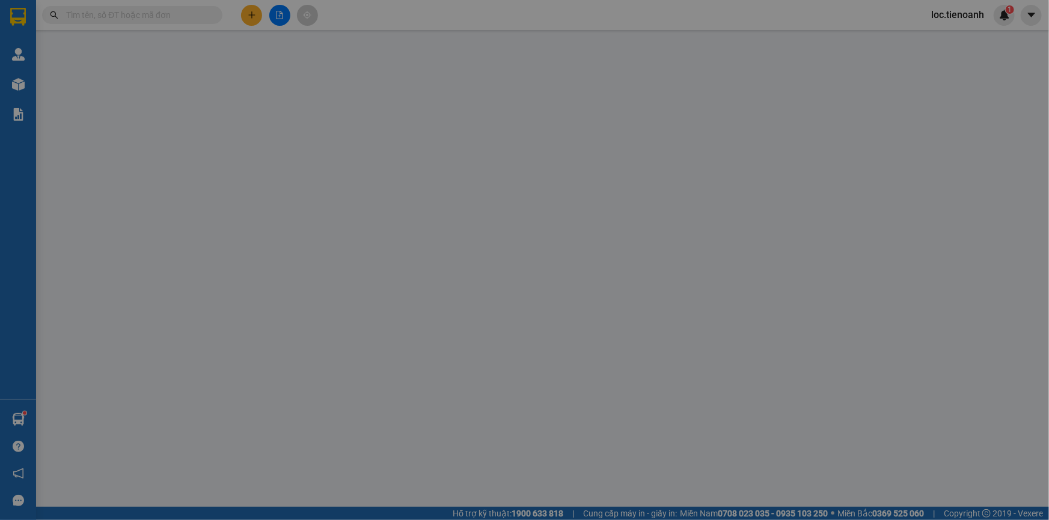
type input "0938922210"
type input "C Hồng"
checkbox input "true"
type input "1818C Phạm Thế Hiển, Phường 6, Quận 8, Thành phố Hồ Chí Minh"
type input "0912199978"
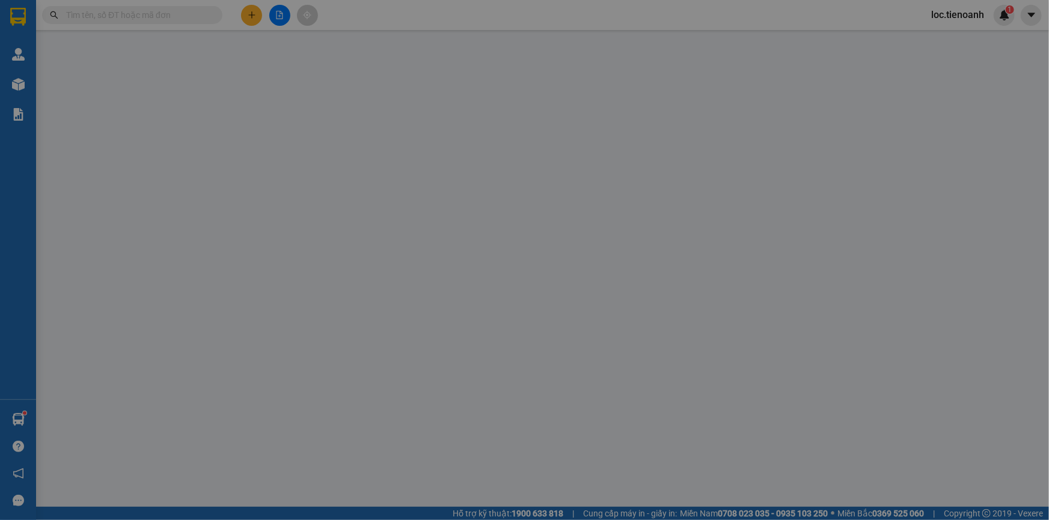
type input "ANNA"
type input "0"
type input "90.000"
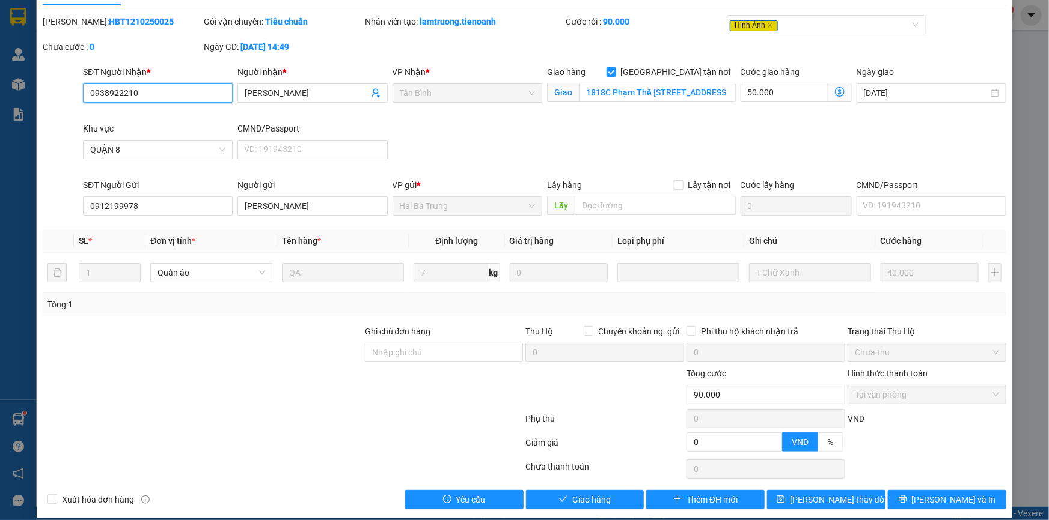
scroll to position [40, 0]
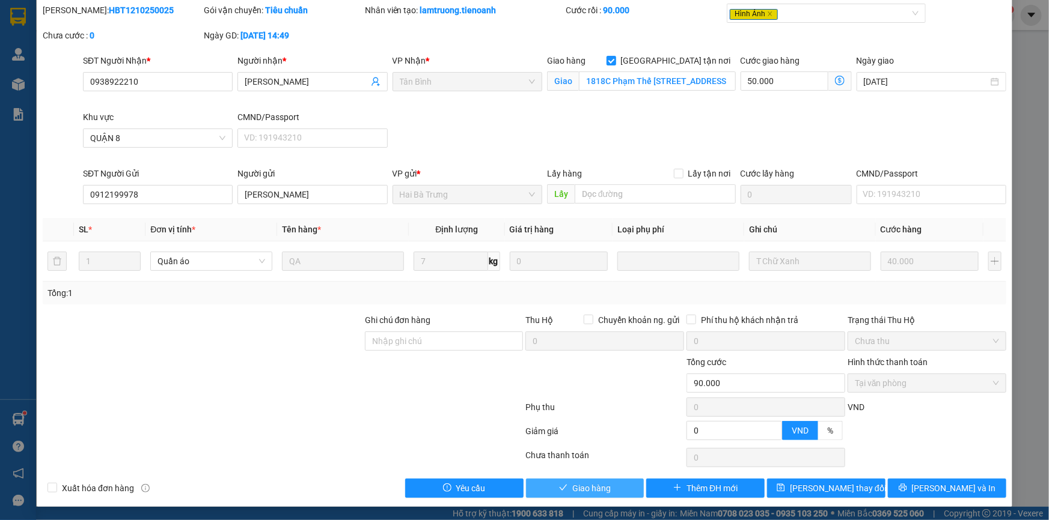
click at [607, 481] on button "Giao hàng" at bounding box center [585, 488] width 118 height 19
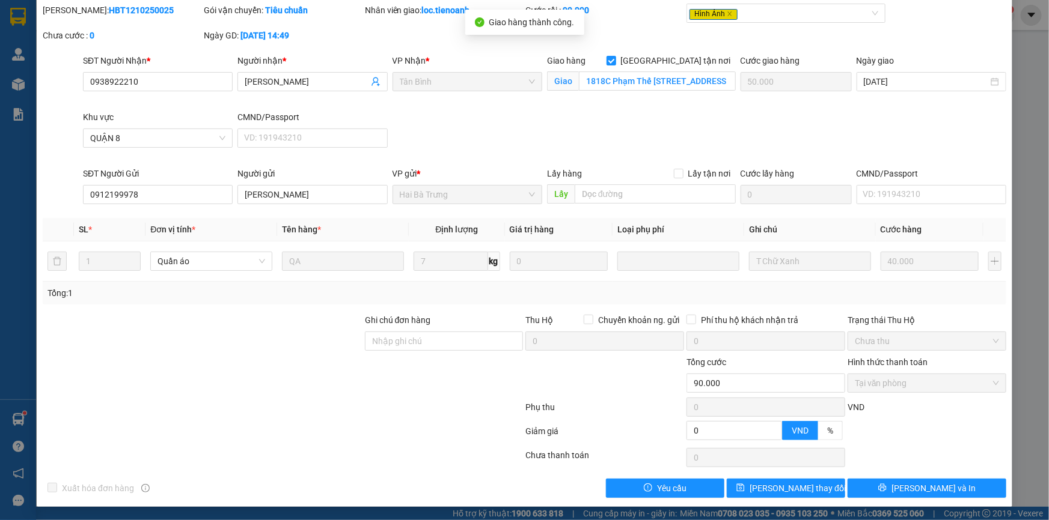
scroll to position [0, 0]
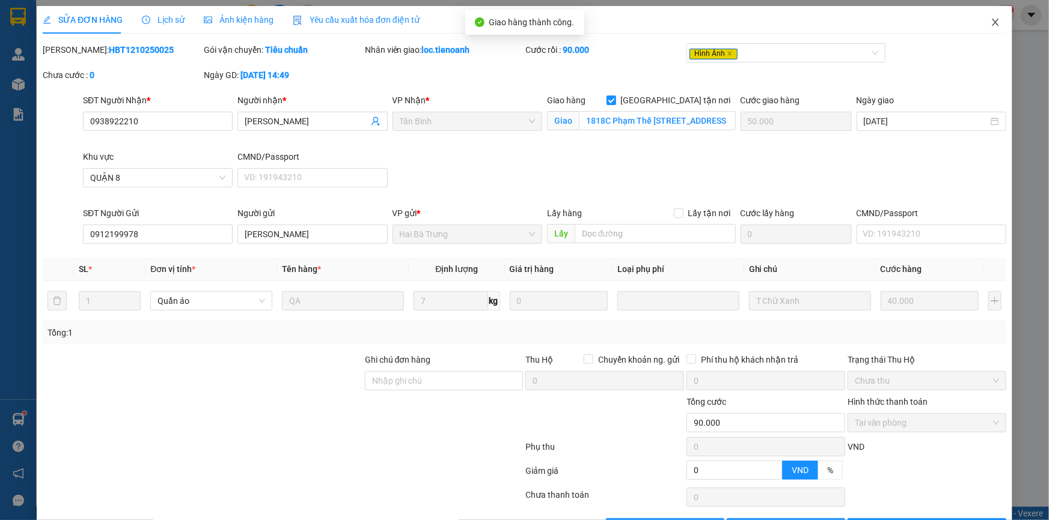
click at [992, 23] on icon "close" at bounding box center [995, 22] width 7 height 7
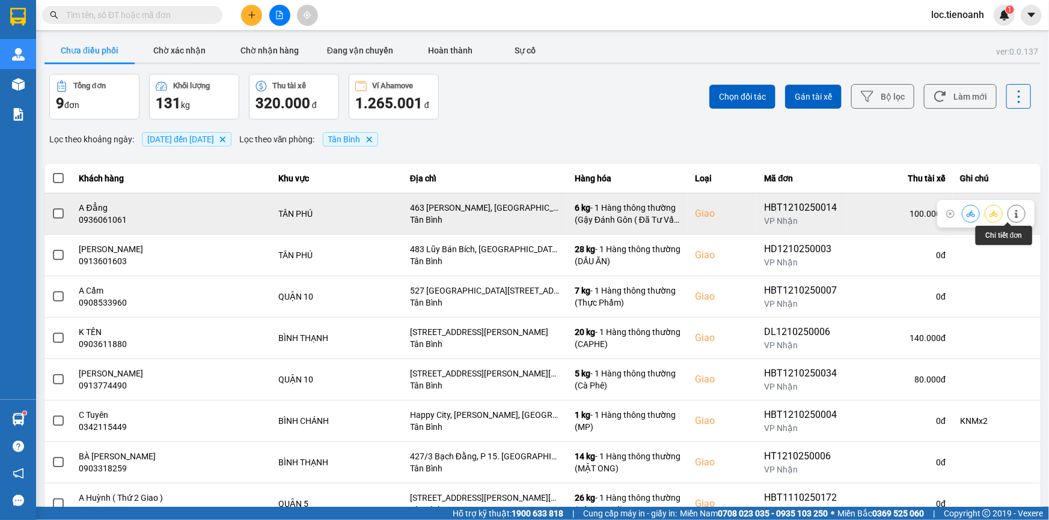
click at [1012, 215] on icon at bounding box center [1016, 214] width 8 height 8
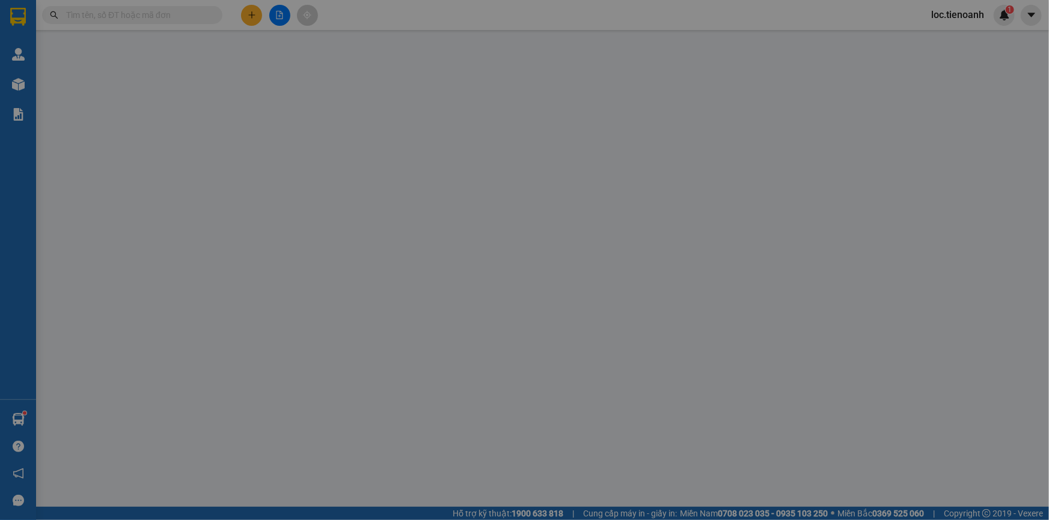
type input "0936061061"
type input "A Đẳng"
checkbox input "true"
type input "463 Lê Trọng Tấn, Sơn Kỳ, Tân Phú, Hồ Chí Minh"
type input "0911322451"
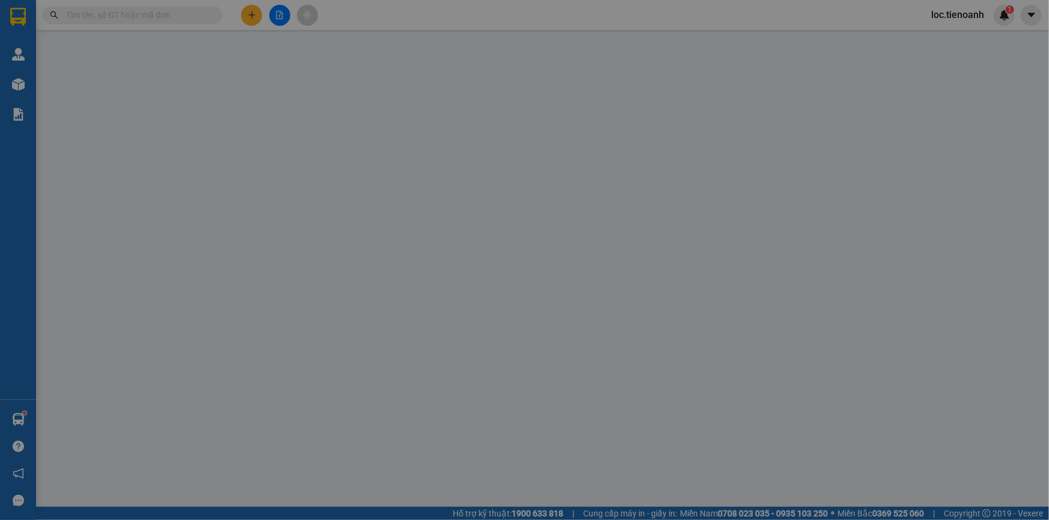
type input "A Triết"
type input "0"
type input "100.000"
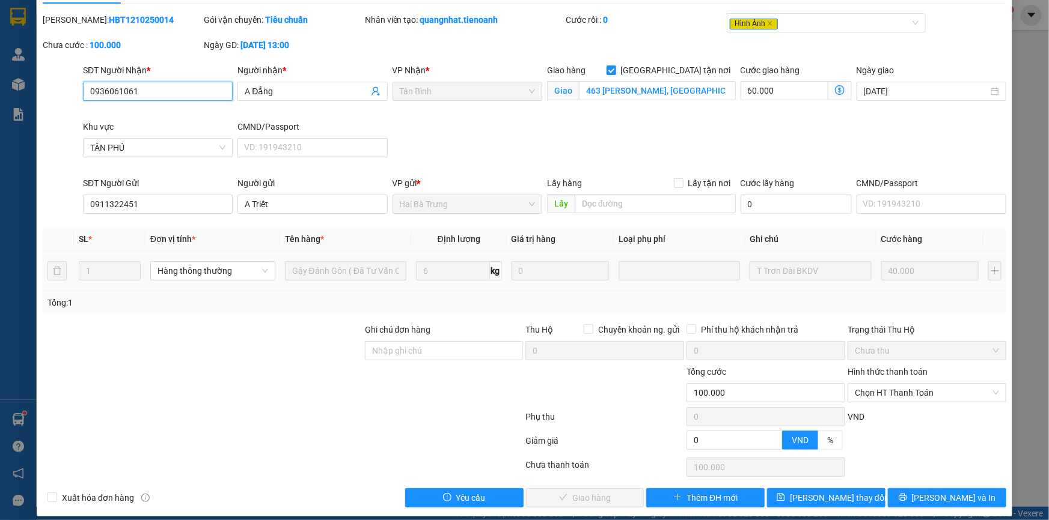
scroll to position [40, 0]
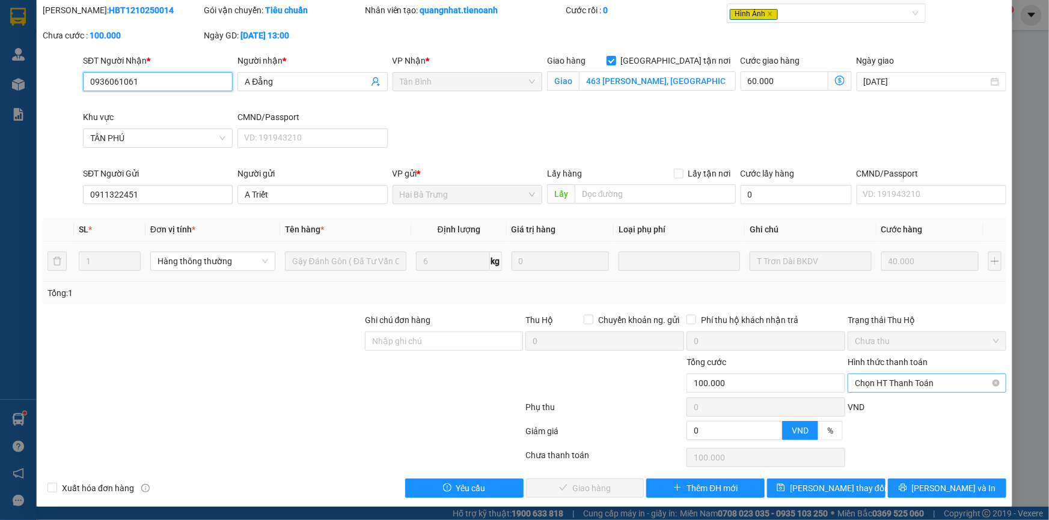
click at [868, 385] on span "Chọn HT Thanh Toán" at bounding box center [927, 383] width 144 height 18
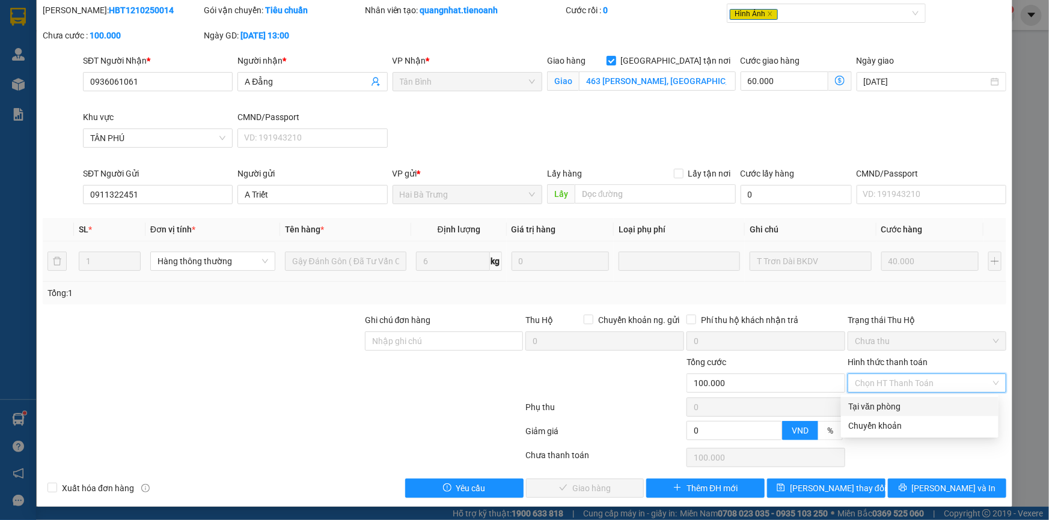
click at [867, 404] on div "Tại văn phòng" at bounding box center [919, 406] width 143 height 13
type input "0"
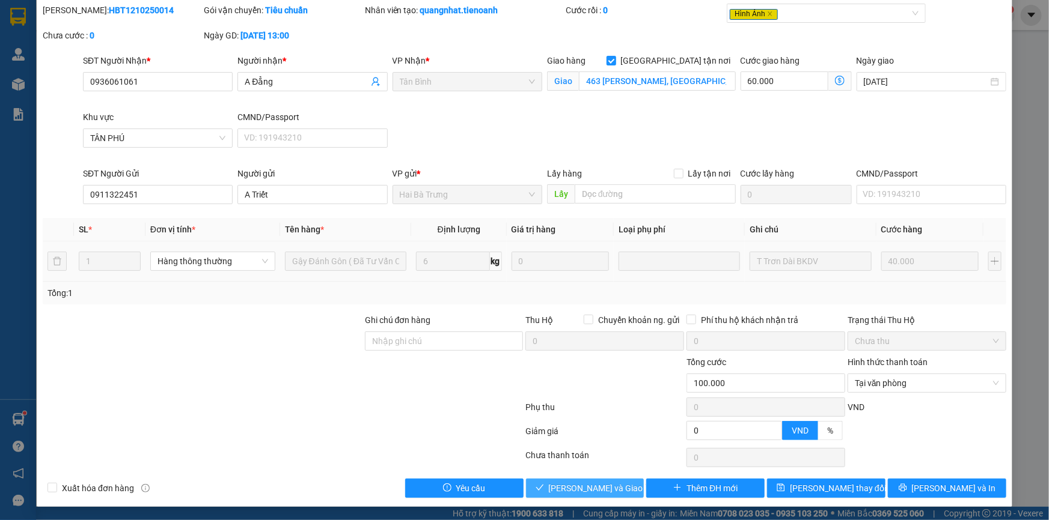
click at [559, 482] on span "Lưu và Giao hàng" at bounding box center [606, 488] width 115 height 13
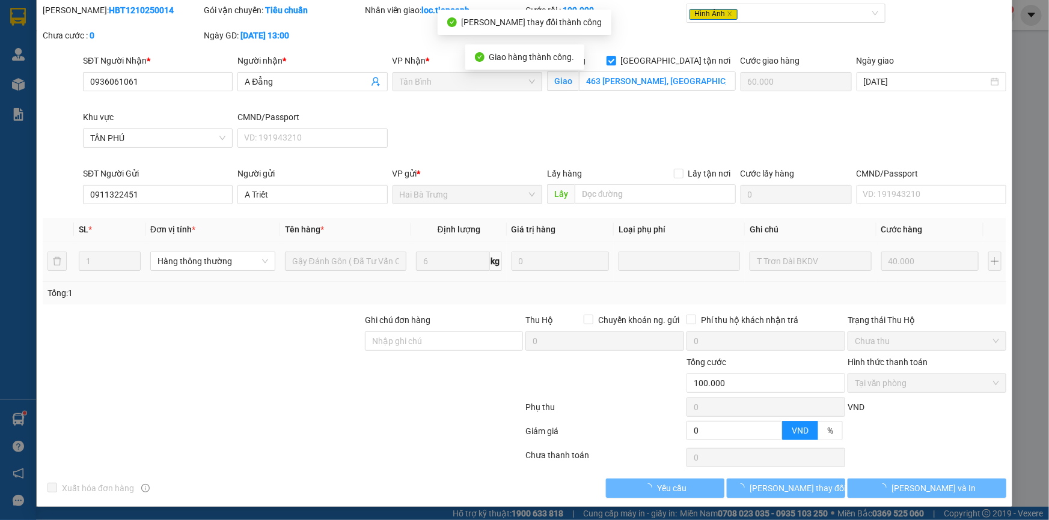
scroll to position [0, 0]
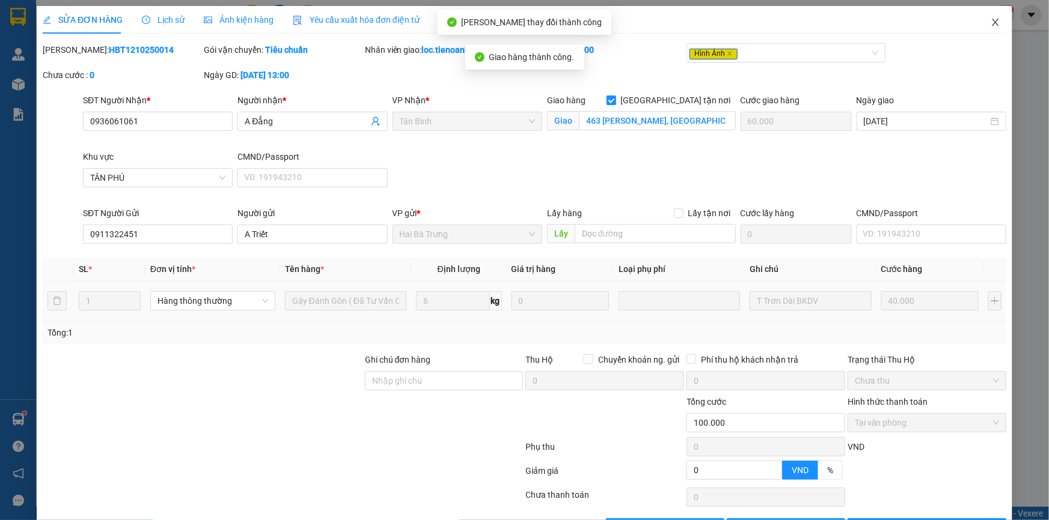
click at [992, 20] on icon "close" at bounding box center [995, 22] width 7 height 7
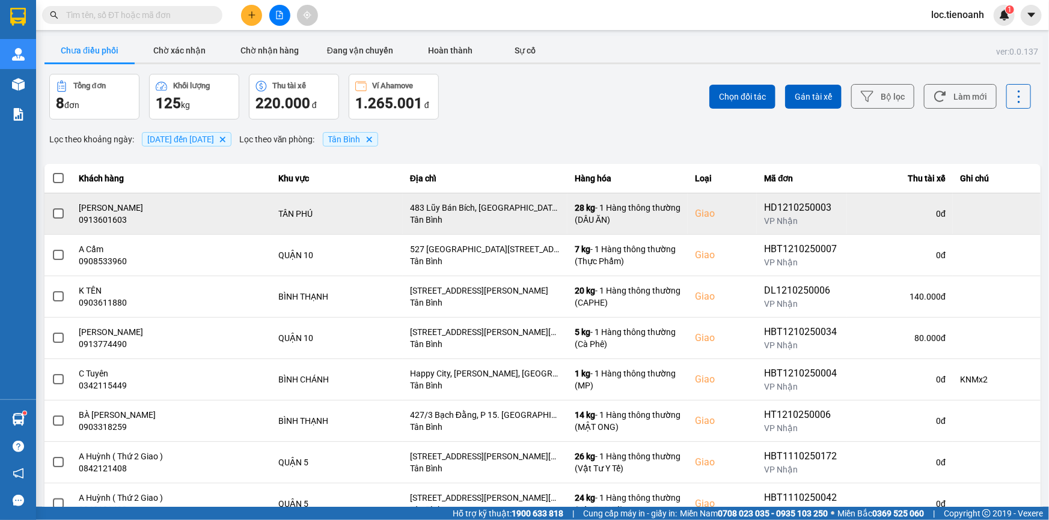
click at [1007, 214] on td at bounding box center [997, 213] width 88 height 41
click at [1013, 213] on button at bounding box center [1016, 213] width 17 height 21
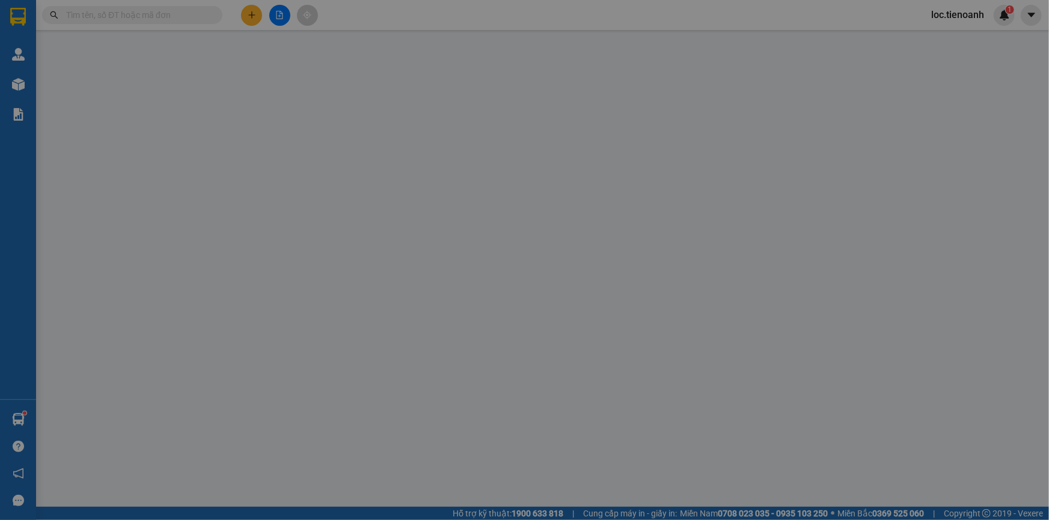
type input "0913601603"
type input "HOÀNG KHUYÊN"
checkbox input "true"
type input "483 Lũy Bán Bích, Phú Thạnh, Tân Phú, Hồ Chí Minh"
type input "0396827512"
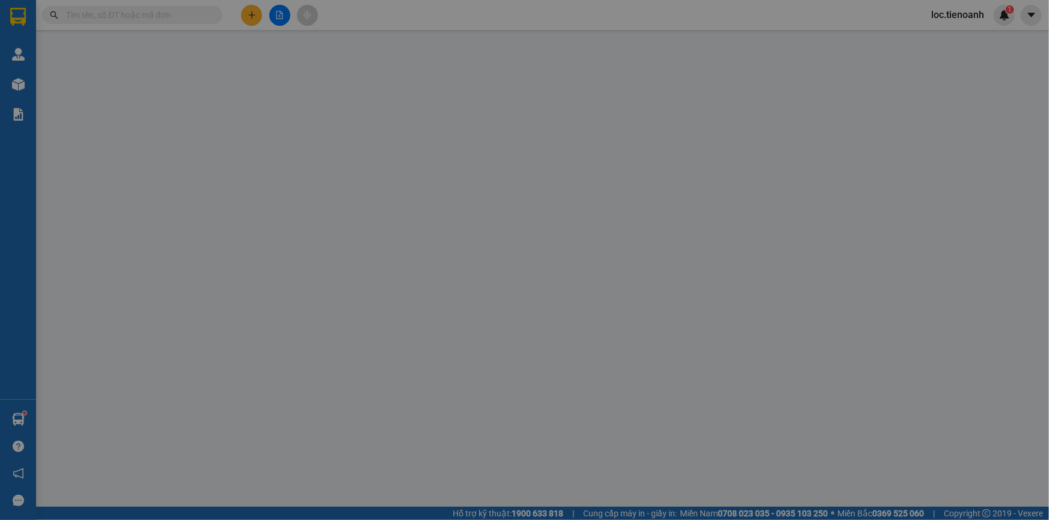
type input "TRƯƠNG HOÀNG"
type input "0"
type input "110.000"
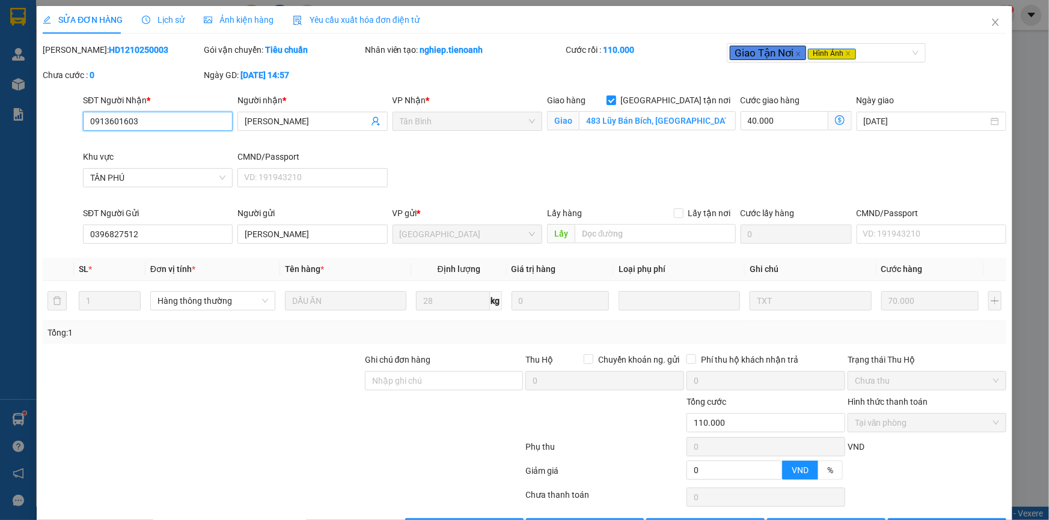
scroll to position [40, 0]
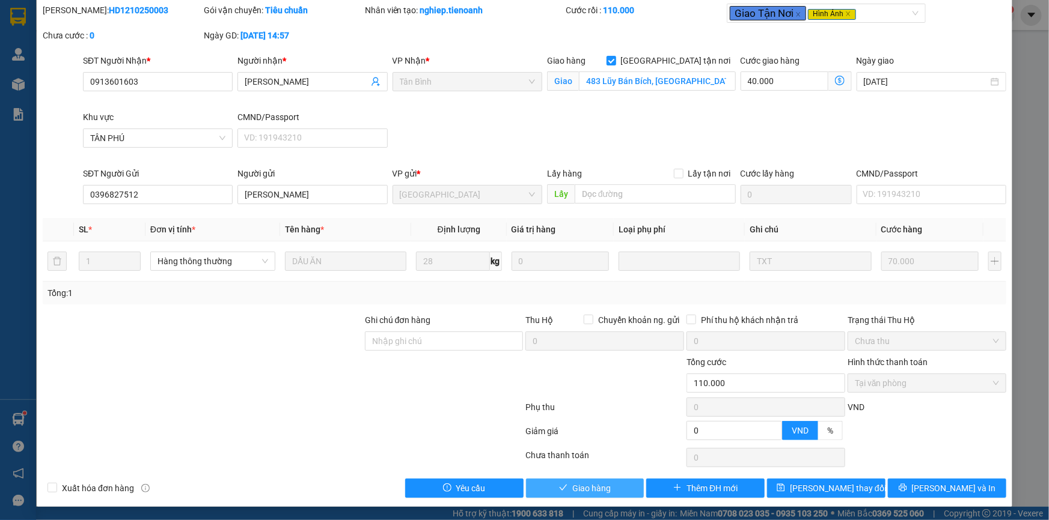
click at [596, 484] on span "Giao hàng" at bounding box center [591, 488] width 38 height 13
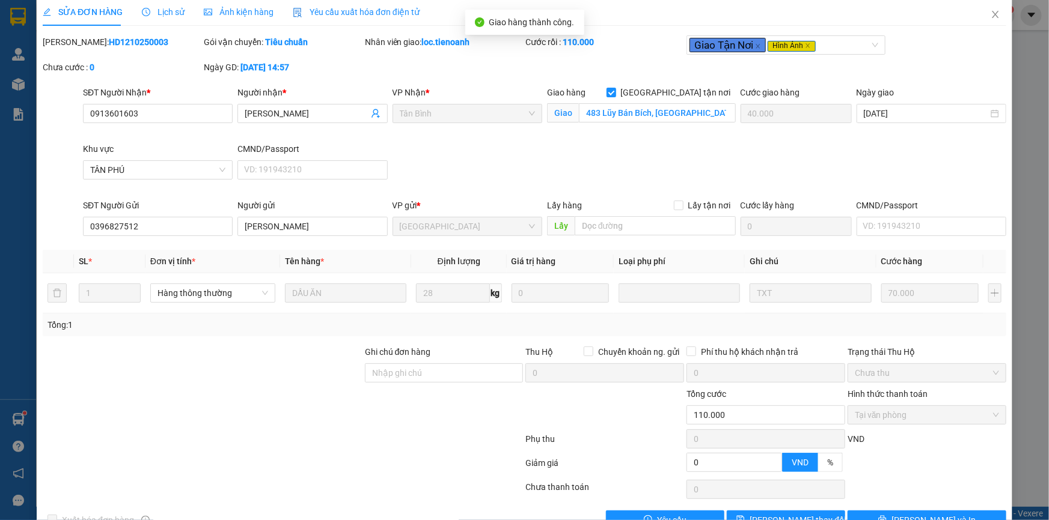
scroll to position [0, 0]
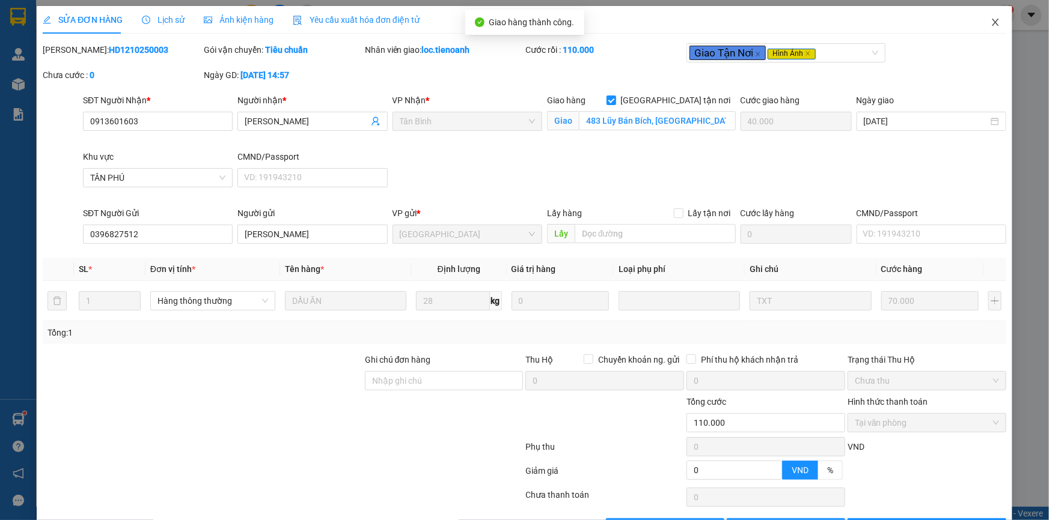
click at [990, 21] on icon "close" at bounding box center [995, 22] width 10 height 10
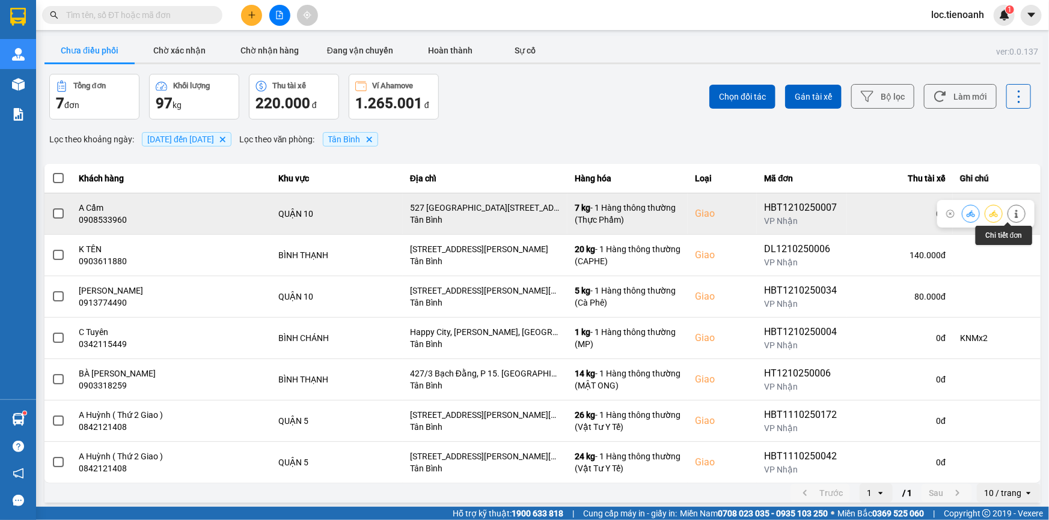
click at [1013, 216] on button at bounding box center [1016, 213] width 17 height 21
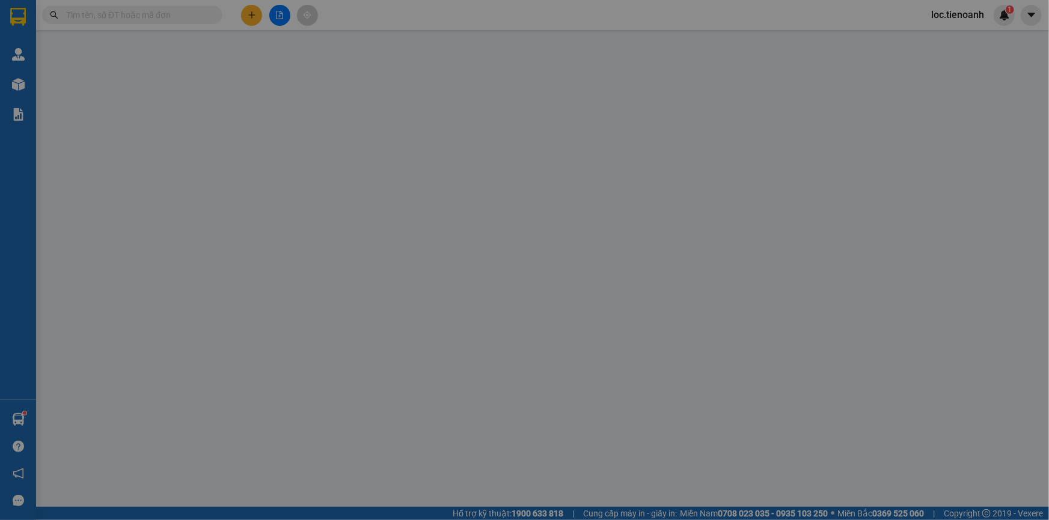
type input "0908533960"
type input "A Cẩm"
checkbox input "true"
type input "527 Sư Vạn Hạnh, Phường 12, Quận 10, Hồ Chí Minh"
type input "0931788185"
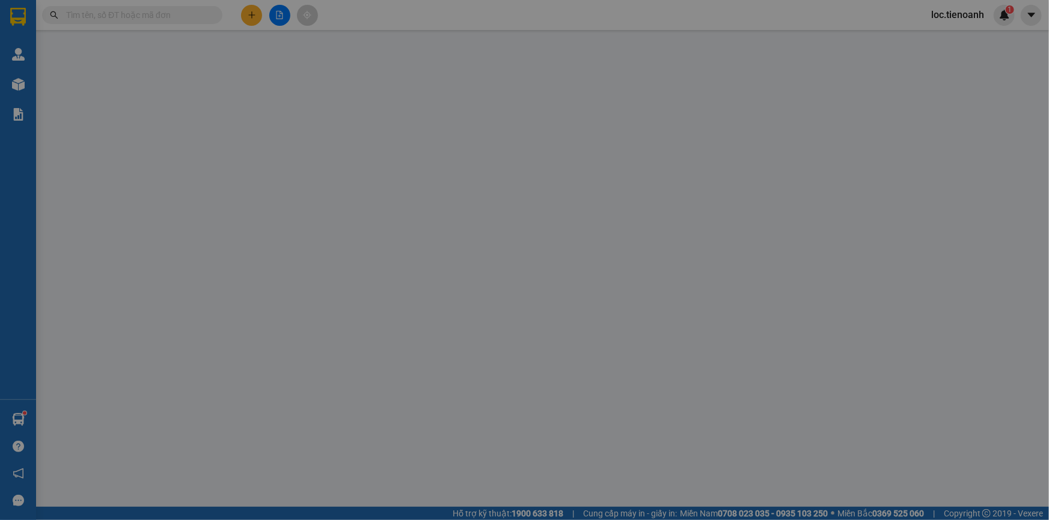
type input "A Phúc"
type input "0"
type input "80.000"
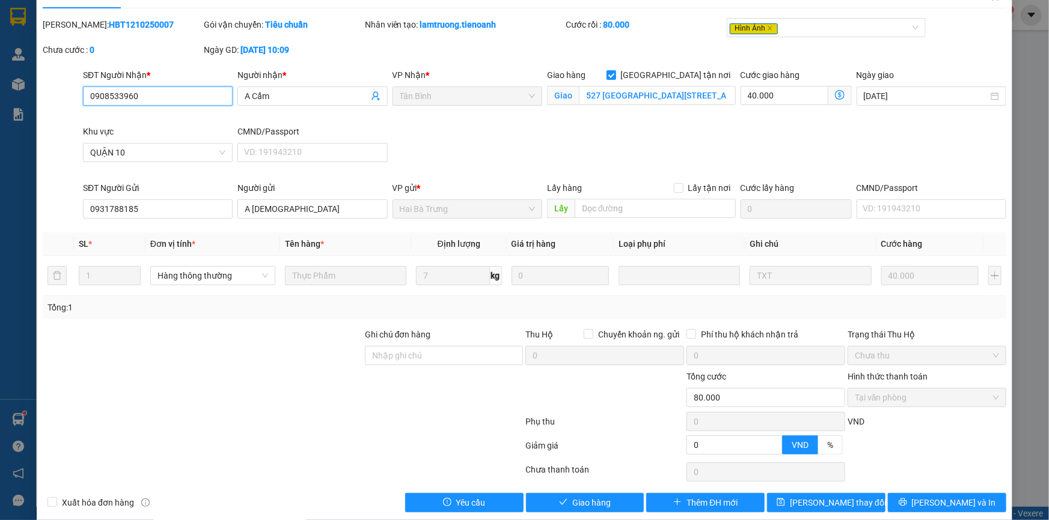
scroll to position [40, 0]
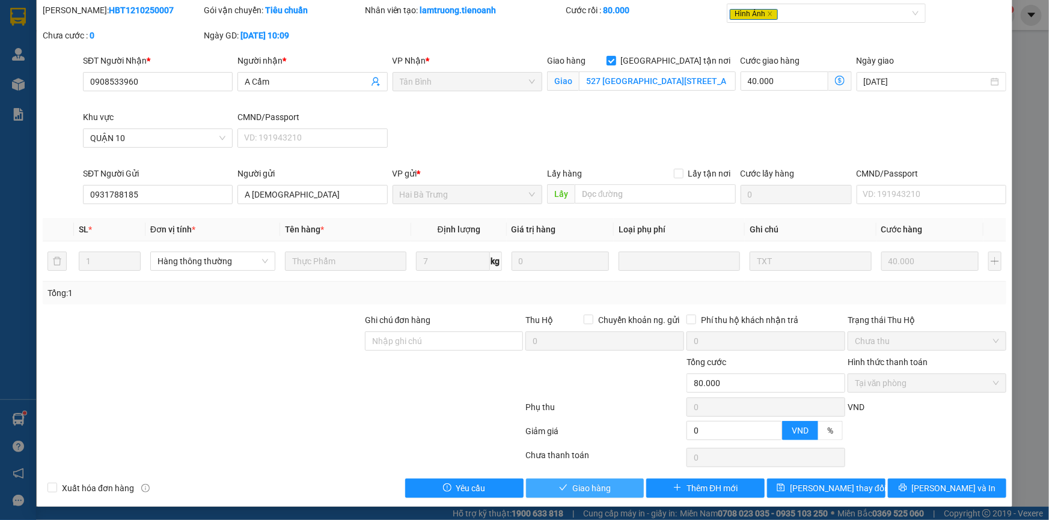
click at [593, 491] on span "Giao hàng" at bounding box center [591, 488] width 38 height 13
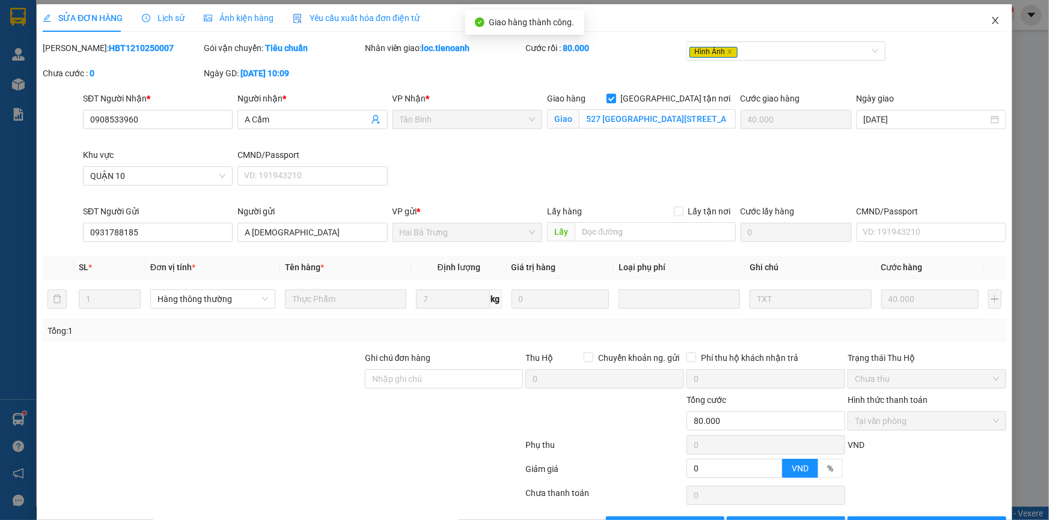
scroll to position [0, 0]
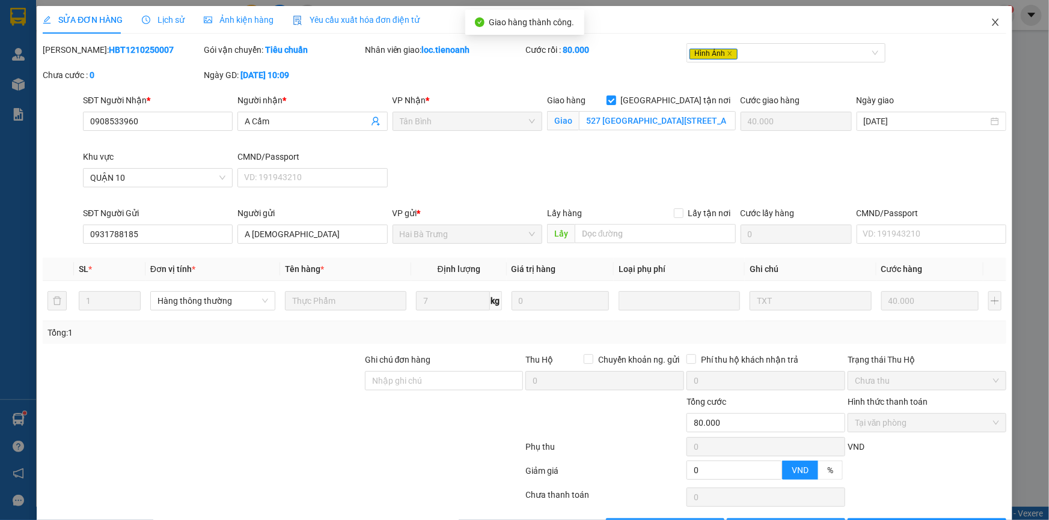
click at [990, 22] on icon "close" at bounding box center [995, 22] width 10 height 10
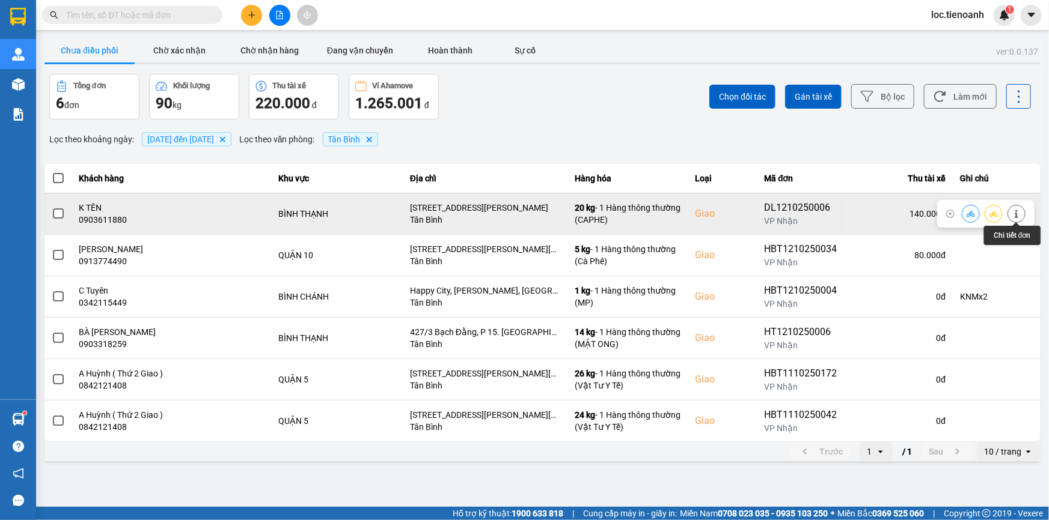
click at [1014, 211] on icon at bounding box center [1016, 214] width 8 height 8
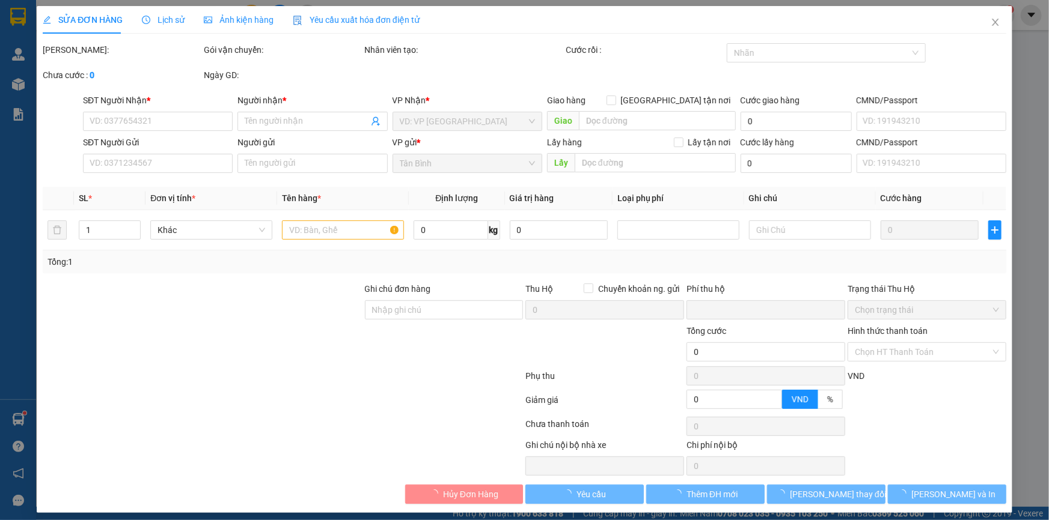
type input "0903611880"
type input "K TÊN"
checkbox input "true"
type input "69/1/7 Nguyễn Gia Trí, Phường 25, Quận Bình Thạnh, Thành phố Hồ Chí Minh"
type input "0935115481"
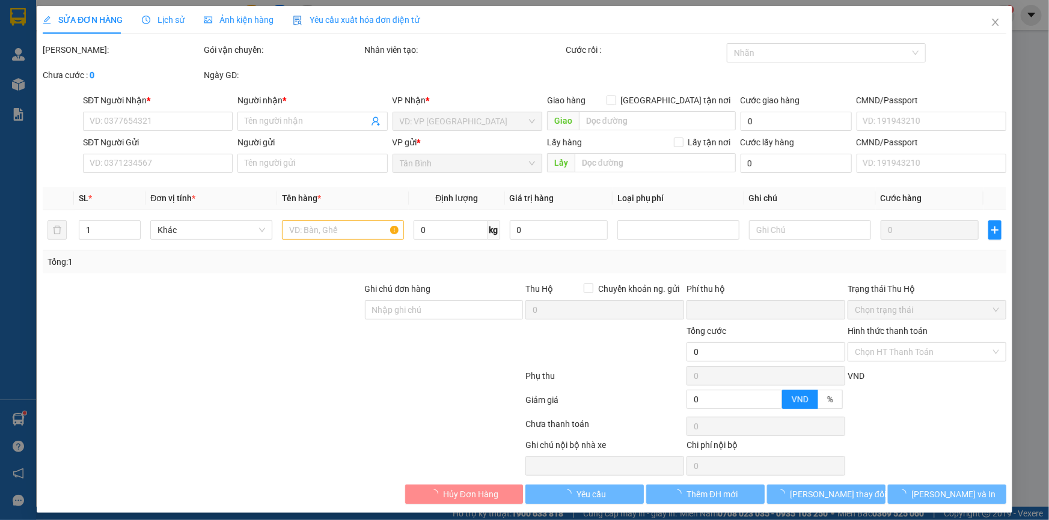
type input "A Đông"
type input "0"
type input "140.000"
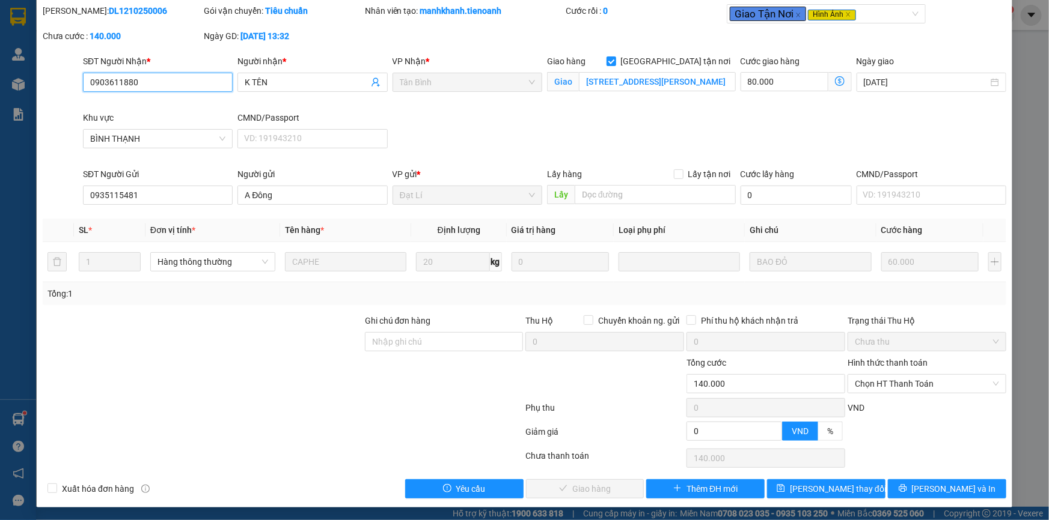
scroll to position [40, 0]
click at [903, 386] on span "Chọn HT Thanh Toán" at bounding box center [927, 383] width 144 height 18
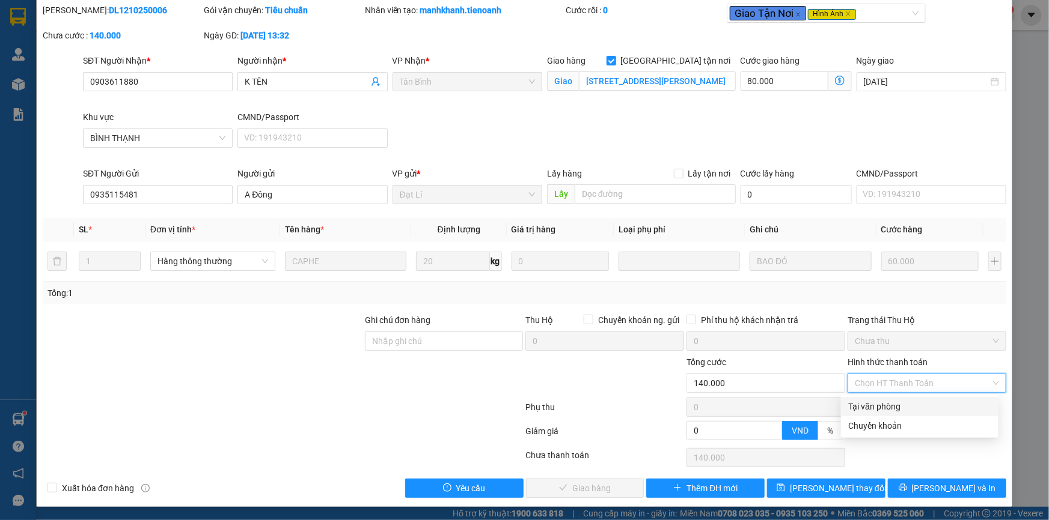
click at [892, 410] on div "Tại văn phòng" at bounding box center [919, 406] width 143 height 13
type input "0"
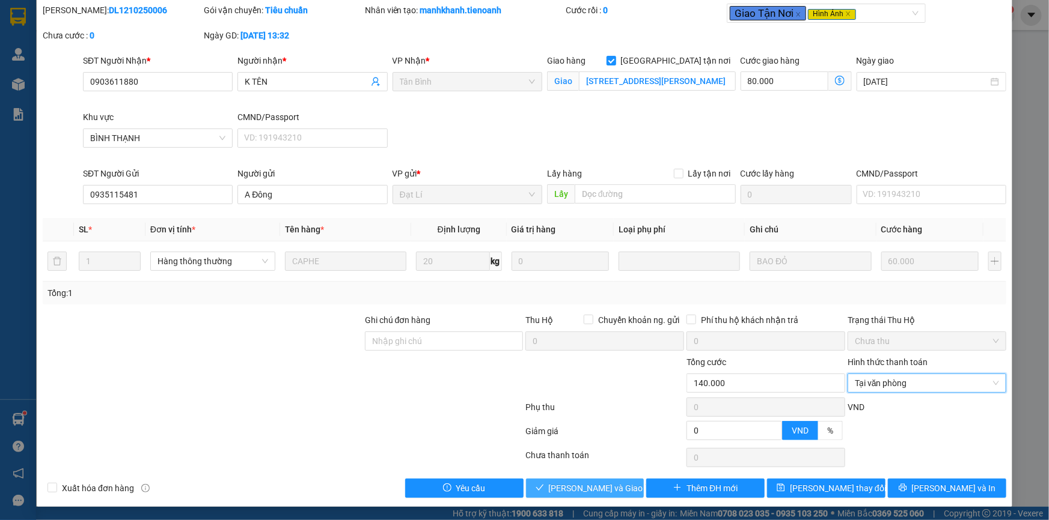
click at [598, 485] on span "Lưu và Giao hàng" at bounding box center [606, 488] width 115 height 13
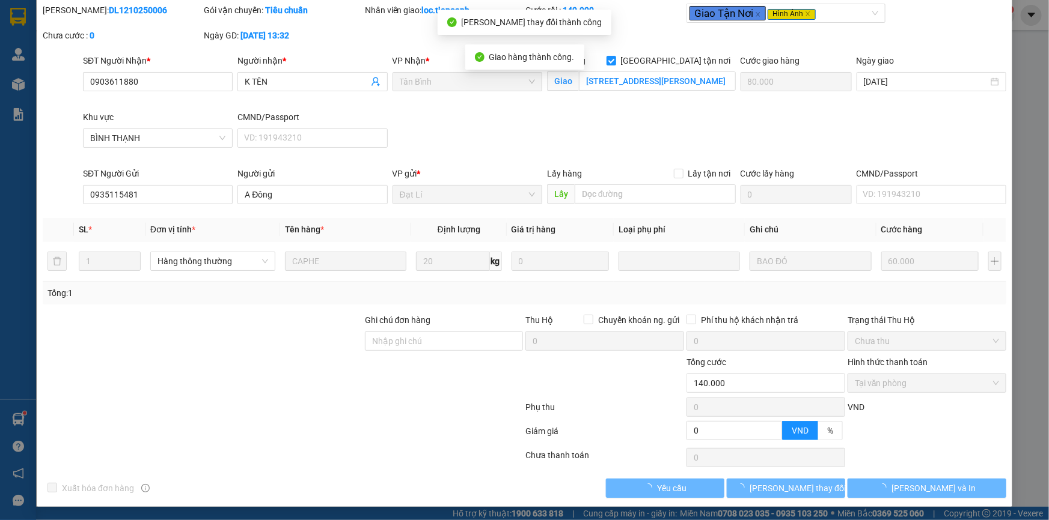
scroll to position [0, 0]
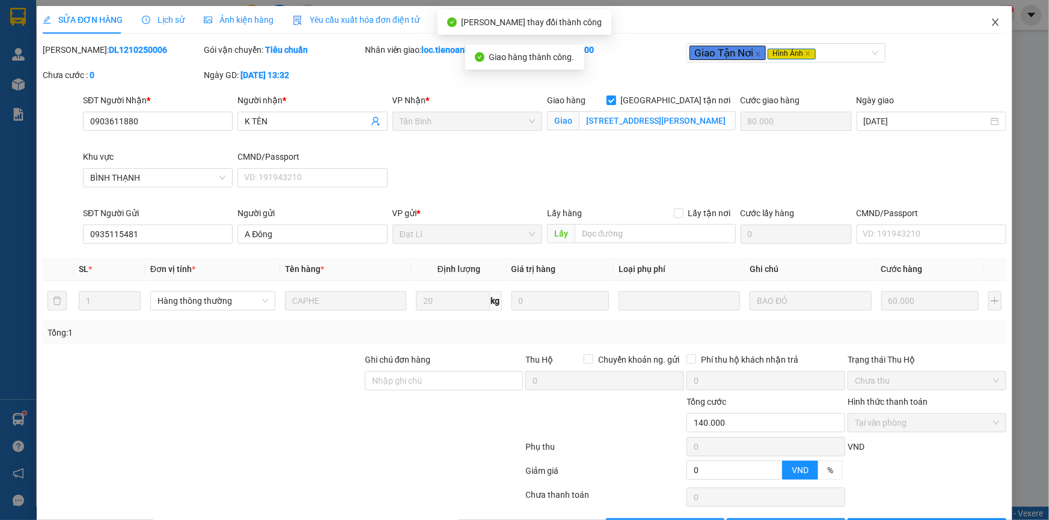
click at [987, 28] on span "Close" at bounding box center [995, 23] width 34 height 34
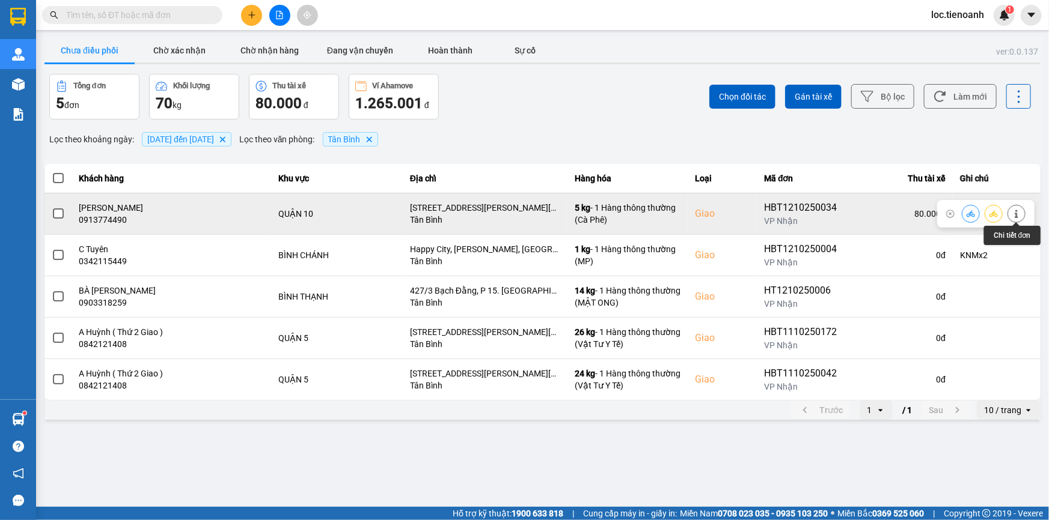
click at [1019, 218] on icon at bounding box center [1016, 214] width 8 height 8
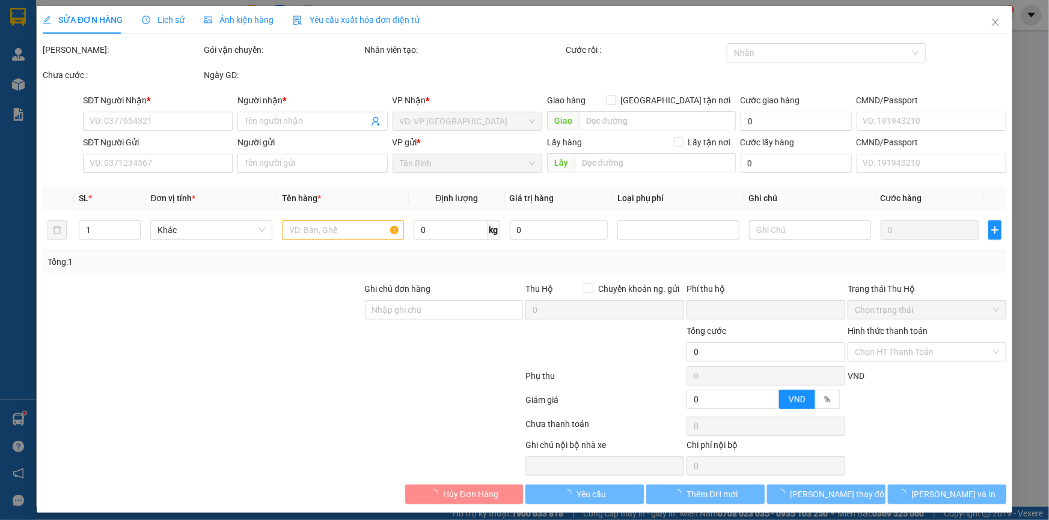
type input "0913774490"
type input "Hồng Hoa"
checkbox input "true"
type input "389/25 Trần Bình Trọng, Phường 1, Quận 10, Hồ Chí Minh"
type input "0913087538"
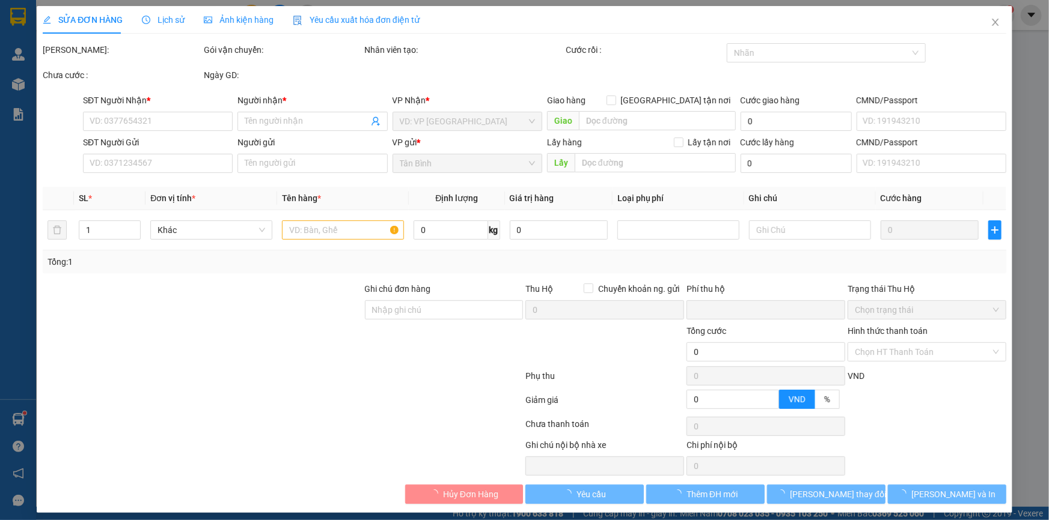
type input "Cô Hương"
type input "0"
type input "80.000"
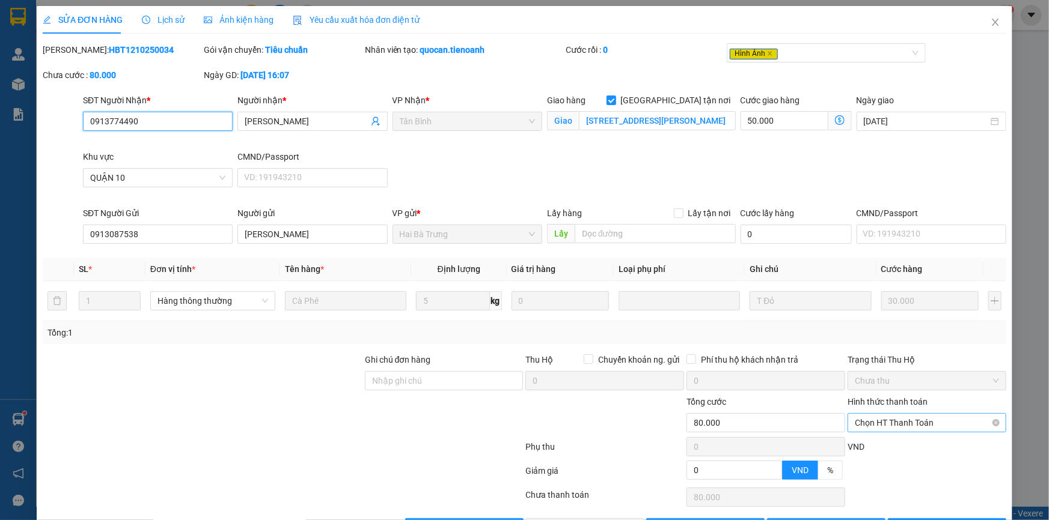
click at [870, 414] on span "Chọn HT Thanh Toán" at bounding box center [927, 423] width 144 height 18
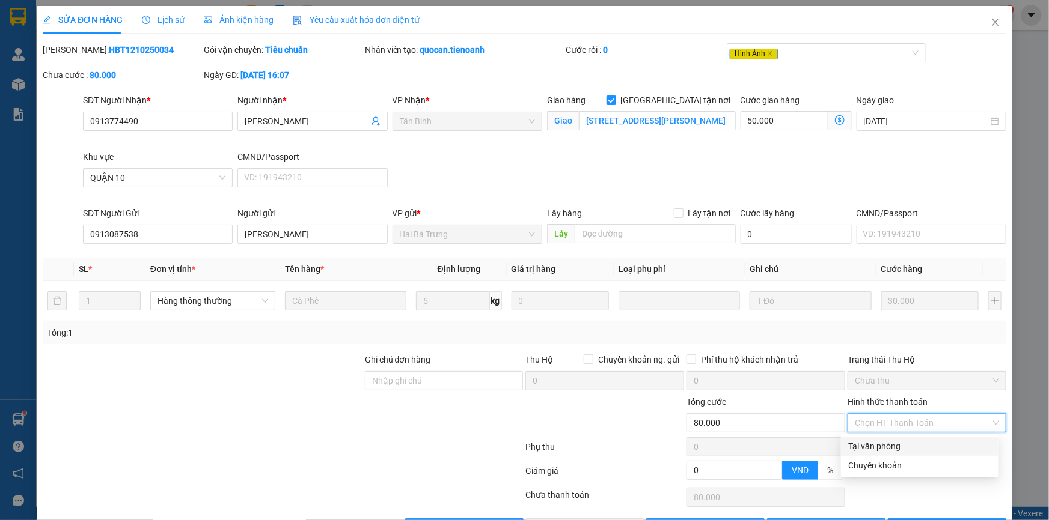
click at [870, 440] on div "Tại văn phòng" at bounding box center [919, 446] width 143 height 13
type input "0"
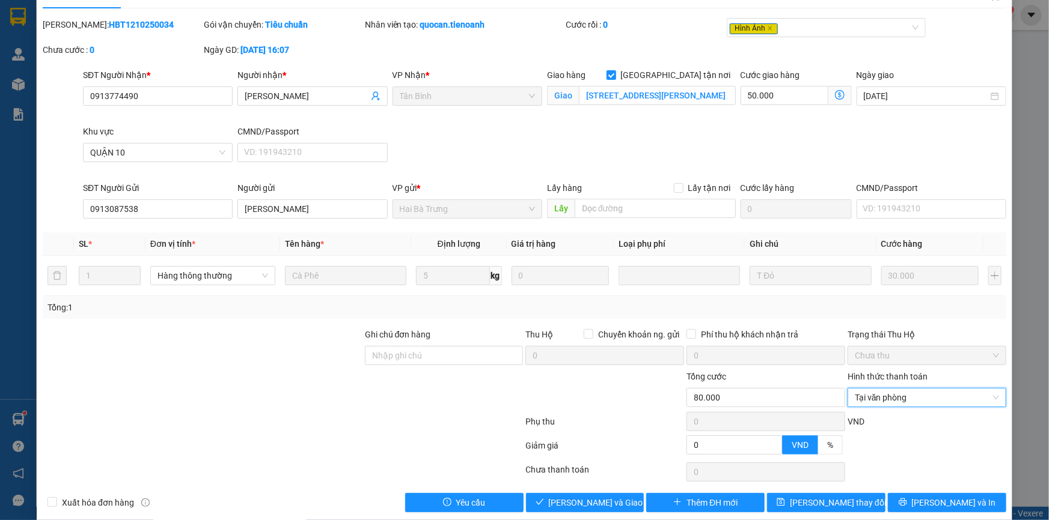
scroll to position [40, 0]
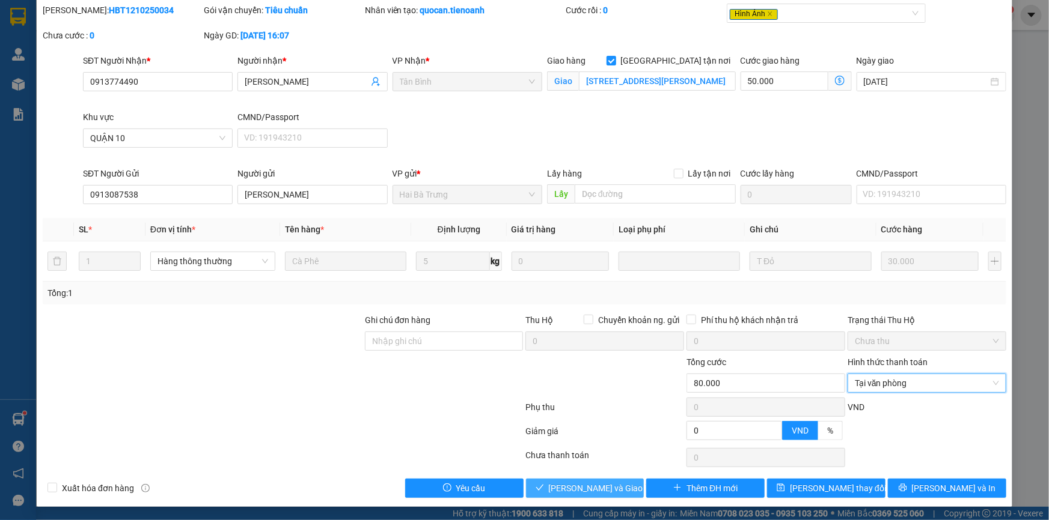
drag, startPoint x: 614, startPoint y: 490, endPoint x: 662, endPoint y: 430, distance: 77.0
click at [614, 489] on span "Lưu và Giao hàng" at bounding box center [606, 488] width 115 height 13
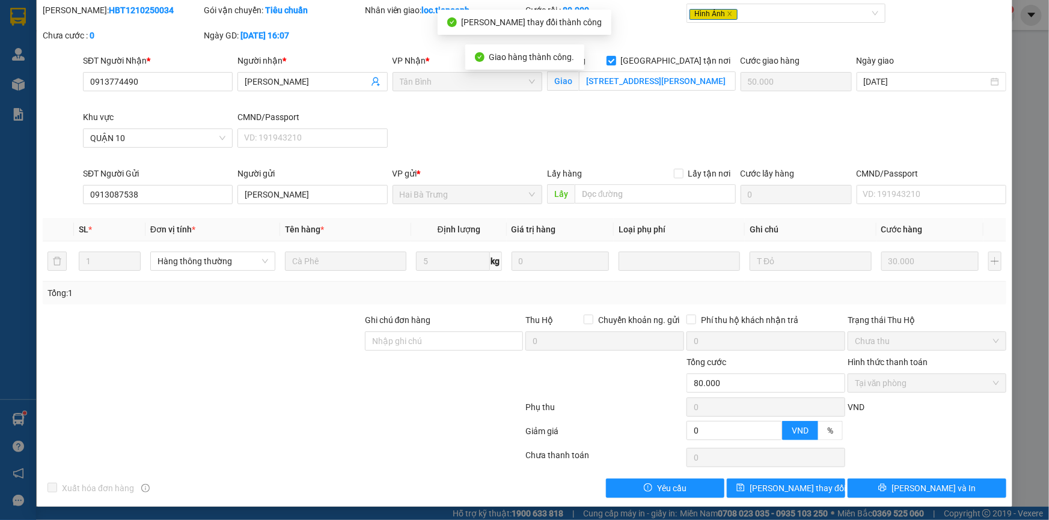
scroll to position [0, 0]
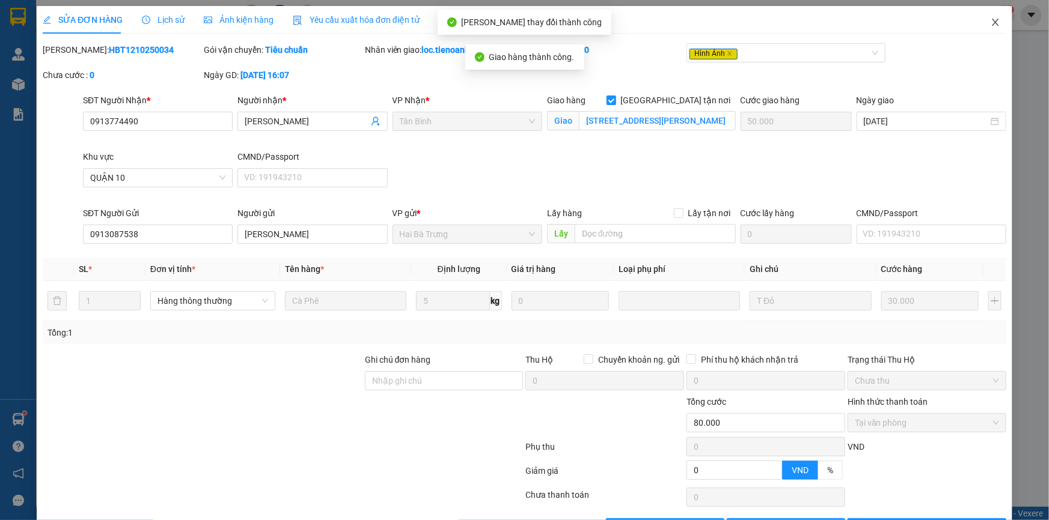
click at [990, 24] on icon "close" at bounding box center [995, 22] width 10 height 10
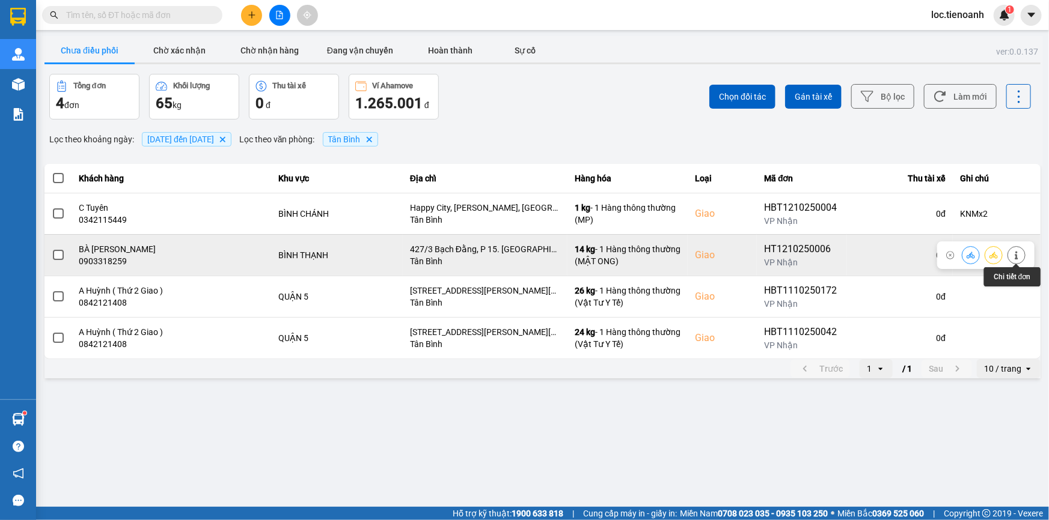
click at [1020, 256] on icon at bounding box center [1016, 255] width 8 height 8
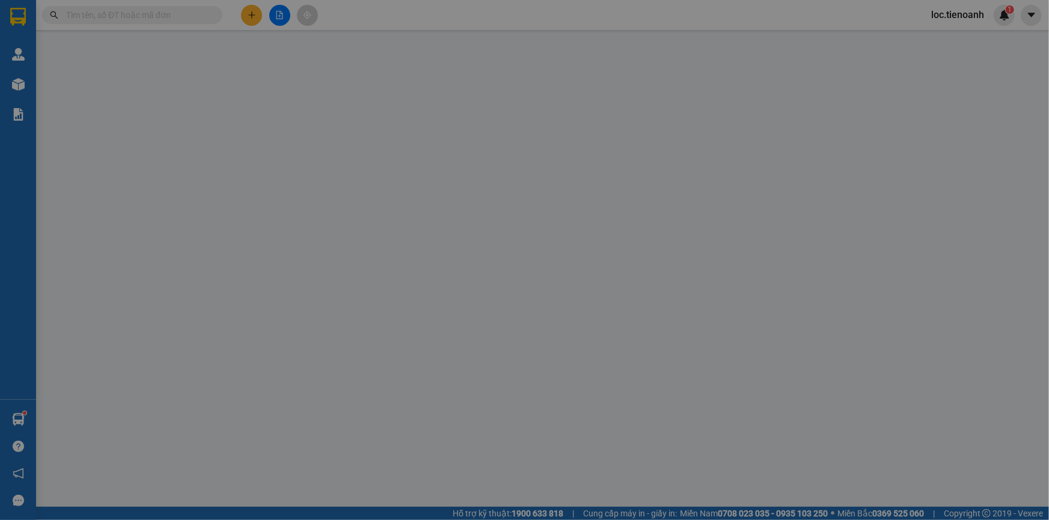
type input "0903318259"
type input "BÀ PHÚC"
checkbox input "true"
type input "427/3 Bạch Đằng, P 15. Quận Bình Thạnh"
type input "0941798789"
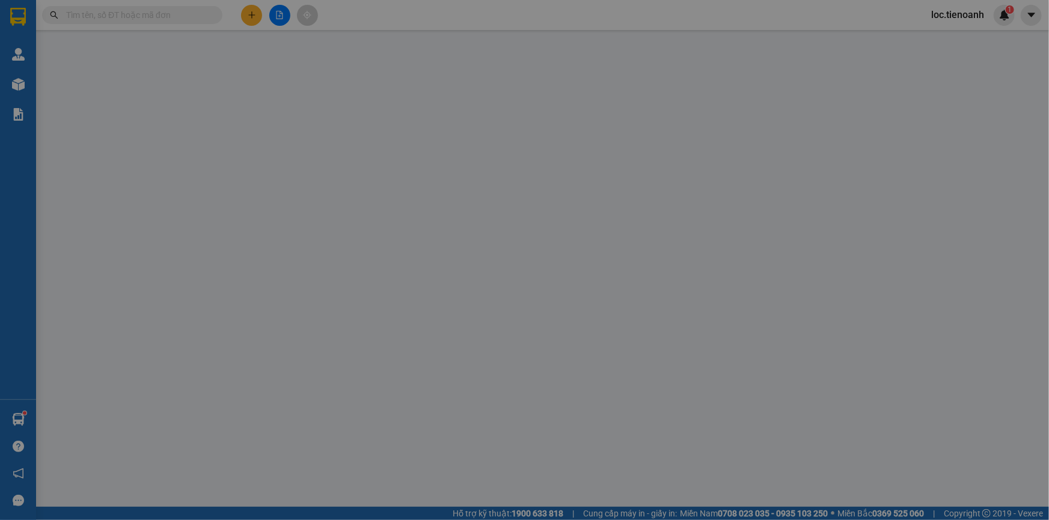
type input "C HƯƠNG"
type input "079190030618"
type input "0"
type input "110.000"
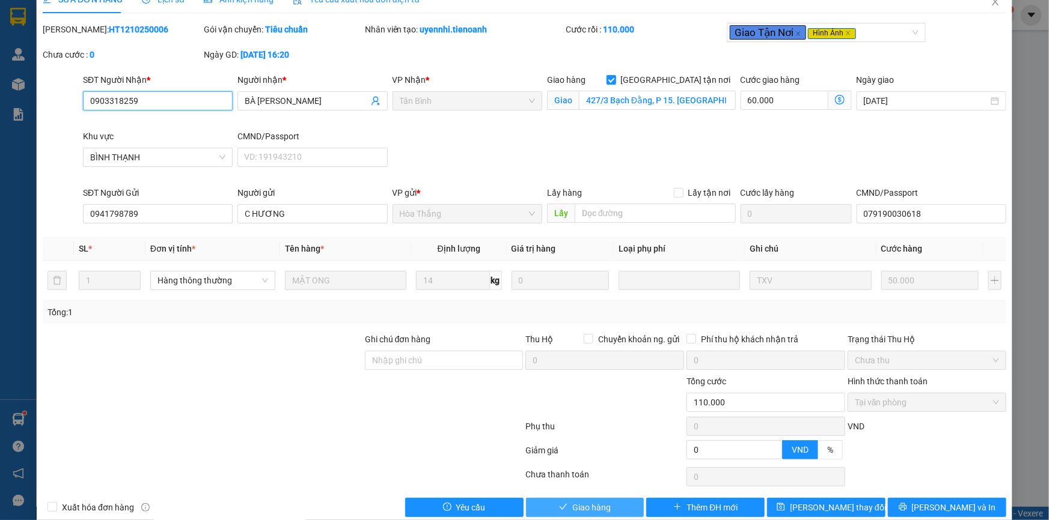
scroll to position [40, 0]
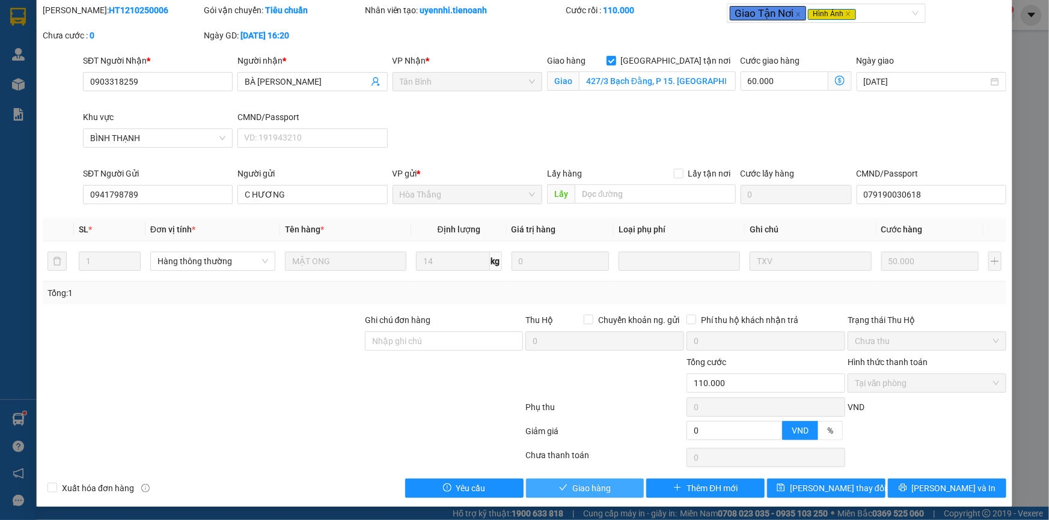
click at [586, 484] on span "Giao hàng" at bounding box center [591, 488] width 38 height 13
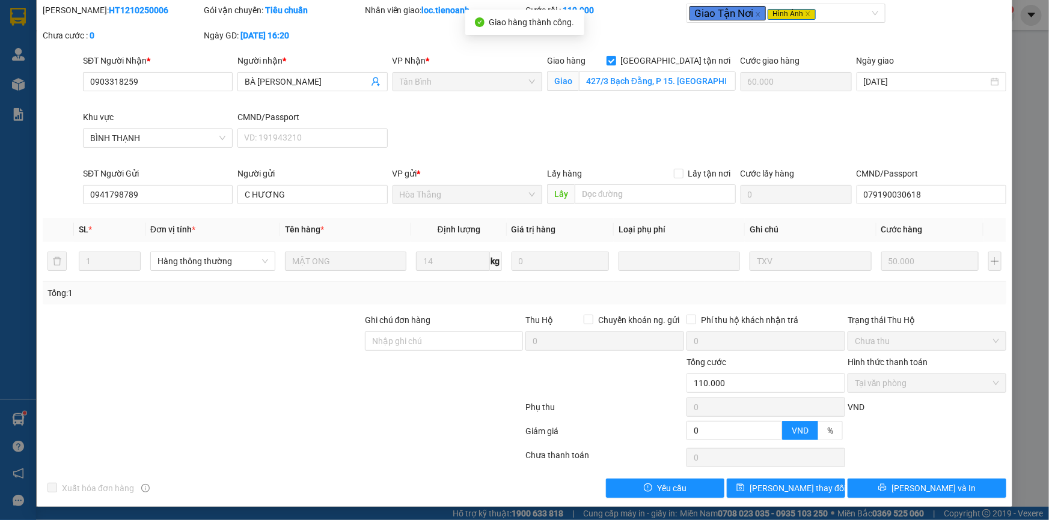
scroll to position [0, 0]
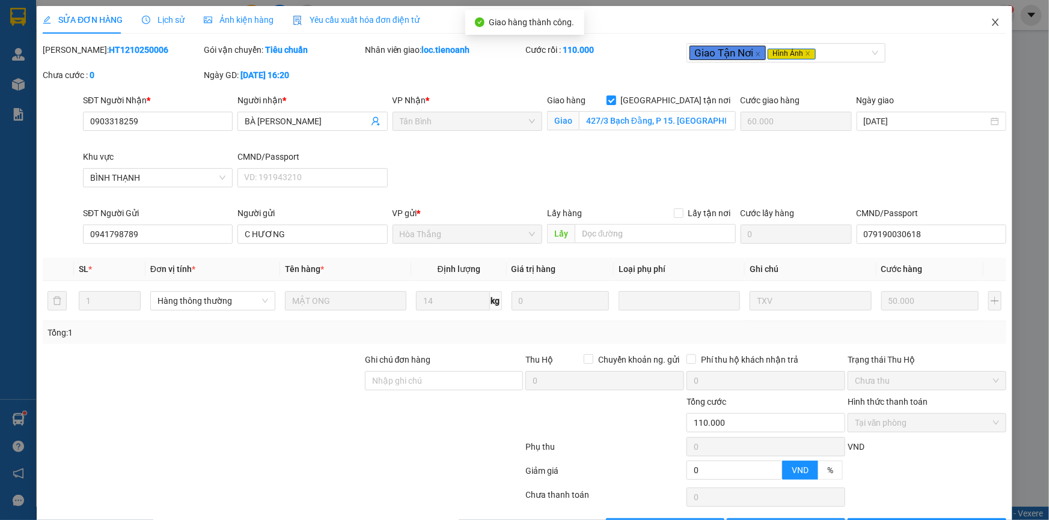
click at [990, 19] on icon "close" at bounding box center [995, 22] width 10 height 10
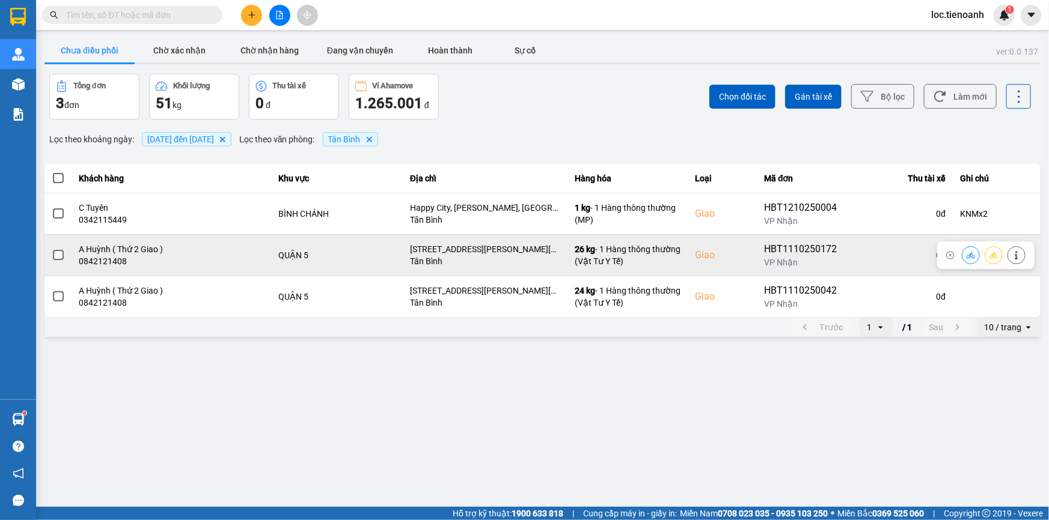
click at [1018, 252] on icon at bounding box center [1016, 255] width 8 height 8
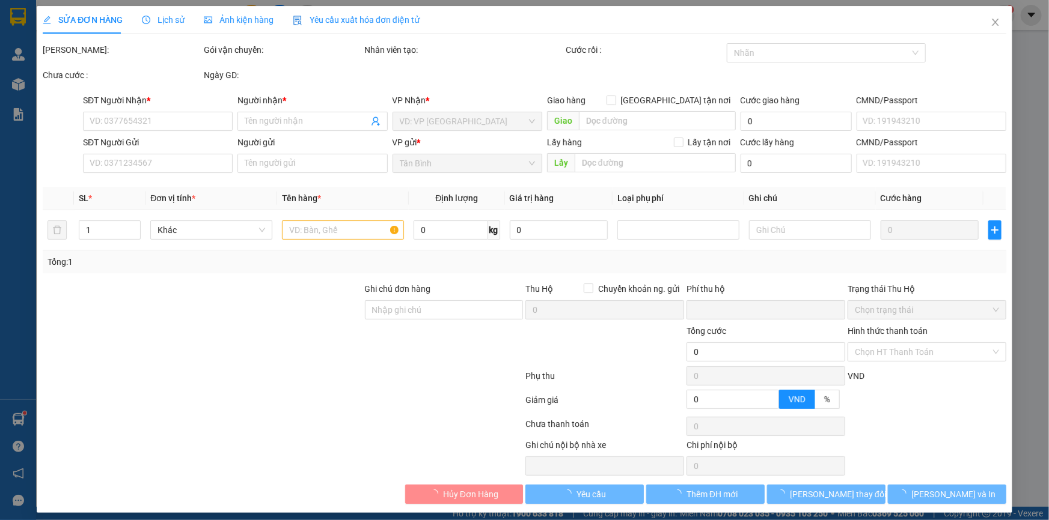
type input "0842121408"
type input "A Huỳnh ( Thứ 2 Giao )"
checkbox input "true"
type input "907/1 Trần Hưng Đạo, Phường 1, Quận 5, Hồ Chí Minh"
type input "0339148176"
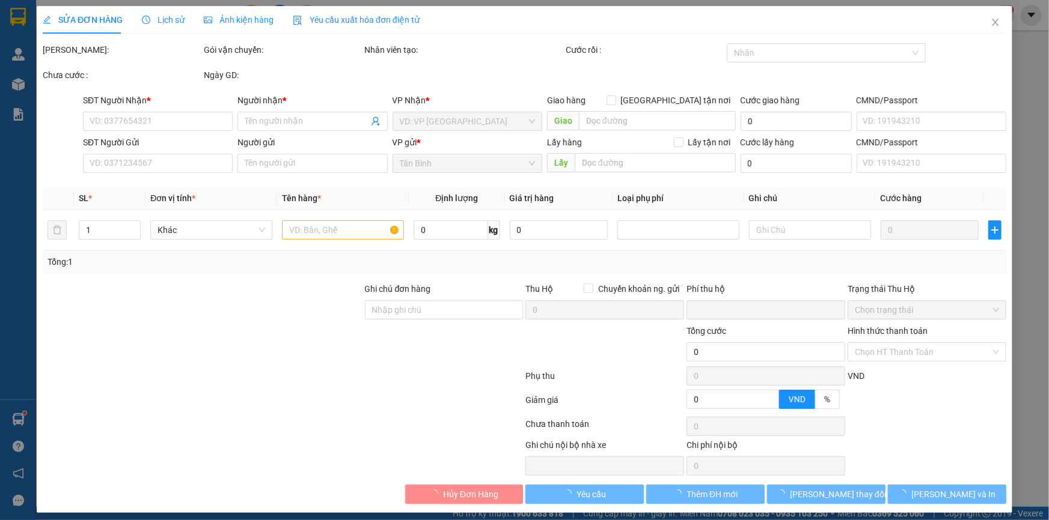
type input "A THƯƠNG"
type input "0"
type input "130.000"
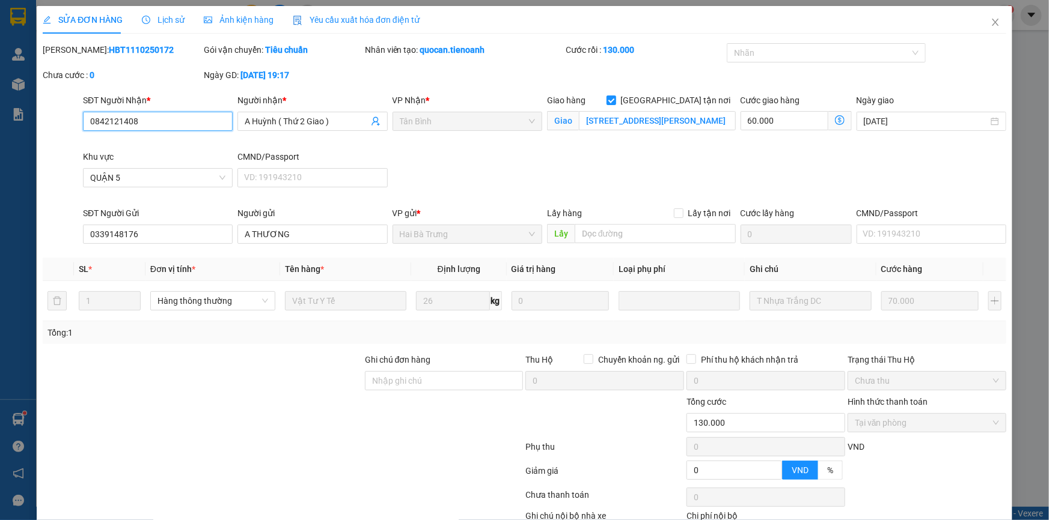
scroll to position [77, 0]
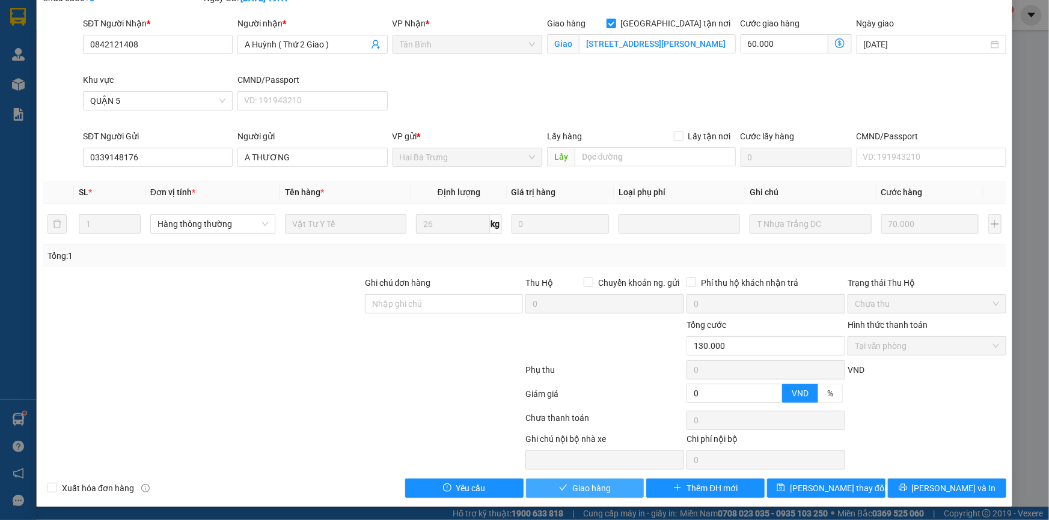
click at [594, 488] on span "Giao hàng" at bounding box center [591, 488] width 38 height 13
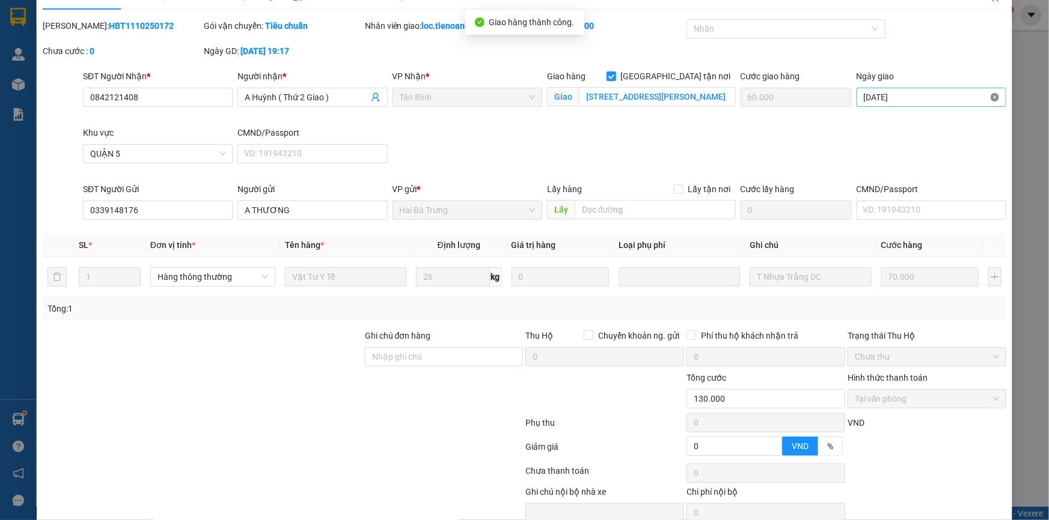
scroll to position [0, 0]
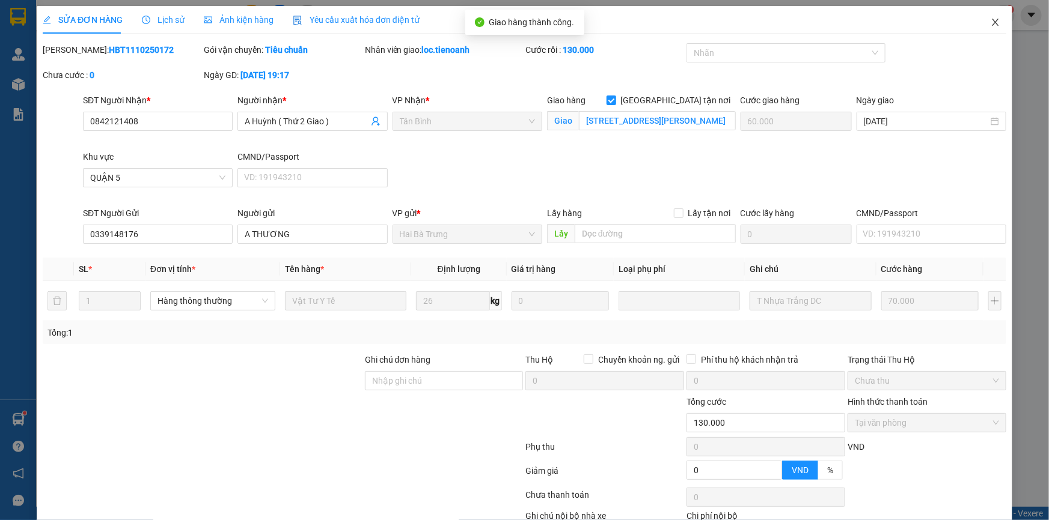
click at [992, 20] on icon "close" at bounding box center [995, 22] width 7 height 7
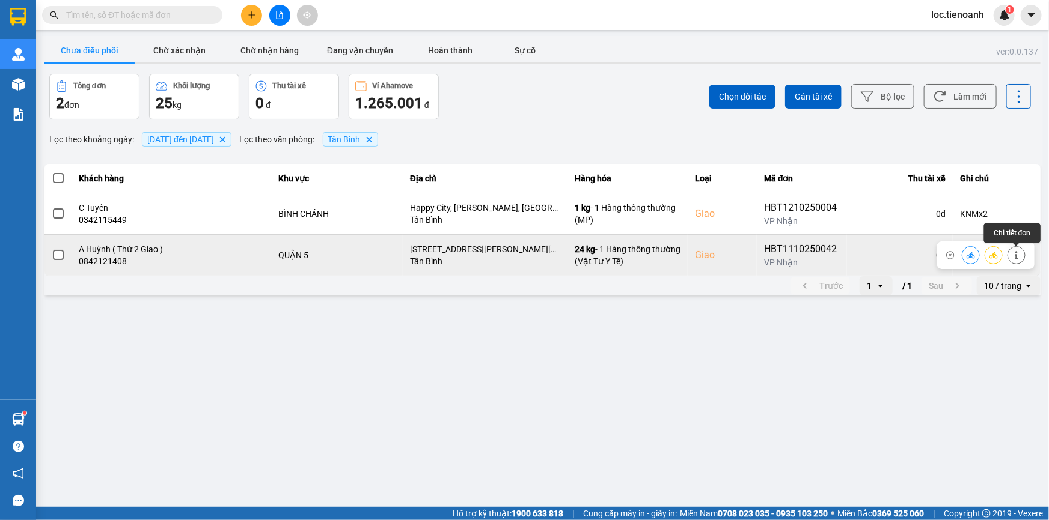
click at [1016, 252] on icon at bounding box center [1015, 255] width 3 height 8
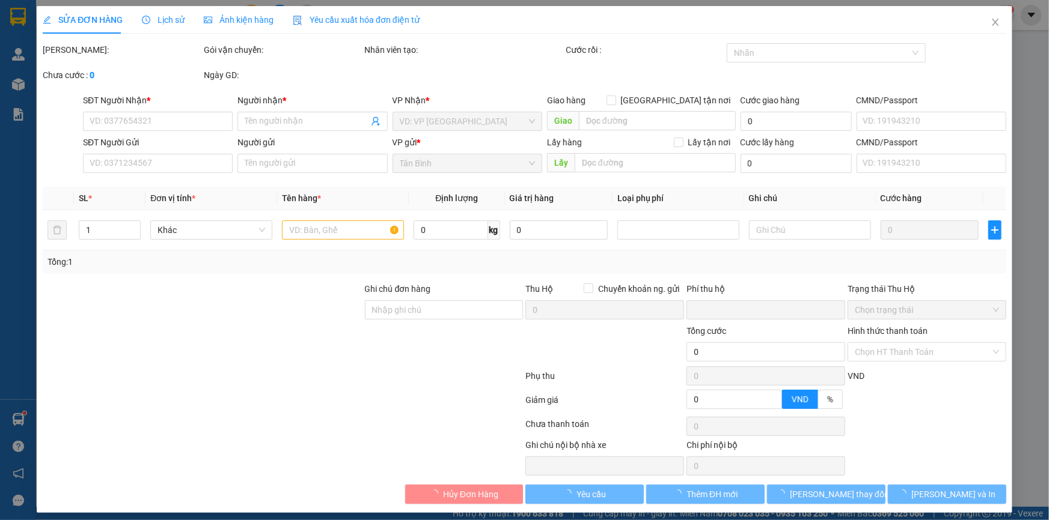
type input "0842121408"
type input "A Huỳnh ( Thứ 2 Giao )"
checkbox input "true"
type input "907/1 Trần Hưng Đạo, Phường 1, Quận 5, Hồ Chí Minh"
type input "0339148176"
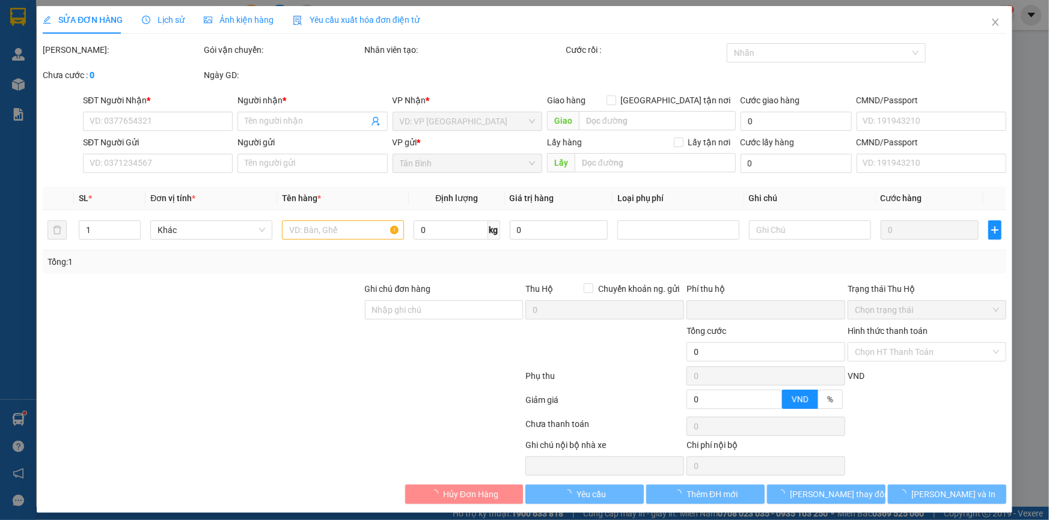
type input "A THƯƠNG"
type input "0"
type input "130.000"
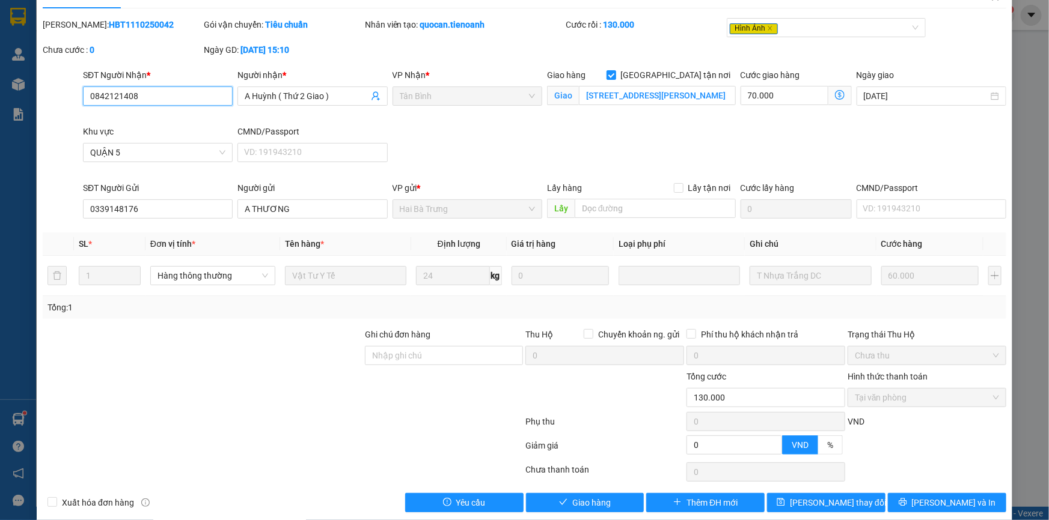
scroll to position [40, 0]
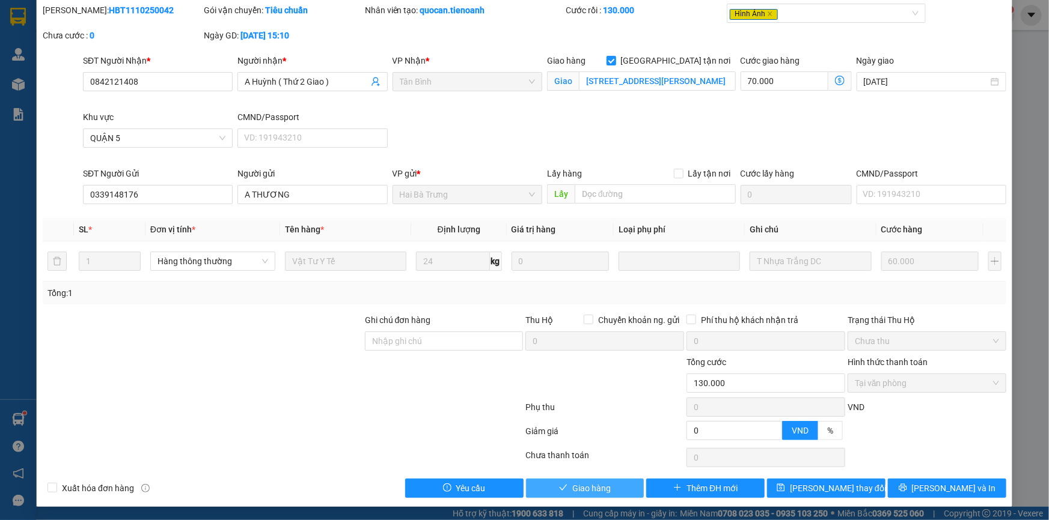
click at [576, 487] on span "Giao hàng" at bounding box center [591, 488] width 38 height 13
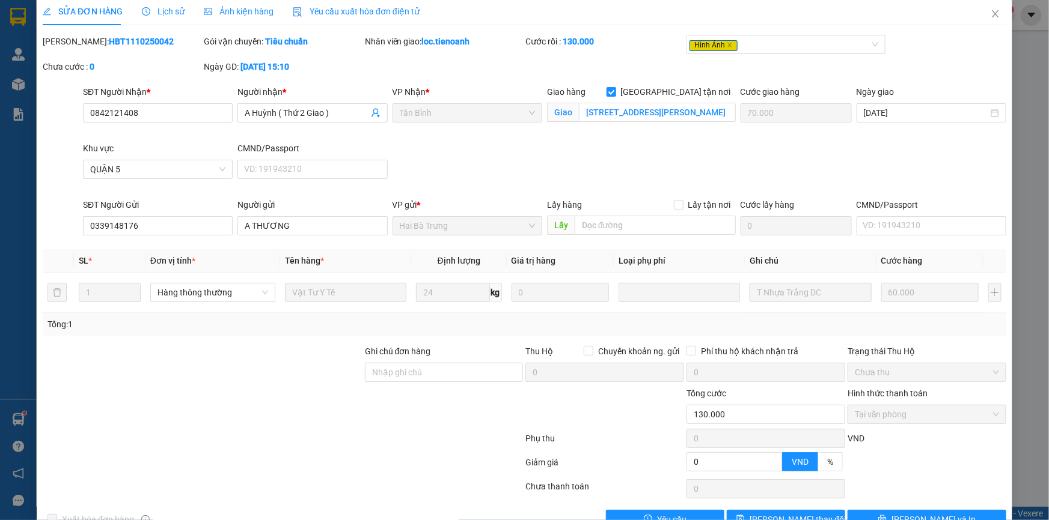
scroll to position [0, 0]
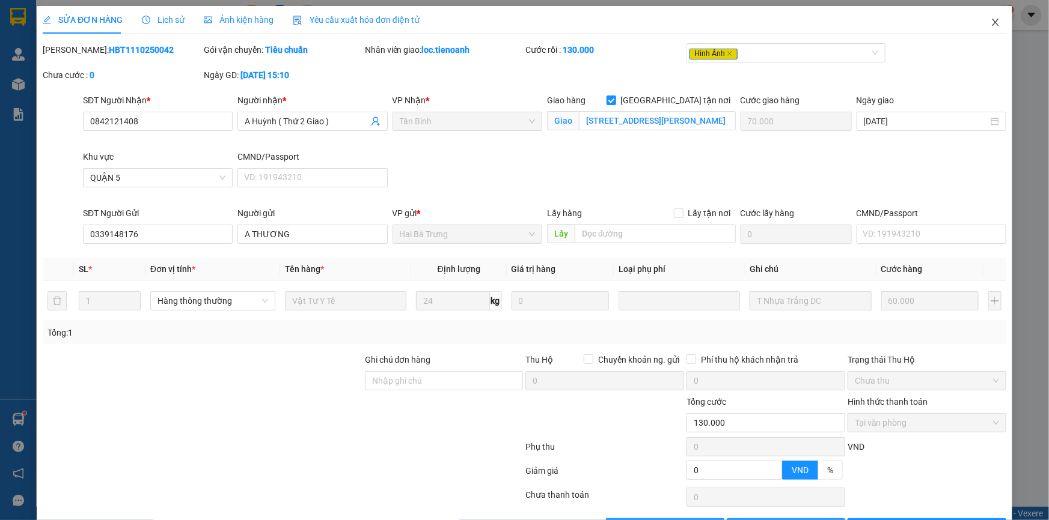
click at [990, 21] on icon "close" at bounding box center [995, 22] width 10 height 10
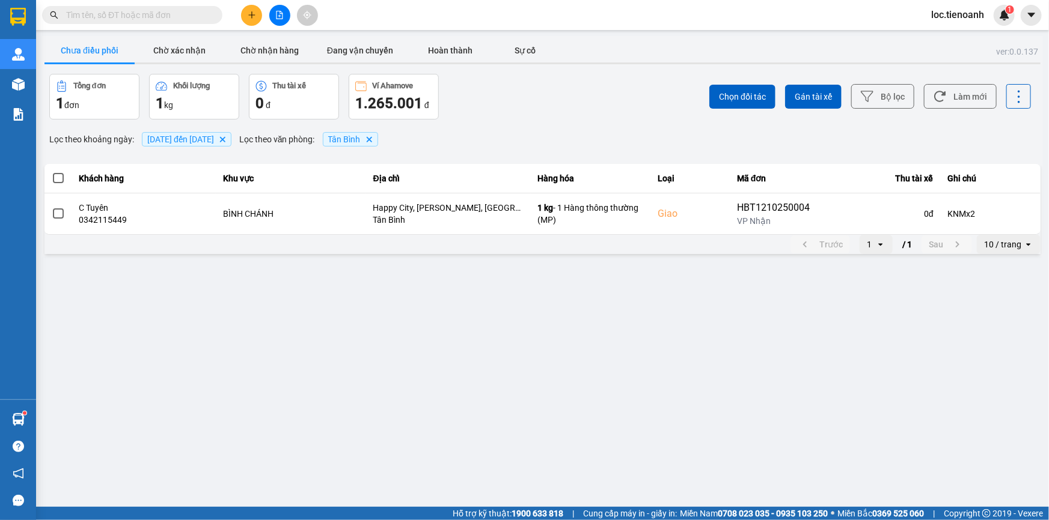
click at [967, 17] on span "loc.tienoanh" at bounding box center [957, 14] width 72 height 15
click at [970, 35] on span "Đăng xuất" at bounding box center [965, 37] width 50 height 13
